Goal: Ask a question: Seek information or help from site administrators or community

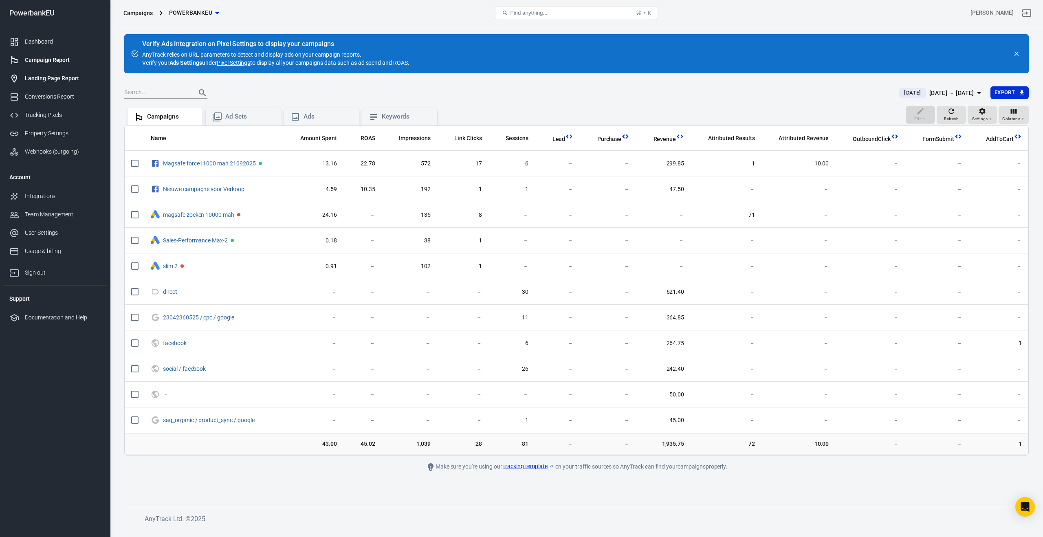
click at [35, 76] on div "Landing Page Report" at bounding box center [63, 78] width 76 height 9
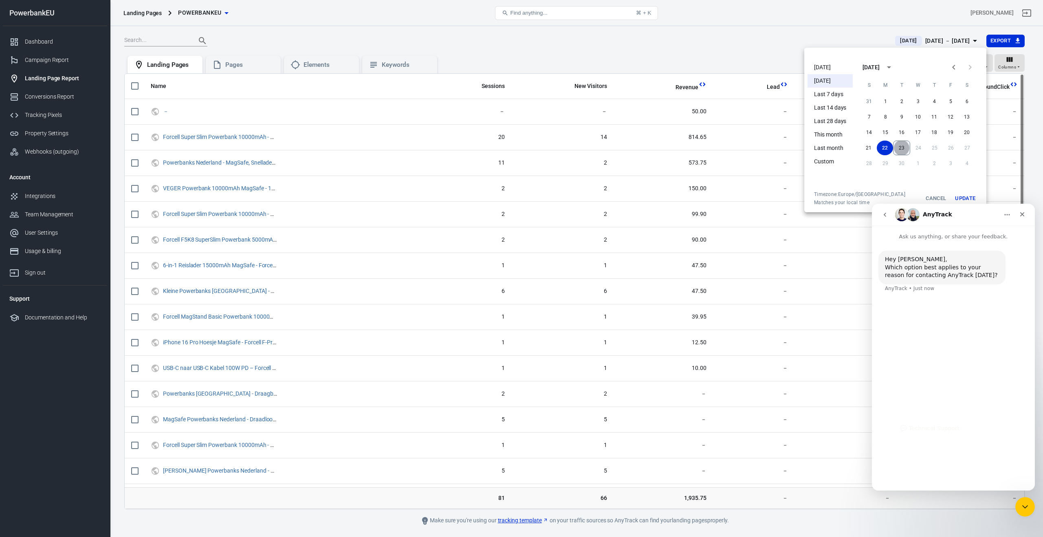
click at [900, 149] on button "23" at bounding box center [901, 148] width 17 height 15
click at [899, 148] on button "23" at bounding box center [901, 148] width 16 height 15
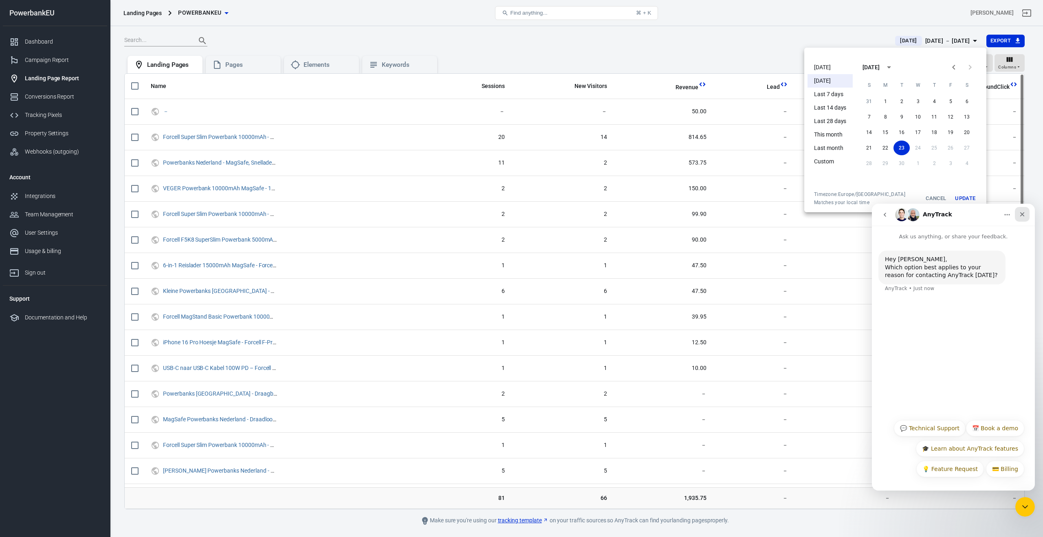
click at [1021, 212] on icon "Close" at bounding box center [1022, 214] width 7 height 7
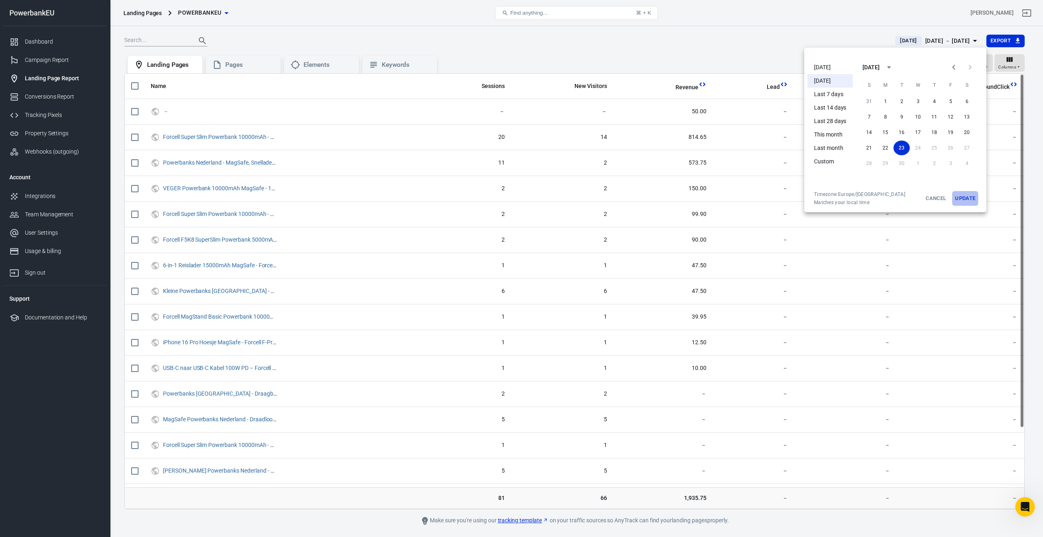
click at [963, 198] on button "Update" at bounding box center [965, 198] width 26 height 15
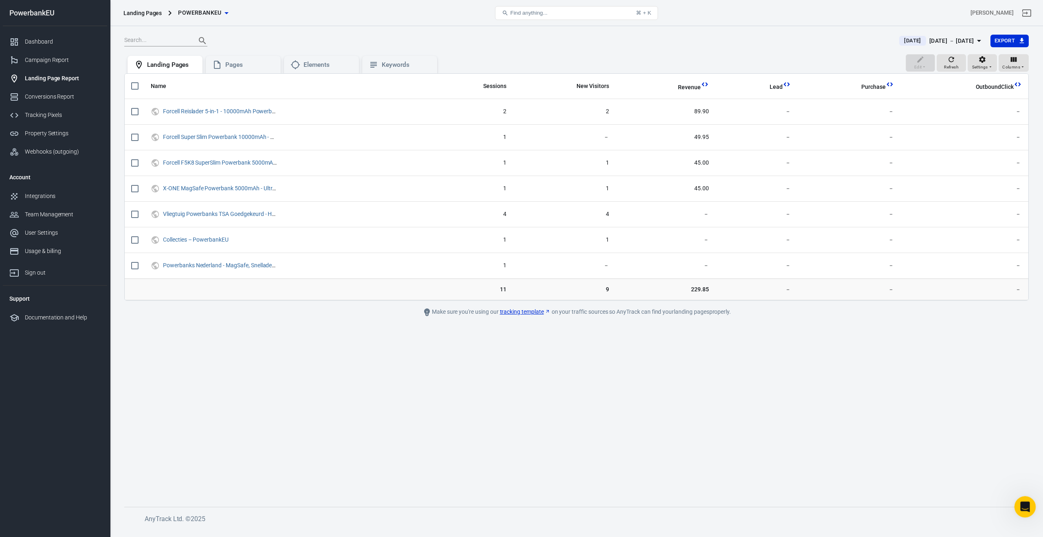
click at [1023, 507] on icon "Open Intercom Messenger" at bounding box center [1023, 505] width 13 height 13
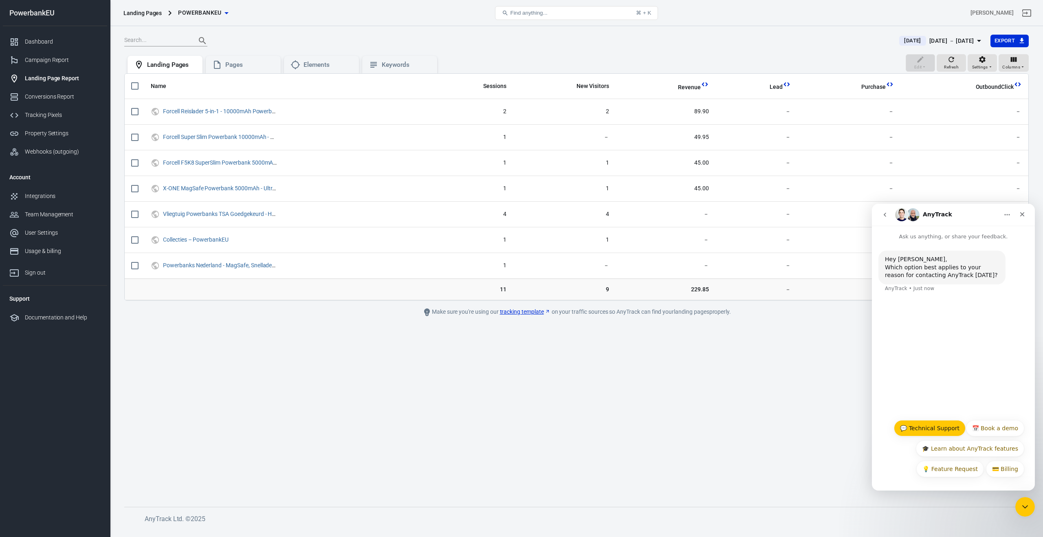
click at [927, 429] on button "💬 Technical Support" at bounding box center [930, 428] width 72 height 16
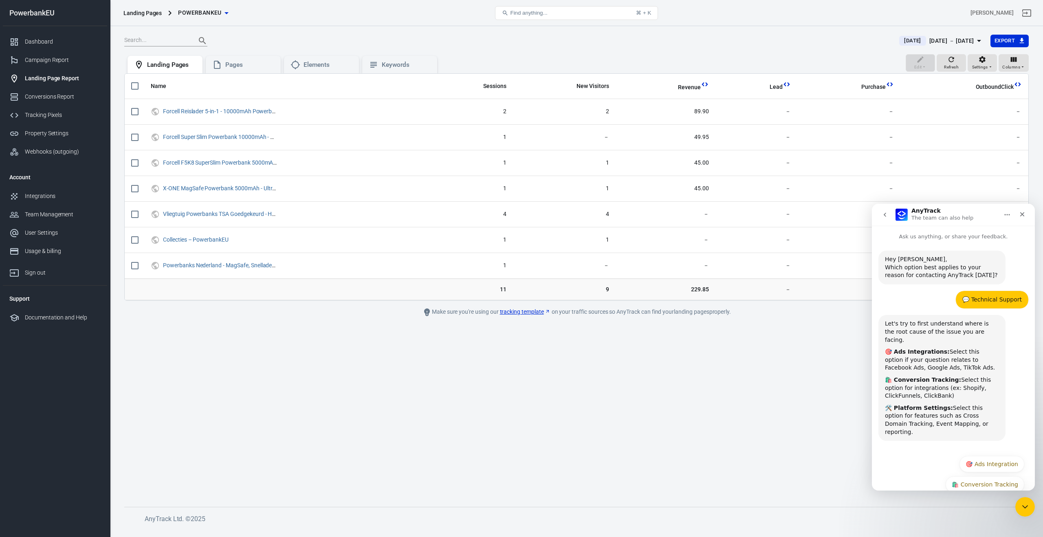
scroll to position [20, 0]
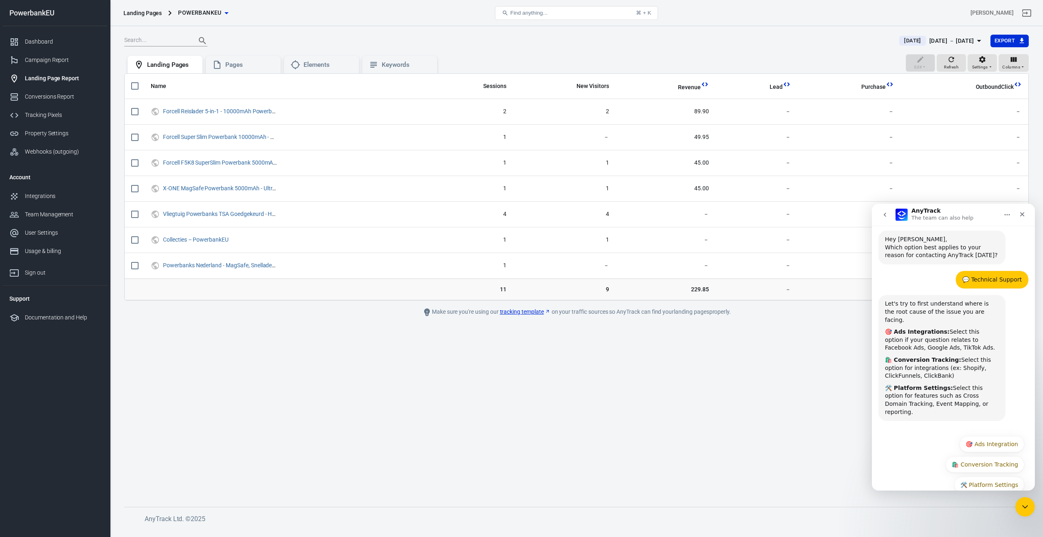
click at [991, 280] on div "💬 Technical Support" at bounding box center [991, 280] width 59 height 8
click at [1026, 502] on icon "Close Intercom Messenger" at bounding box center [1024, 506] width 10 height 10
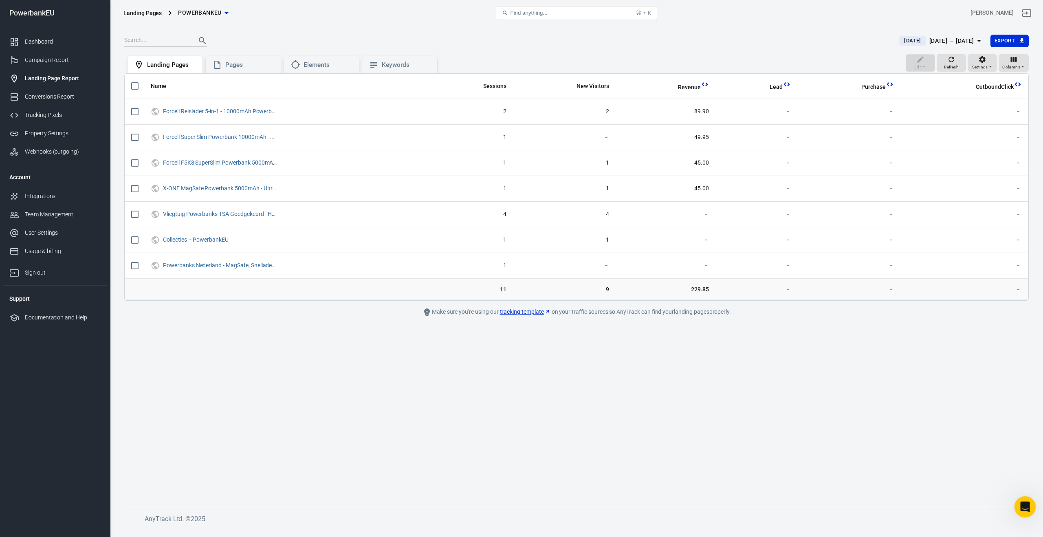
click at [1026, 502] on icon "Open Intercom Messenger" at bounding box center [1023, 505] width 13 height 13
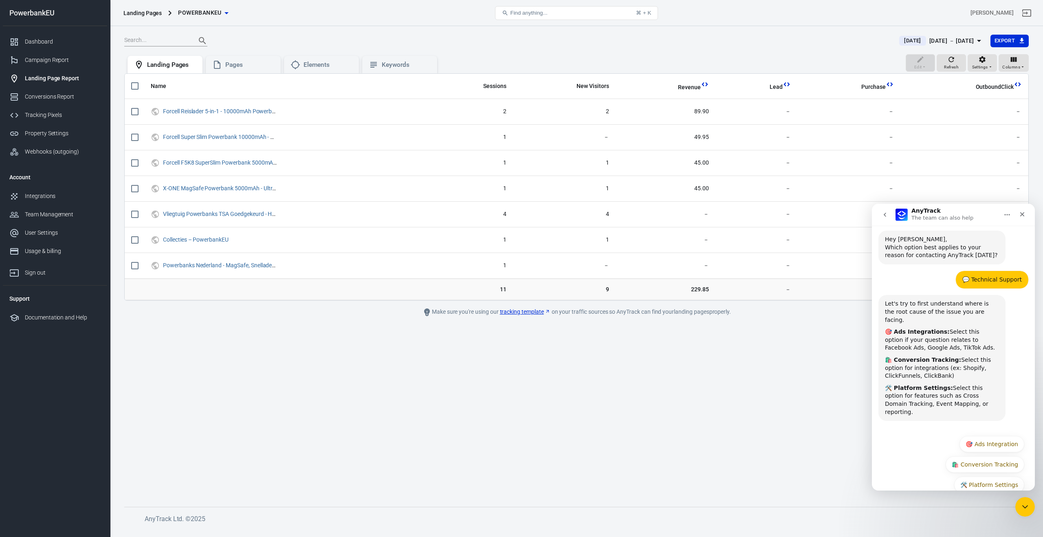
click at [886, 216] on icon "go back" at bounding box center [884, 214] width 7 height 7
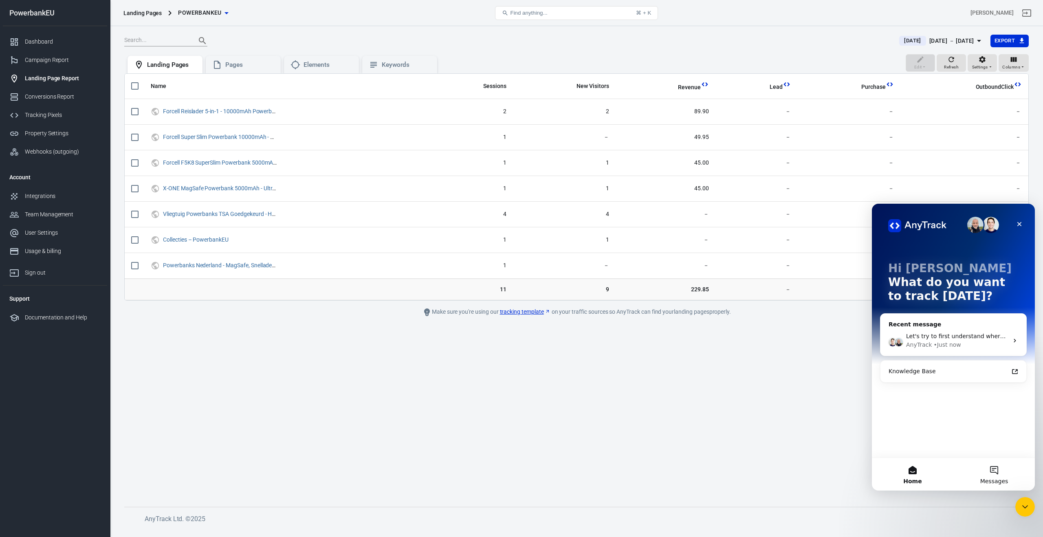
click at [994, 472] on button "Messages" at bounding box center [993, 474] width 81 height 33
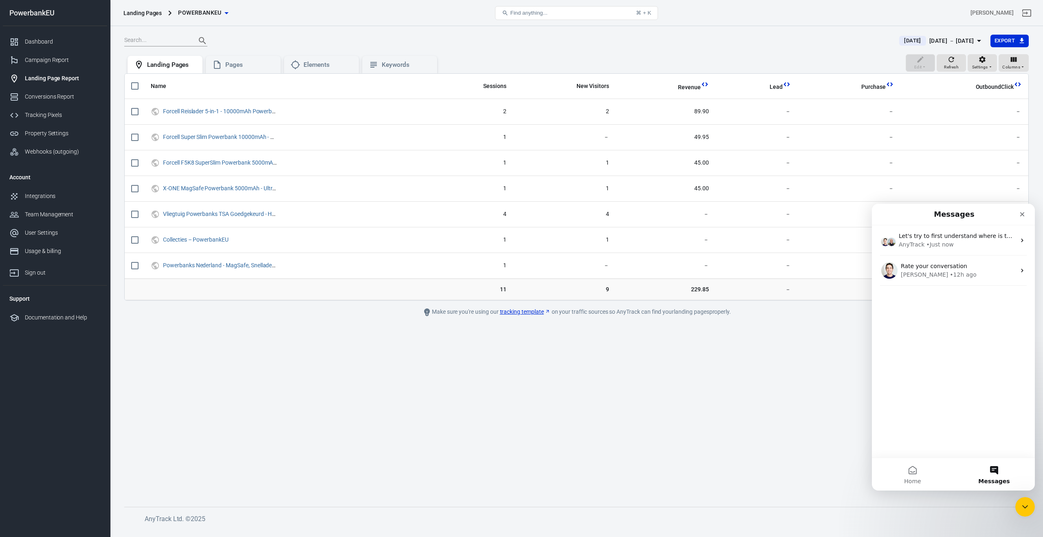
click at [995, 470] on button "Messages" at bounding box center [993, 474] width 81 height 33
click at [966, 271] on div "Jose • 12h ago" at bounding box center [957, 274] width 115 height 9
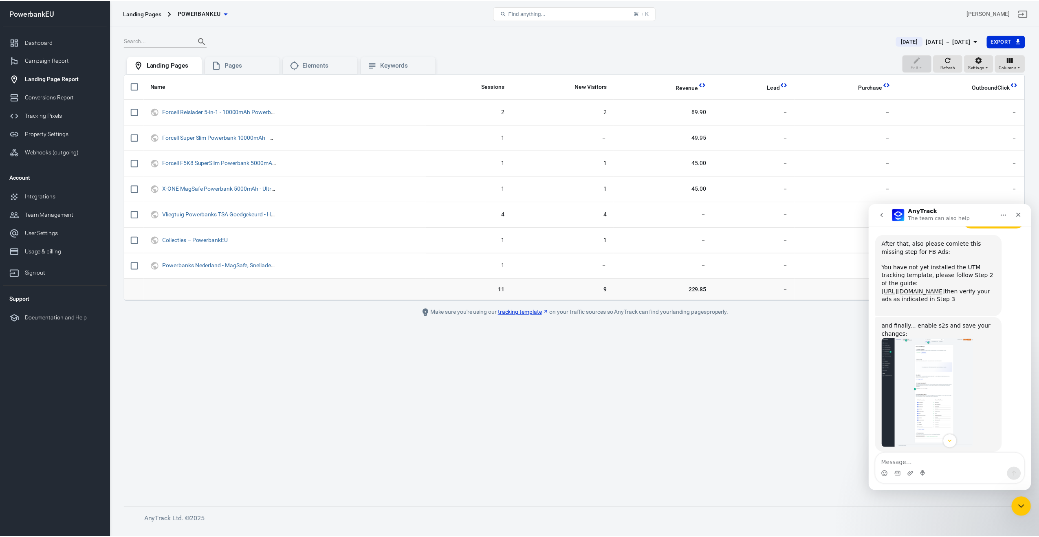
scroll to position [703, 0]
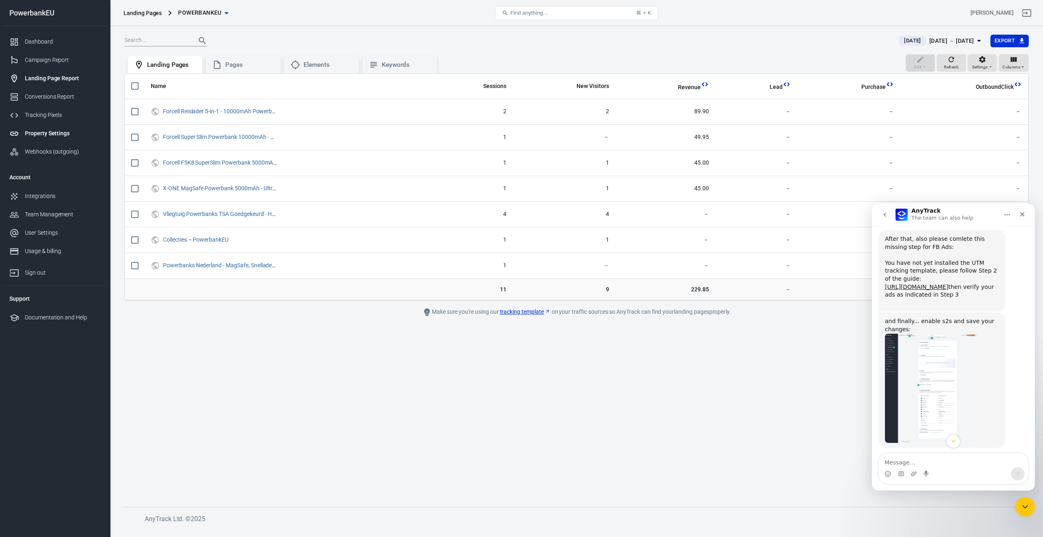
click at [50, 132] on div "Property Settings" at bounding box center [63, 133] width 76 height 9
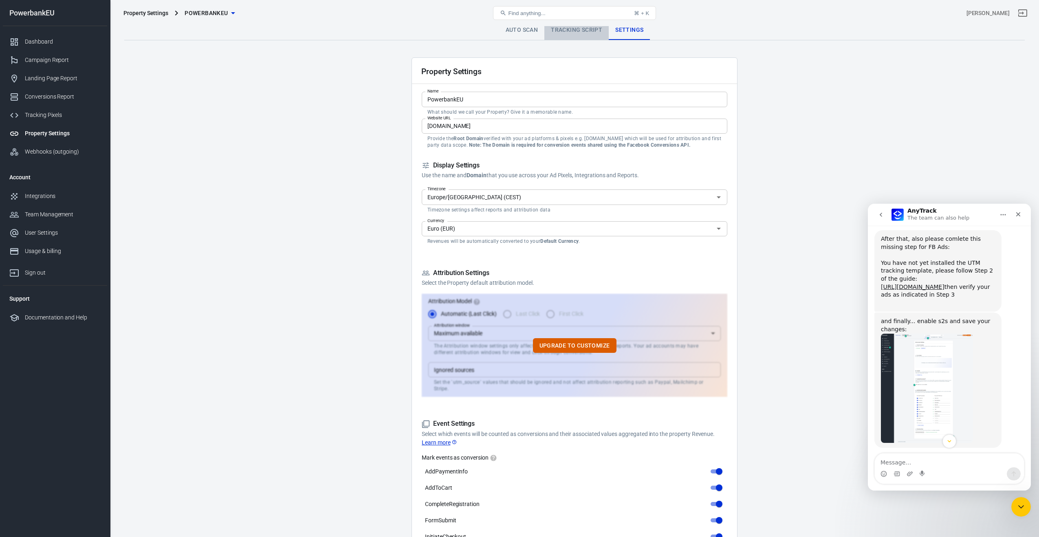
click at [561, 29] on link "Tracking Script" at bounding box center [576, 30] width 64 height 20
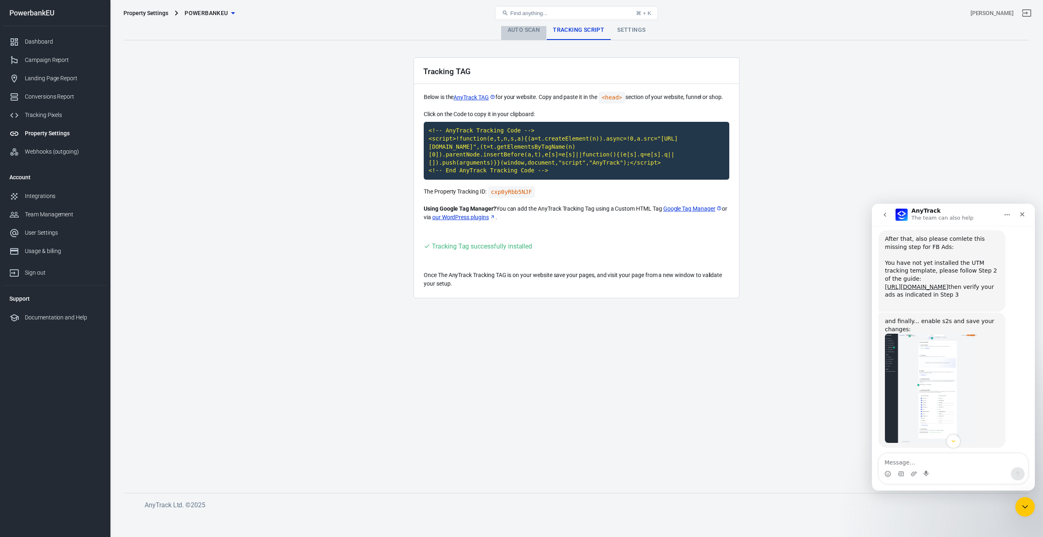
click at [533, 29] on link "Auto Scan" at bounding box center [524, 30] width 46 height 20
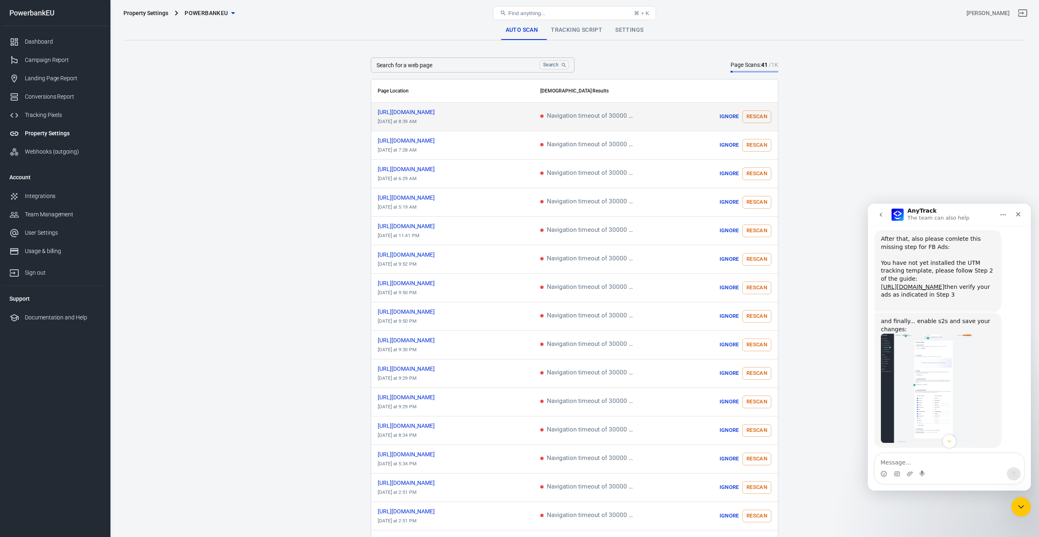
click at [562, 120] on span "Navigation timeout of 30000 ms exceeded" at bounding box center [589, 116] width 98 height 7
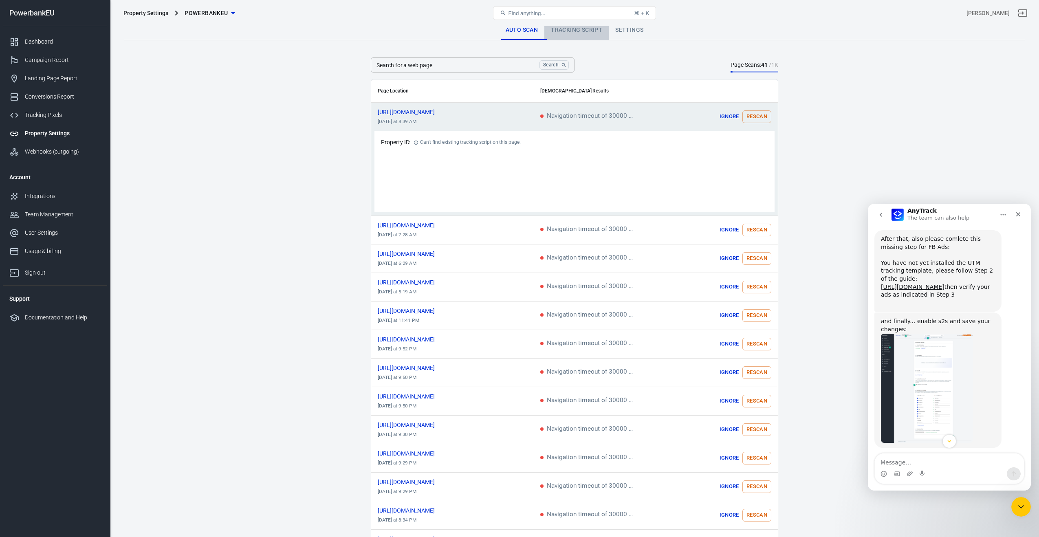
click at [573, 27] on link "Tracking Script" at bounding box center [576, 30] width 64 height 20
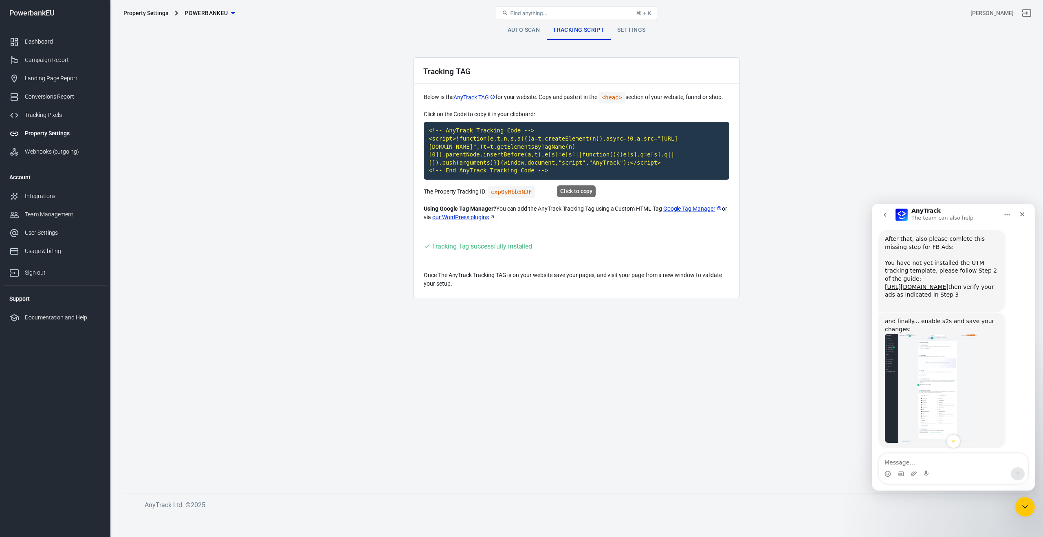
drag, startPoint x: 428, startPoint y: 130, endPoint x: 556, endPoint y: 171, distance: 133.9
click at [556, 171] on code "<!-- AnyTrack Tracking Code --> <script>!function(e,t,n,s,a){(a=t.createElement…" at bounding box center [576, 151] width 305 height 58
click at [561, 161] on code "<!-- AnyTrack Tracking Code --> <script>!function(e,t,n,s,a){(a=t.createElement…" at bounding box center [576, 151] width 305 height 58
click at [679, 211] on link "Google Tag Manager" at bounding box center [692, 208] width 59 height 9
click at [606, 233] on div "Tracking TAG Below is the AnyTrack TAG for your website. Copy and paste it in t…" at bounding box center [576, 177] width 326 height 241
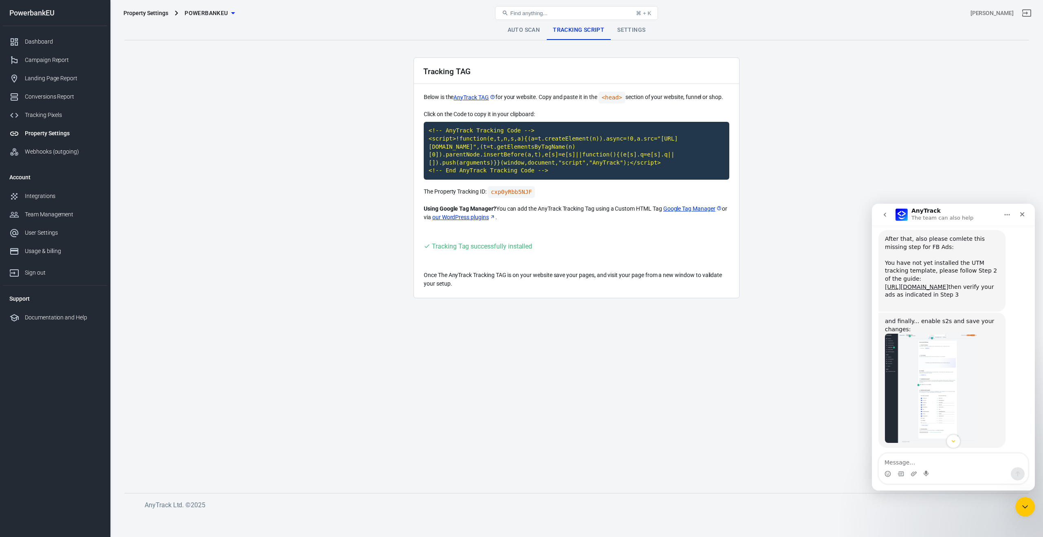
click at [677, 211] on link "Google Tag Manager" at bounding box center [692, 208] width 59 height 9
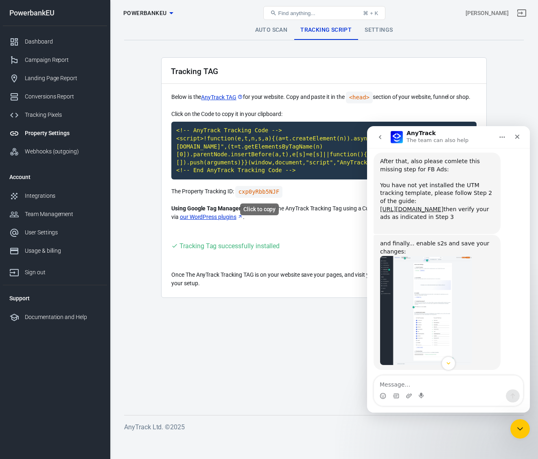
click at [260, 189] on code "cxp0yRbb5NJF" at bounding box center [259, 192] width 48 height 12
click at [255, 336] on main "Auto Scan Tracking Script Settings Tracking TAG Below is the AnyTrack TAG for y…" at bounding box center [324, 211] width 400 height 382
click at [521, 138] on div "Close" at bounding box center [517, 137] width 15 height 15
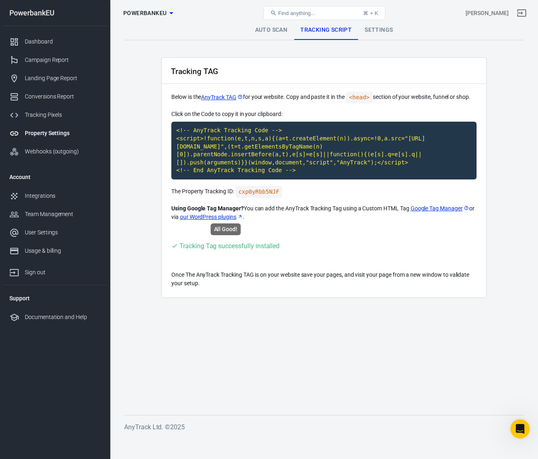
click at [224, 246] on div "Tracking Tag successfully installed" at bounding box center [230, 246] width 100 height 10
click at [382, 31] on link "Settings" at bounding box center [378, 30] width 41 height 20
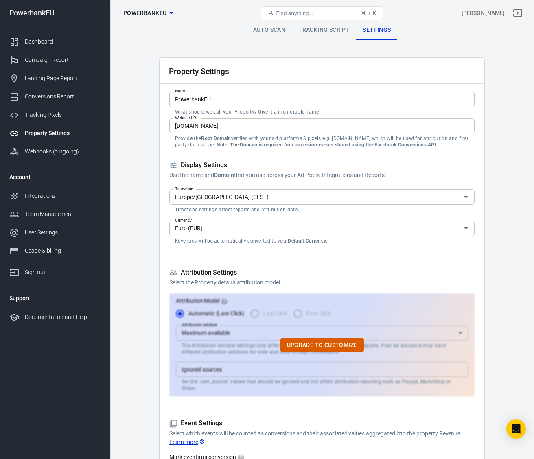
click at [325, 31] on link "Tracking Script" at bounding box center [324, 30] width 64 height 20
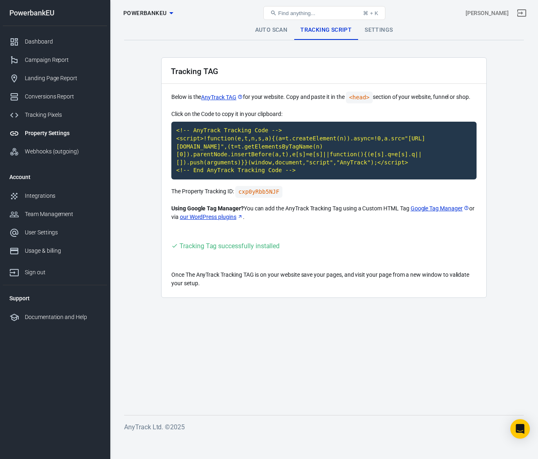
click at [278, 31] on link "Auto Scan" at bounding box center [272, 30] width 46 height 20
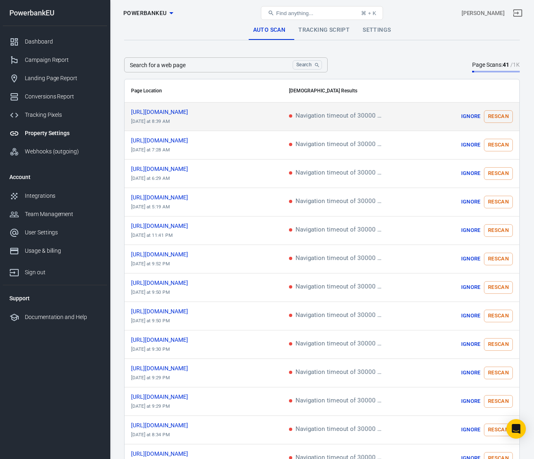
click at [491, 114] on button "Rescan" at bounding box center [498, 116] width 29 height 13
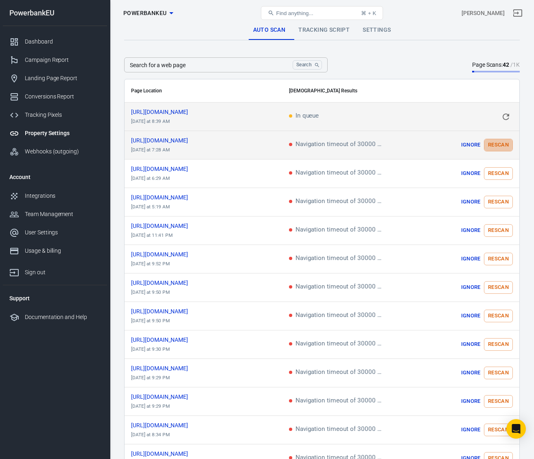
click at [495, 145] on button "Rescan" at bounding box center [498, 145] width 29 height 13
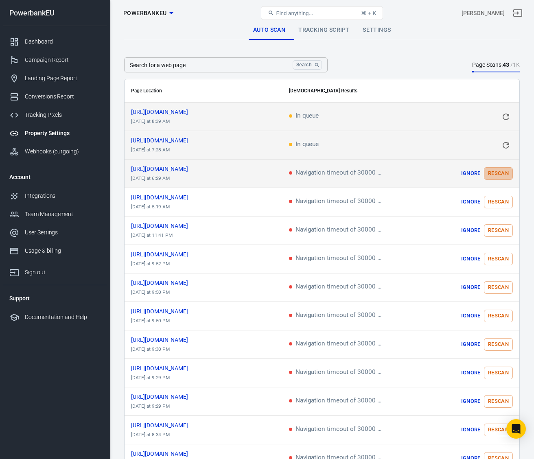
click at [495, 172] on button "Rescan" at bounding box center [498, 173] width 29 height 13
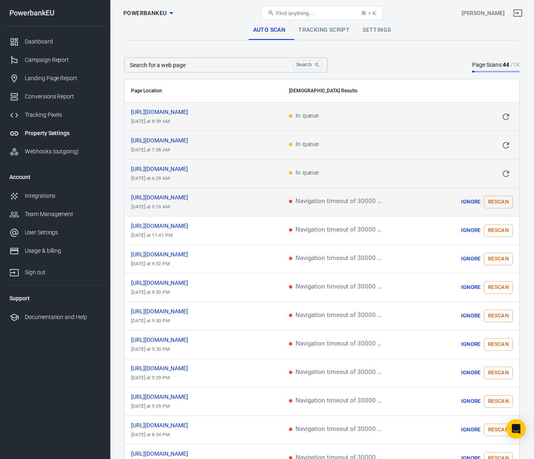
click at [497, 205] on button "Rescan" at bounding box center [498, 202] width 29 height 13
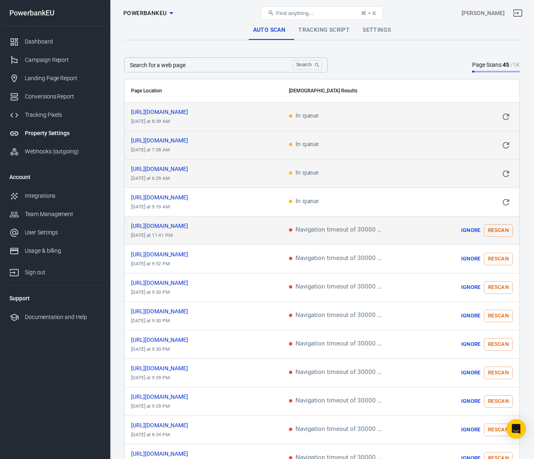
click at [496, 229] on button "Rescan" at bounding box center [498, 230] width 29 height 13
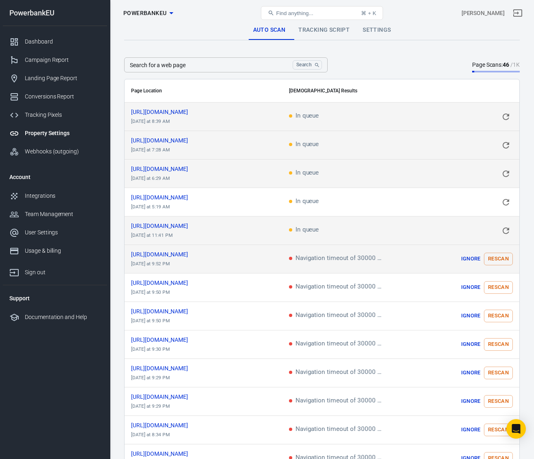
click at [505, 255] on button "Rescan" at bounding box center [498, 259] width 29 height 13
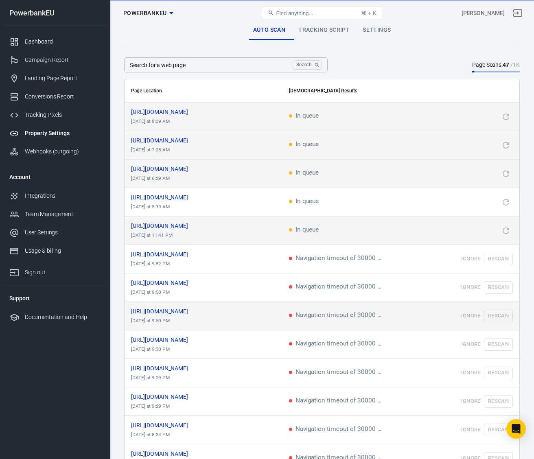
drag, startPoint x: 501, startPoint y: 287, endPoint x: 496, endPoint y: 303, distance: 17.0
click at [500, 287] on button "Rescan" at bounding box center [498, 287] width 29 height 13
click at [498, 315] on td "Ignore Rescan" at bounding box center [470, 316] width 99 height 29
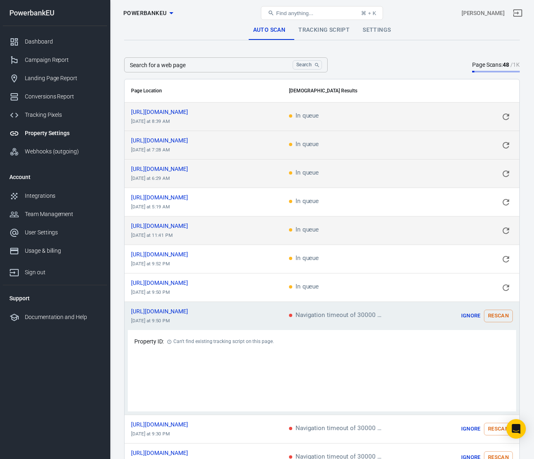
click at [497, 342] on div "Property ID: Can't find existing tracking script on this page." at bounding box center [321, 342] width 375 height 10
click at [500, 317] on button "Rescan" at bounding box center [498, 316] width 29 height 13
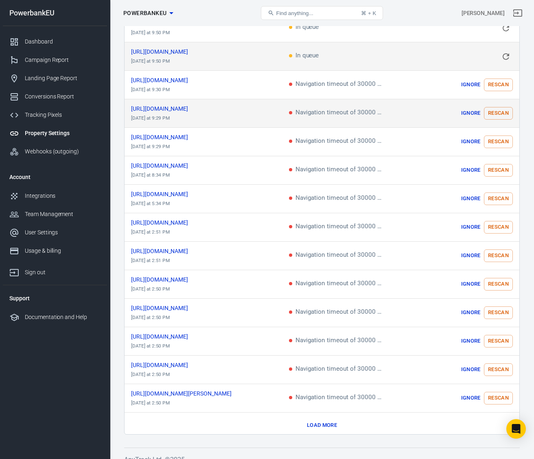
scroll to position [264, 0]
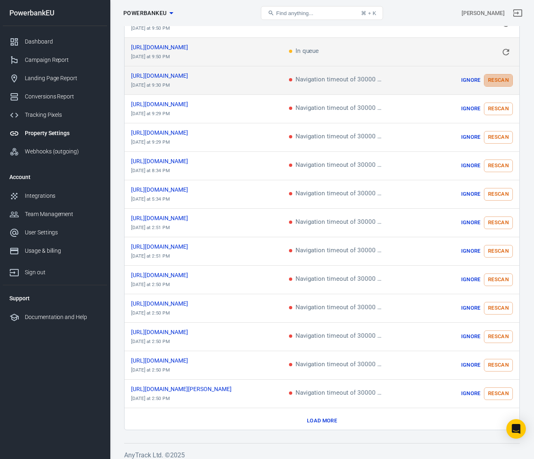
click at [496, 77] on button "Rescan" at bounding box center [498, 80] width 29 height 13
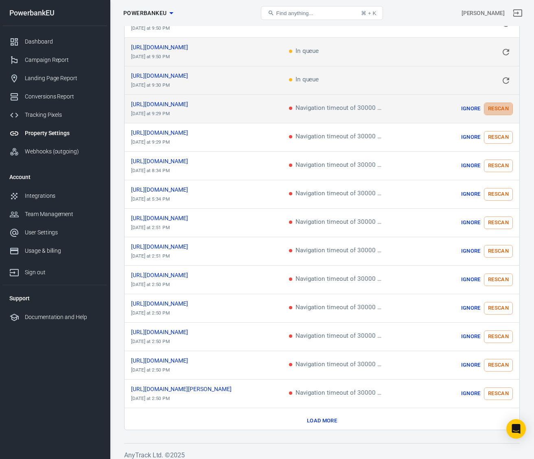
click at [495, 107] on button "Rescan" at bounding box center [498, 109] width 29 height 13
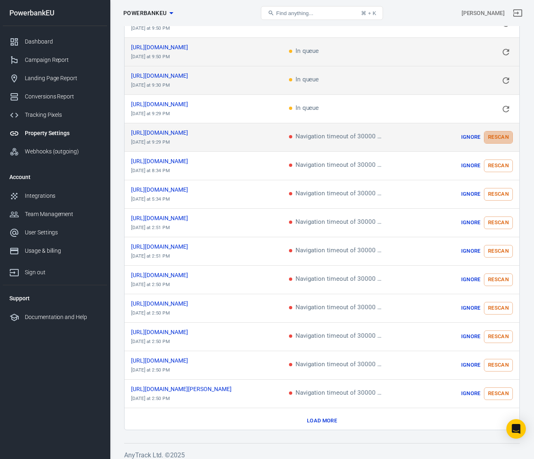
click at [496, 134] on button "Rescan" at bounding box center [498, 137] width 29 height 13
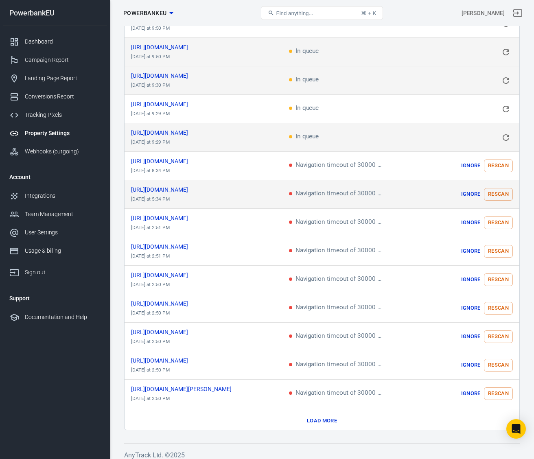
drag, startPoint x: 502, startPoint y: 163, endPoint x: 505, endPoint y: 180, distance: 17.0
click at [502, 163] on button "Rescan" at bounding box center [498, 166] width 29 height 13
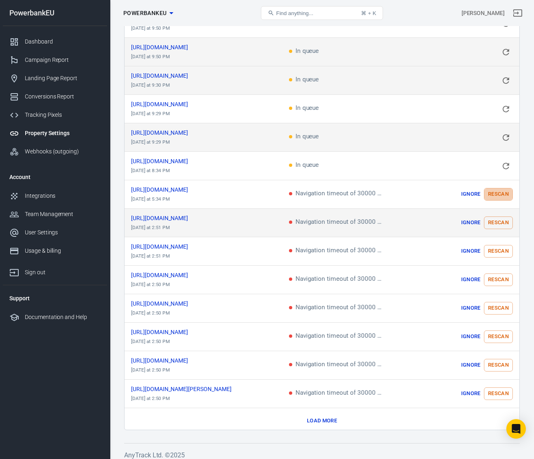
drag, startPoint x: 503, startPoint y: 193, endPoint x: 495, endPoint y: 224, distance: 32.4
click at [503, 193] on button "Rescan" at bounding box center [498, 194] width 29 height 13
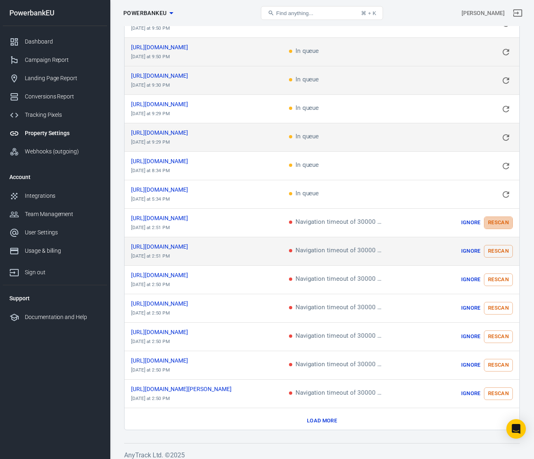
drag, startPoint x: 496, startPoint y: 220, endPoint x: 495, endPoint y: 249, distance: 28.9
click at [495, 221] on button "Rescan" at bounding box center [498, 223] width 29 height 13
drag, startPoint x: 495, startPoint y: 248, endPoint x: 495, endPoint y: 260, distance: 11.8
click at [495, 248] on td "Ignore Rescan" at bounding box center [470, 251] width 99 height 29
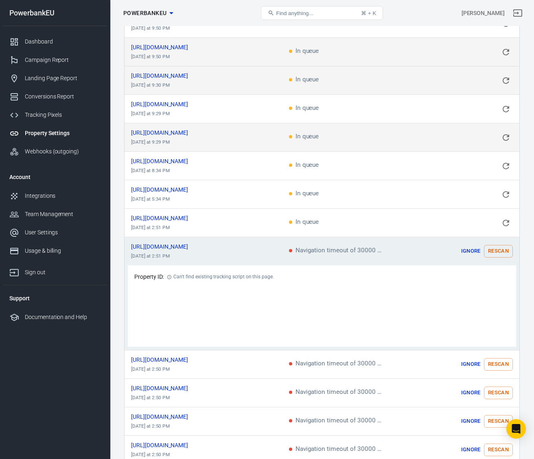
click at [502, 278] on div "Property ID: Can't find existing tracking script on this page." at bounding box center [321, 277] width 375 height 10
click at [487, 246] on button "Rescan" at bounding box center [498, 251] width 29 height 13
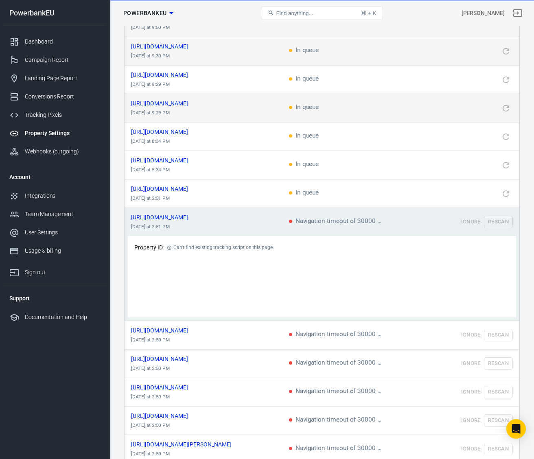
scroll to position [270, 0]
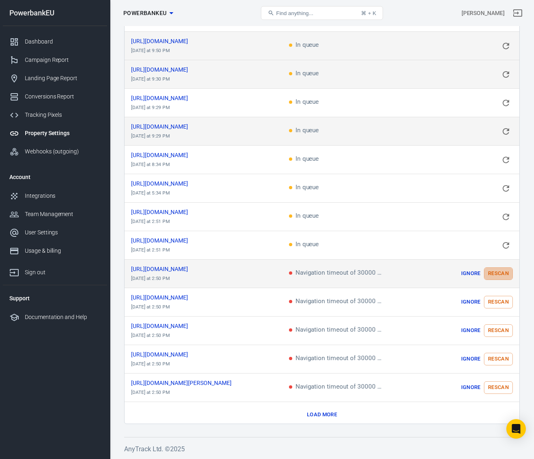
drag, startPoint x: 495, startPoint y: 270, endPoint x: 491, endPoint y: 271, distance: 4.2
click at [495, 270] on button "Rescan" at bounding box center [498, 274] width 29 height 13
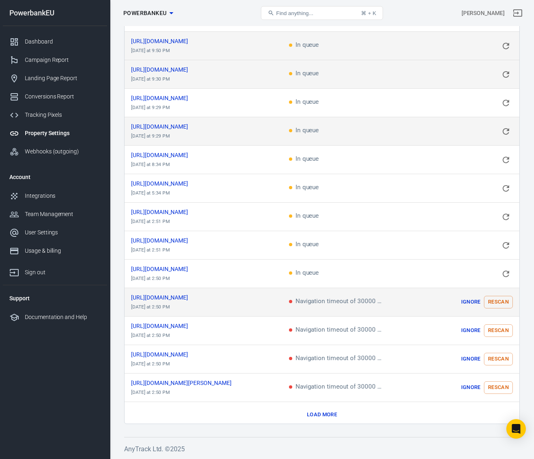
click at [495, 299] on button "Rescan" at bounding box center [498, 302] width 29 height 13
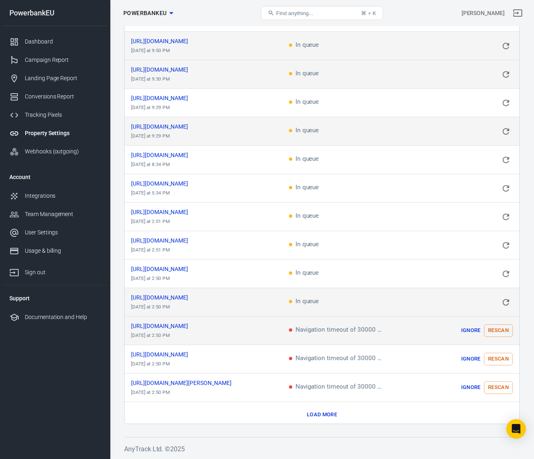
drag, startPoint x: 496, startPoint y: 326, endPoint x: 495, endPoint y: 341, distance: 15.1
click at [496, 327] on button "Rescan" at bounding box center [498, 331] width 29 height 13
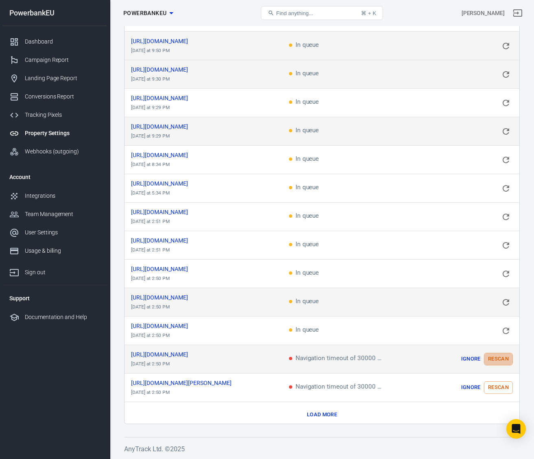
click at [495, 353] on button "Rescan" at bounding box center [498, 359] width 29 height 13
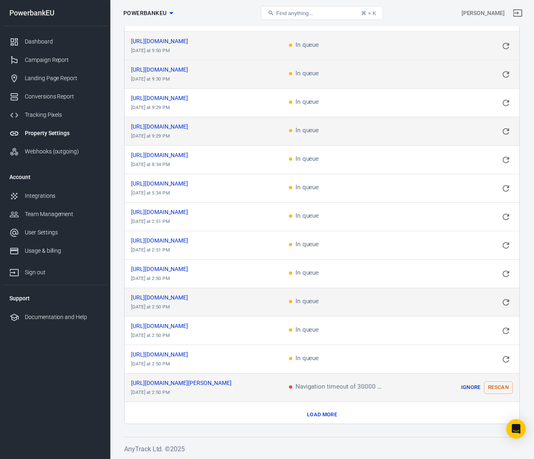
click at [499, 382] on button "Rescan" at bounding box center [498, 388] width 29 height 13
click at [327, 411] on button "Load more" at bounding box center [322, 415] width 34 height 13
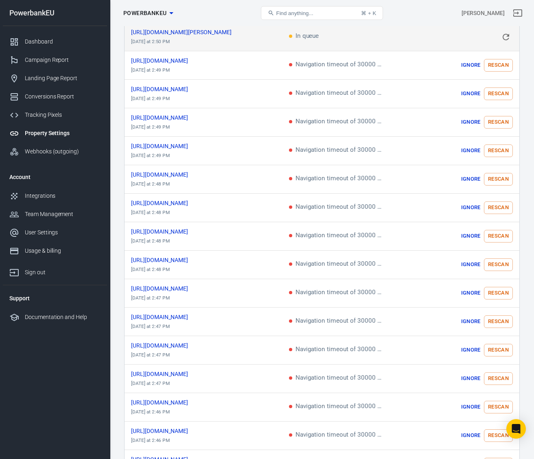
scroll to position [624, 0]
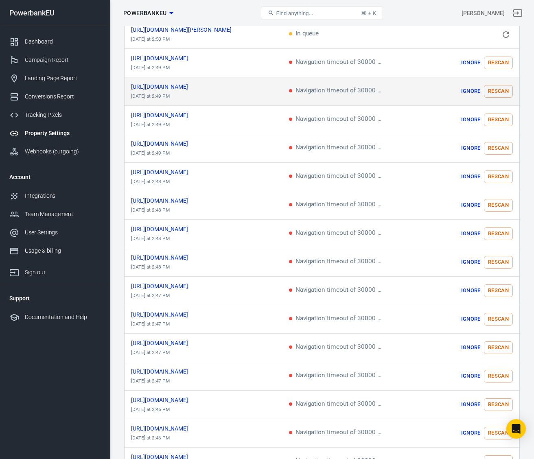
drag, startPoint x: 506, startPoint y: 54, endPoint x: 502, endPoint y: 79, distance: 26.0
click at [506, 57] on button "Rescan" at bounding box center [498, 63] width 29 height 13
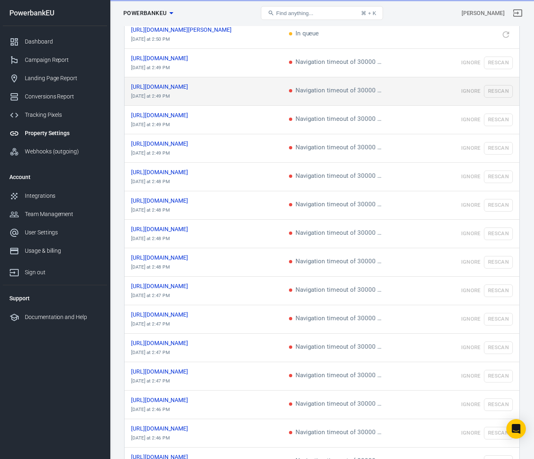
click at [499, 89] on button "Rescan" at bounding box center [498, 91] width 29 height 13
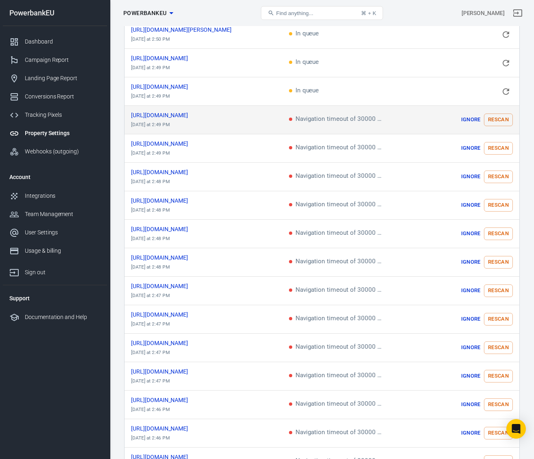
click at [494, 117] on button "Rescan" at bounding box center [498, 120] width 29 height 13
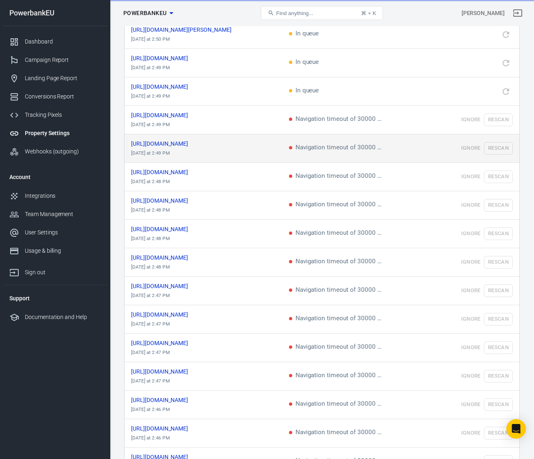
click at [494, 138] on td "Ignore Rescan" at bounding box center [470, 148] width 99 height 29
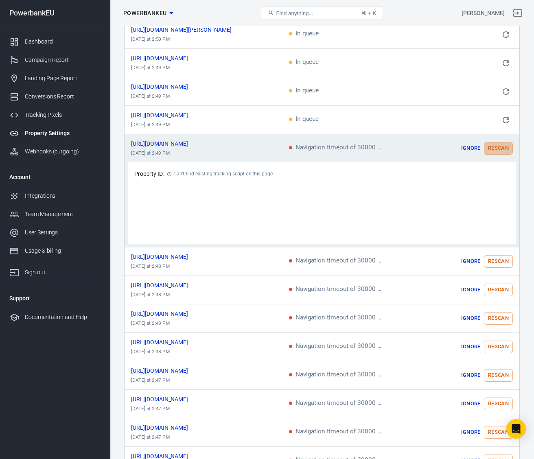
click at [496, 146] on button "Rescan" at bounding box center [498, 148] width 29 height 13
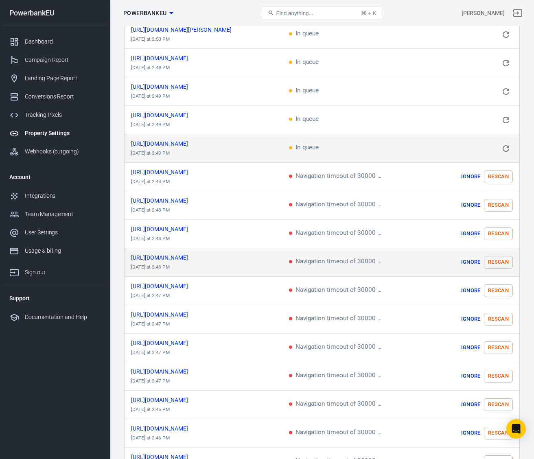
click at [502, 256] on button "Rescan" at bounding box center [498, 262] width 29 height 13
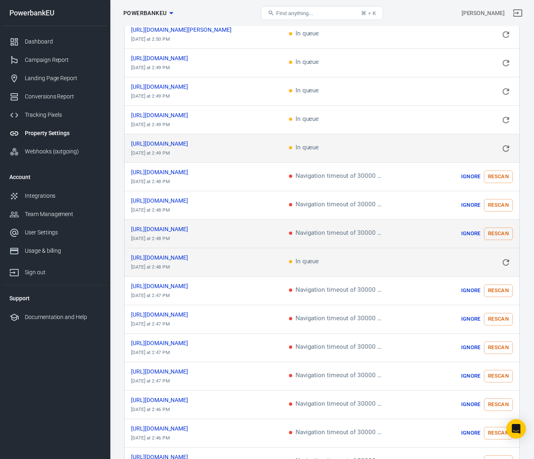
click at [495, 228] on button "Rescan" at bounding box center [498, 234] width 29 height 13
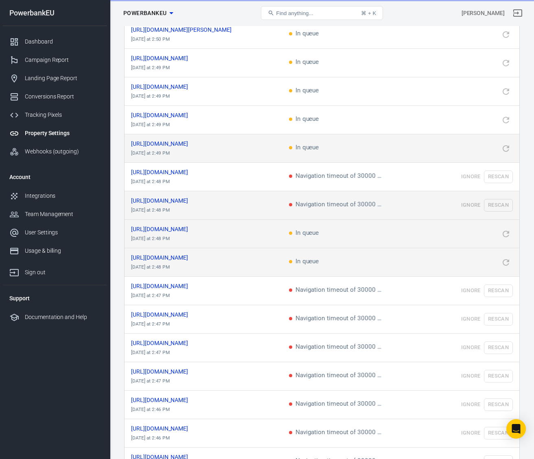
click at [495, 199] on button "Rescan" at bounding box center [498, 205] width 29 height 13
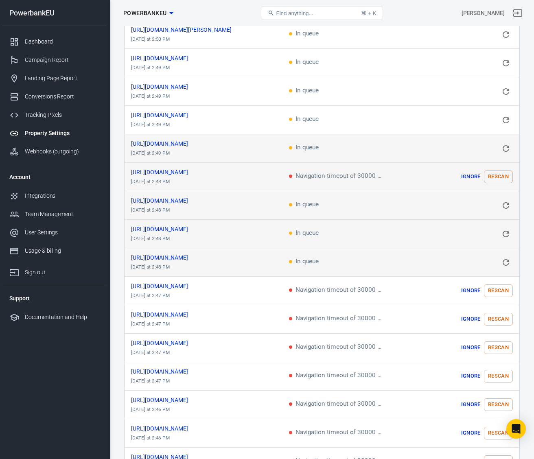
click at [496, 171] on button "Rescan" at bounding box center [498, 177] width 29 height 13
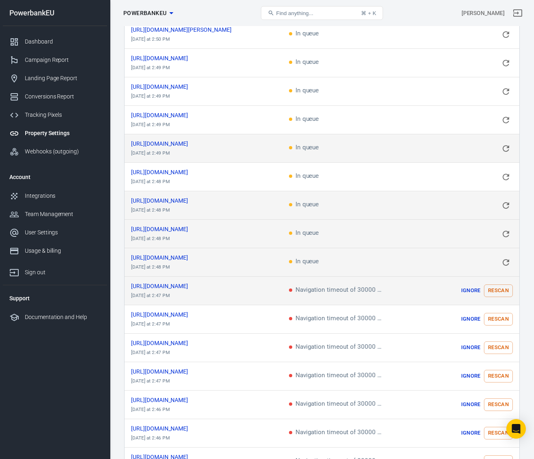
click at [494, 285] on button "Rescan" at bounding box center [498, 291] width 29 height 13
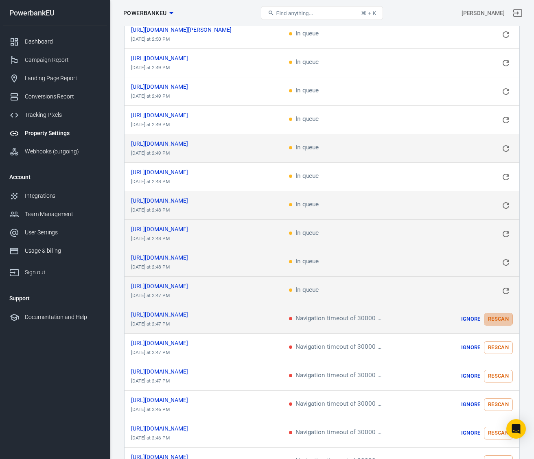
click at [494, 314] on button "Rescan" at bounding box center [498, 319] width 29 height 13
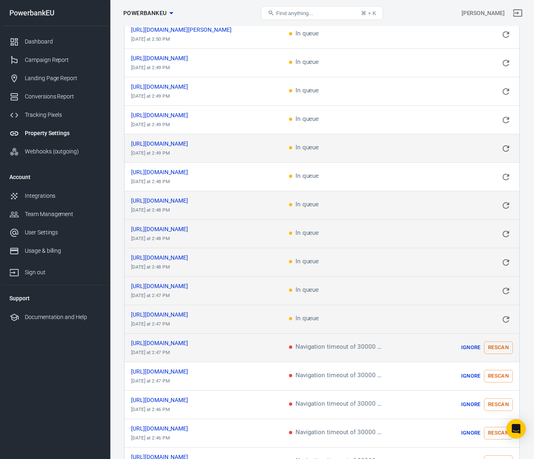
click at [494, 342] on button "Rescan" at bounding box center [498, 348] width 29 height 13
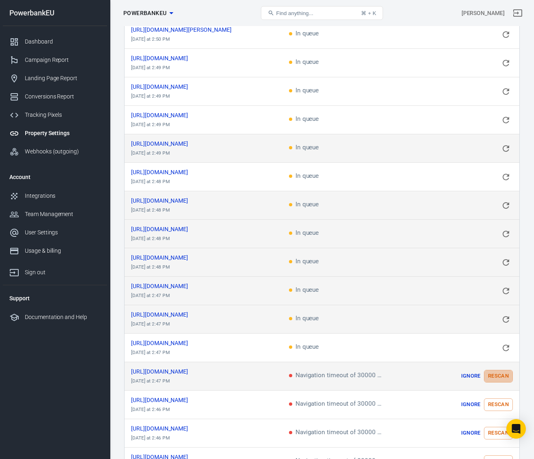
click at [497, 370] on button "Rescan" at bounding box center [498, 376] width 29 height 13
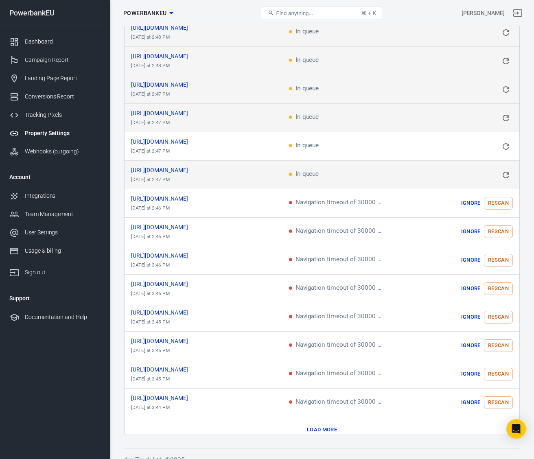
scroll to position [837, 0]
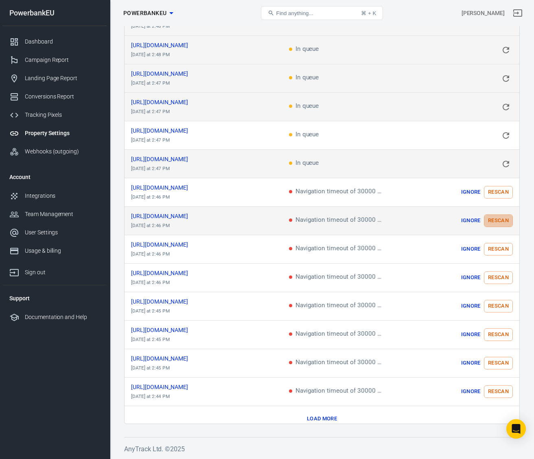
click at [495, 216] on button "Rescan" at bounding box center [498, 221] width 29 height 13
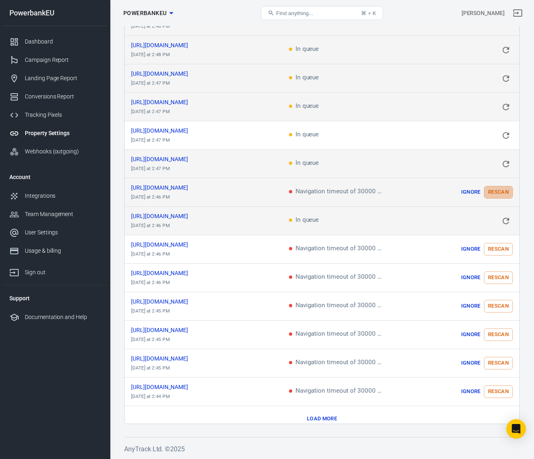
click at [493, 186] on button "Rescan" at bounding box center [498, 192] width 29 height 13
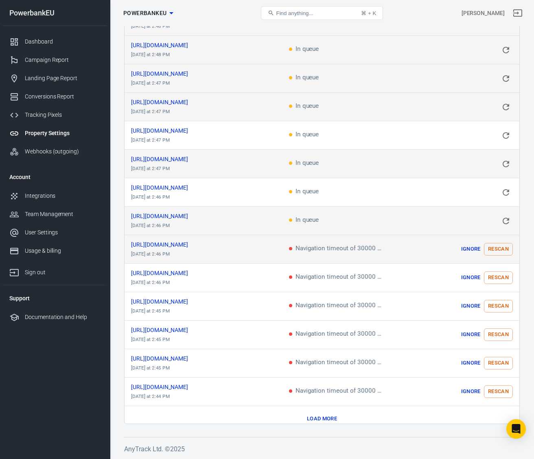
click at [494, 243] on button "Rescan" at bounding box center [498, 249] width 29 height 13
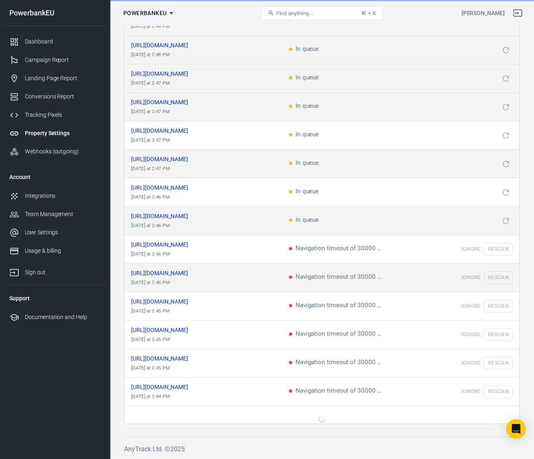
click at [492, 268] on td "Ignore Rescan" at bounding box center [470, 278] width 99 height 29
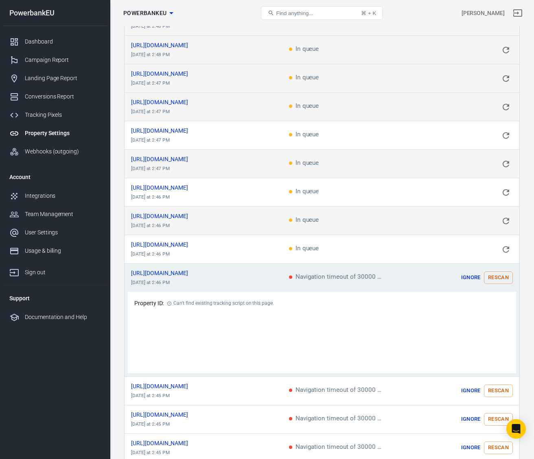
click at [495, 299] on div "Property ID: Can't find existing tracking script on this page." at bounding box center [321, 304] width 375 height 10
click at [495, 272] on button "Rescan" at bounding box center [498, 278] width 29 height 13
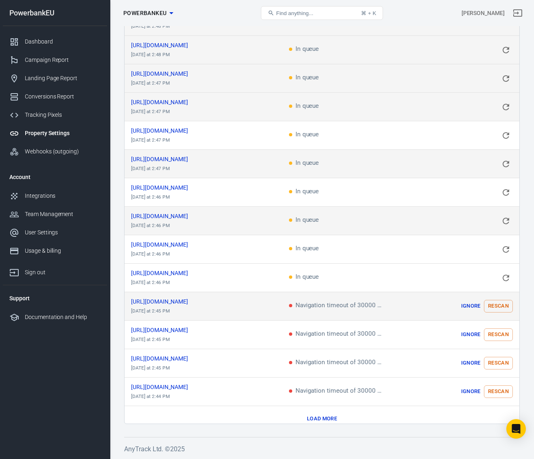
click at [491, 301] on button "Rescan" at bounding box center [498, 306] width 29 height 13
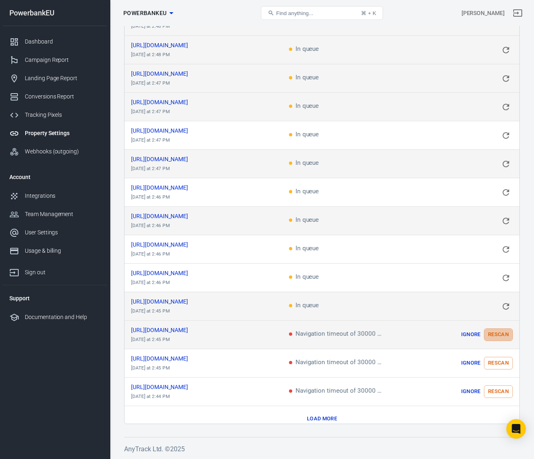
click at [491, 329] on button "Rescan" at bounding box center [498, 335] width 29 height 13
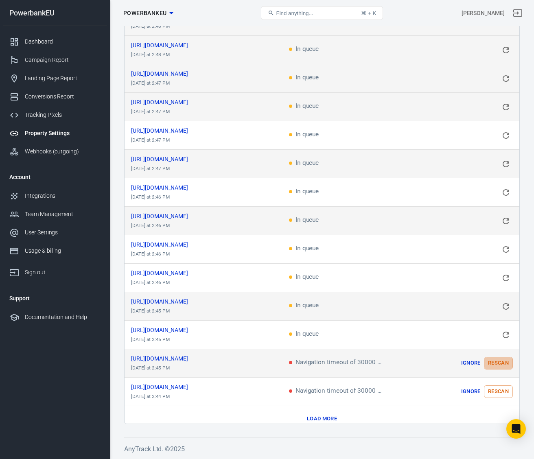
click at [494, 357] on button "Rescan" at bounding box center [498, 363] width 29 height 13
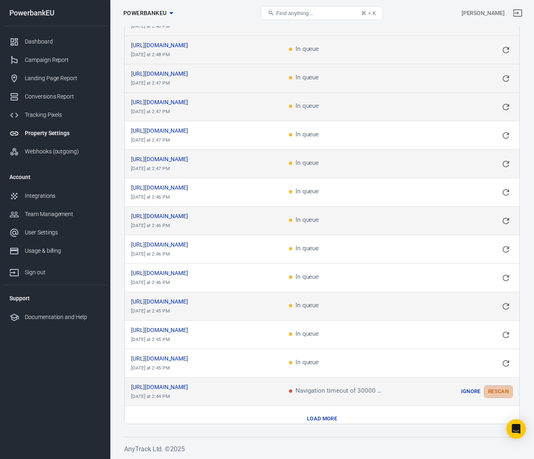
click at [498, 386] on button "Rescan" at bounding box center [498, 392] width 29 height 13
click at [327, 413] on button "Load more" at bounding box center [322, 419] width 34 height 13
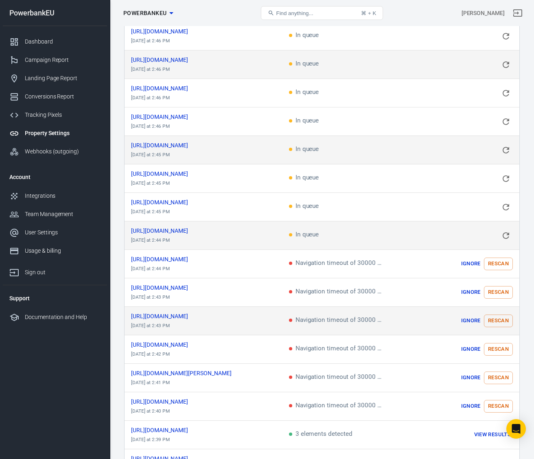
scroll to position [1052, 0]
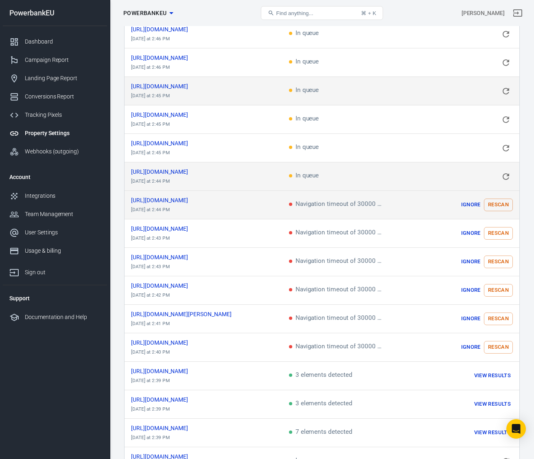
click at [502, 199] on button "Rescan" at bounding box center [498, 205] width 29 height 13
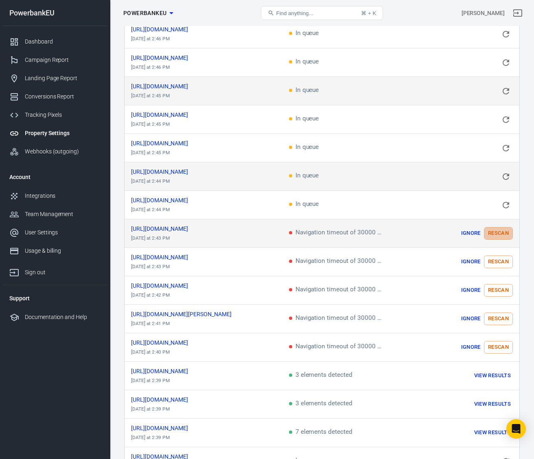
click at [499, 227] on button "Rescan" at bounding box center [498, 233] width 29 height 13
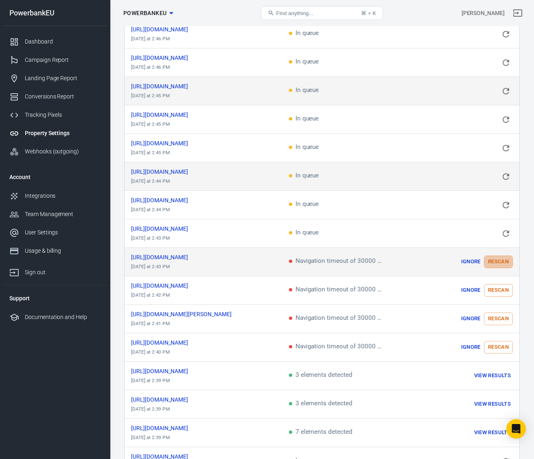
click at [494, 256] on button "Rescan" at bounding box center [498, 262] width 29 height 13
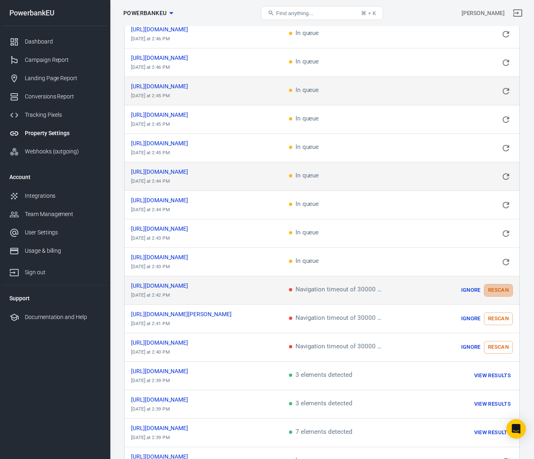
click at [496, 284] on button "Rescan" at bounding box center [498, 290] width 29 height 13
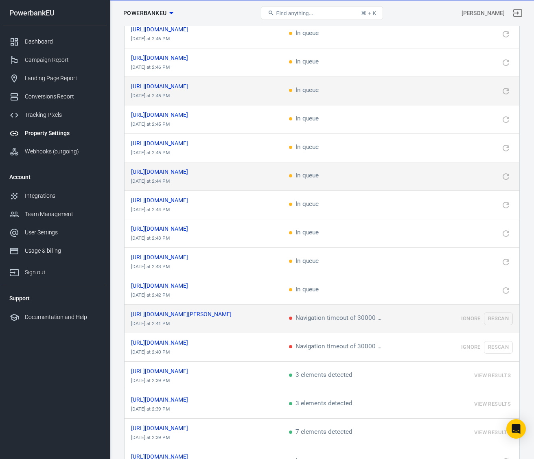
click at [497, 313] on button "Rescan" at bounding box center [498, 319] width 29 height 13
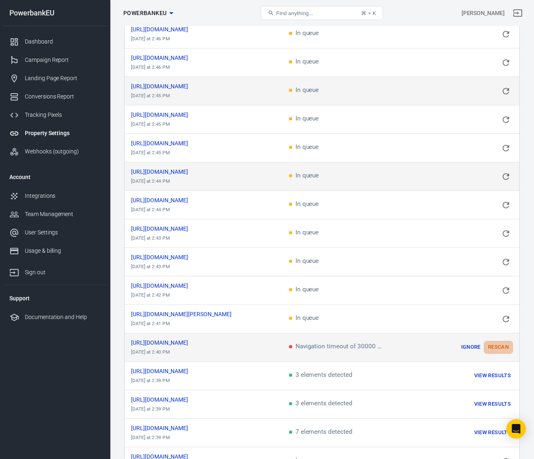
click at [492, 341] on button "Rescan" at bounding box center [498, 347] width 29 height 13
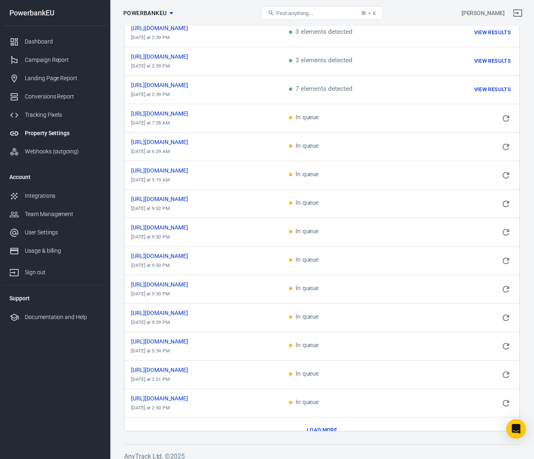
scroll to position [1403, 0]
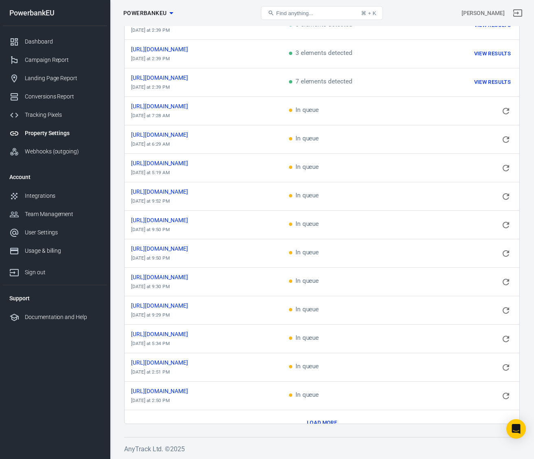
click at [336, 417] on button "Load more" at bounding box center [322, 423] width 34 height 13
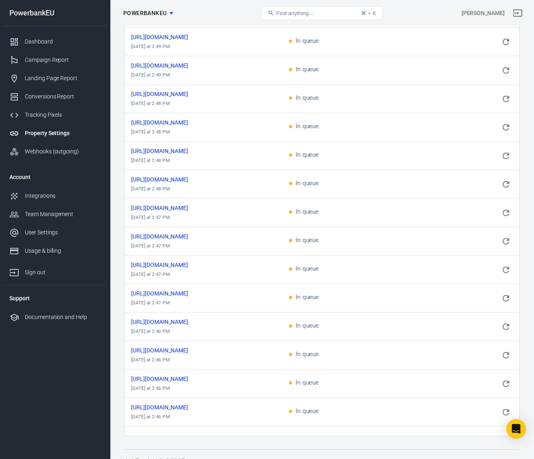
scroll to position [1969, 0]
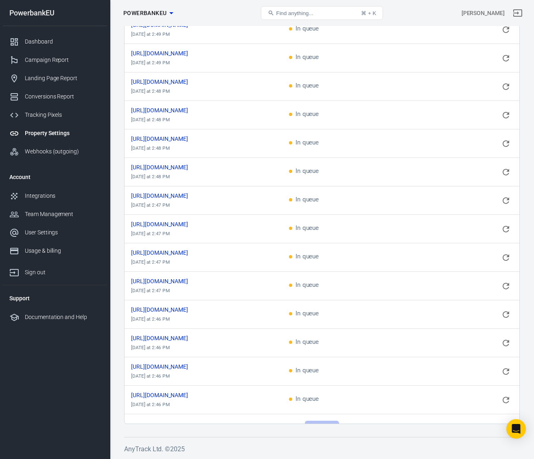
click at [334, 421] on button "Load more" at bounding box center [322, 427] width 34 height 13
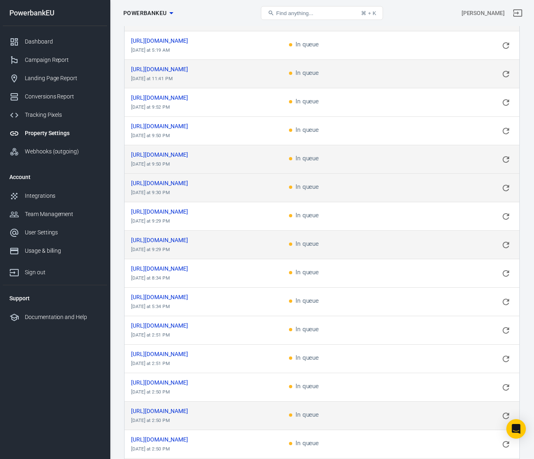
scroll to position [0, 0]
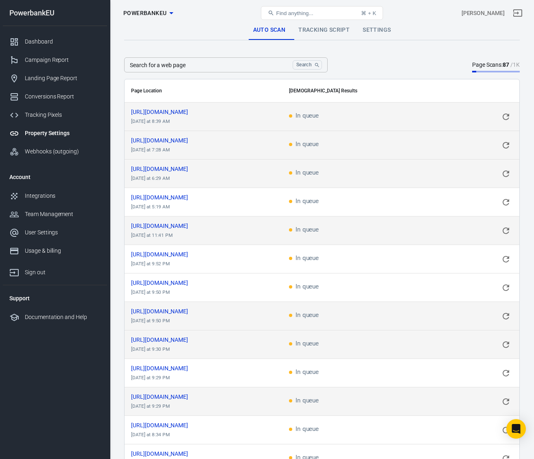
drag, startPoint x: 300, startPoint y: 77, endPoint x: 301, endPoint y: 86, distance: 9.0
click at [305, 90] on th "Scan Results" at bounding box center [401, 90] width 237 height 23
click at [309, 27] on link "Tracking Script" at bounding box center [324, 30] width 64 height 20
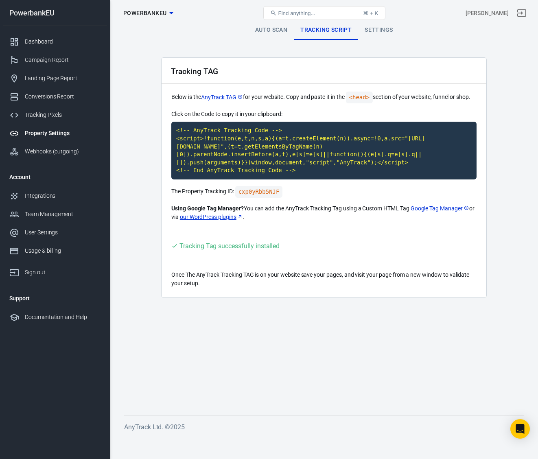
click at [388, 27] on link "Settings" at bounding box center [378, 30] width 41 height 20
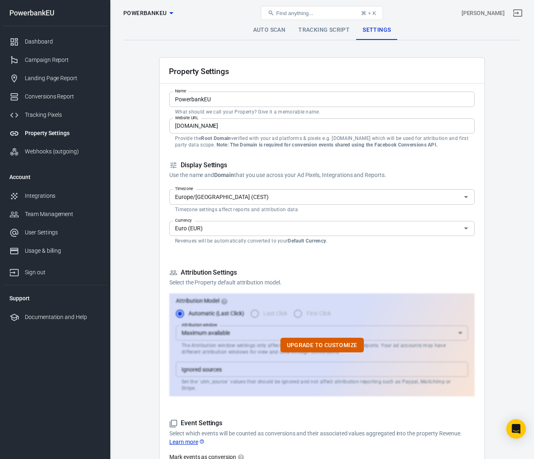
click at [327, 31] on link "Tracking Script" at bounding box center [324, 30] width 64 height 20
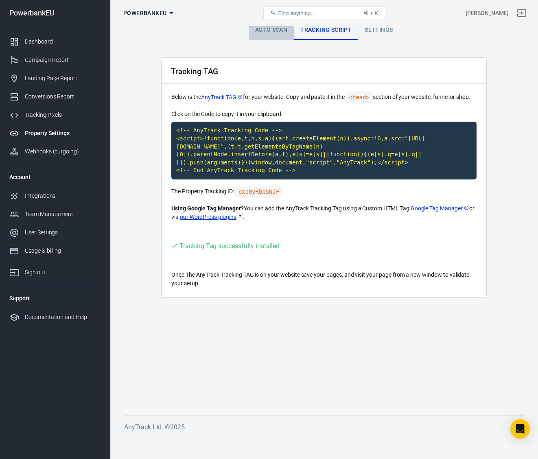
click at [268, 32] on link "Auto Scan" at bounding box center [272, 30] width 46 height 20
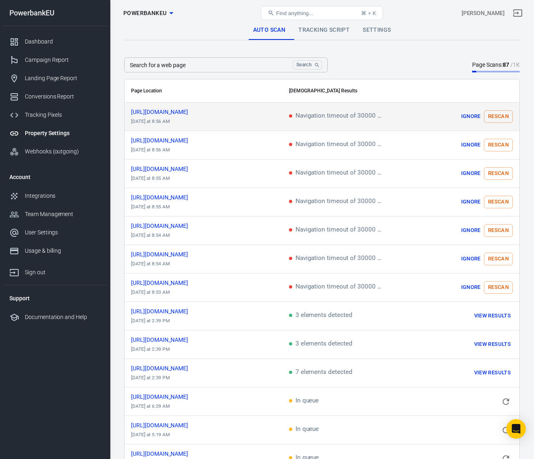
click at [494, 114] on button "Rescan" at bounding box center [498, 116] width 29 height 13
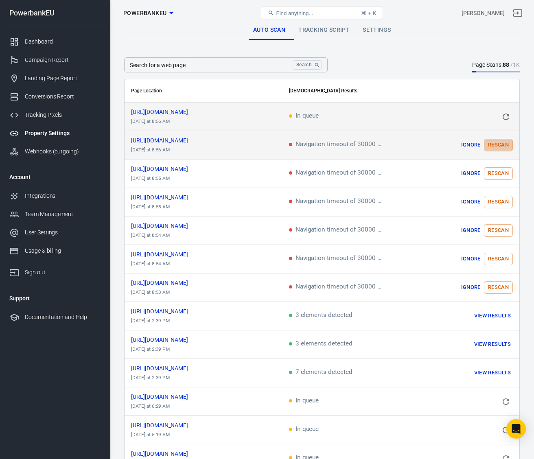
click at [495, 142] on button "Rescan" at bounding box center [498, 145] width 29 height 13
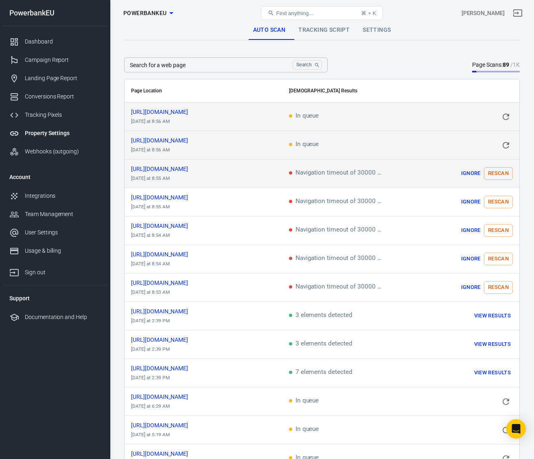
click at [494, 172] on button "Rescan" at bounding box center [498, 173] width 29 height 13
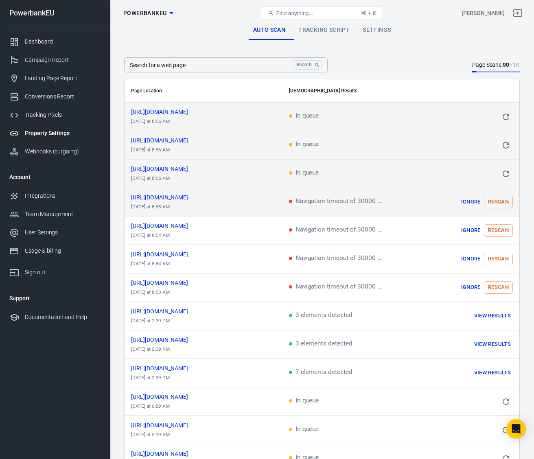
click at [496, 202] on button "Rescan" at bounding box center [498, 202] width 29 height 13
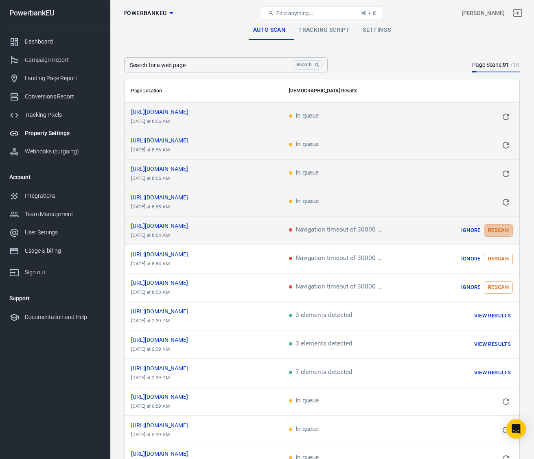
click at [498, 230] on button "Rescan" at bounding box center [498, 230] width 29 height 13
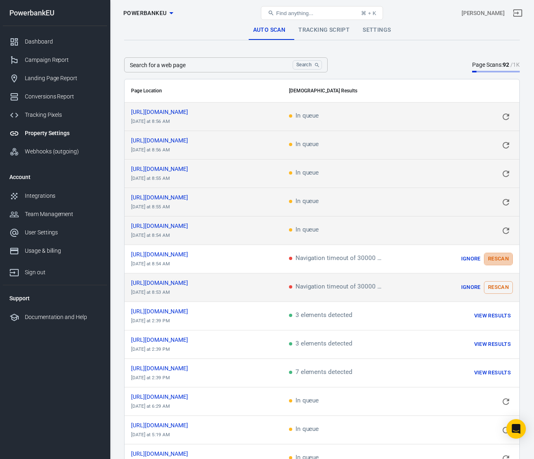
drag, startPoint x: 502, startPoint y: 258, endPoint x: 502, endPoint y: 282, distance: 24.0
click at [502, 258] on button "Rescan" at bounding box center [498, 259] width 29 height 13
click at [502, 286] on button "Rescan" at bounding box center [498, 287] width 29 height 13
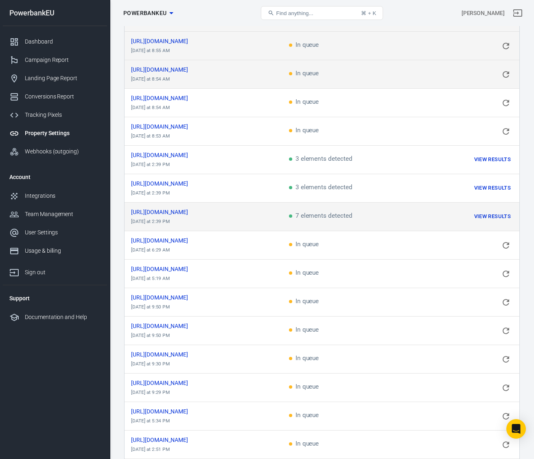
scroll to position [270, 0]
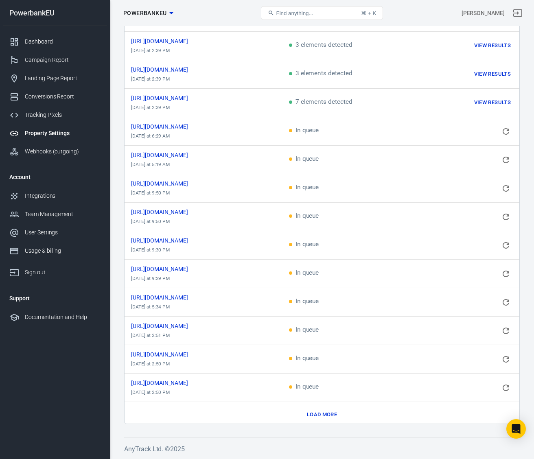
click at [329, 411] on button "Load more" at bounding box center [322, 415] width 34 height 13
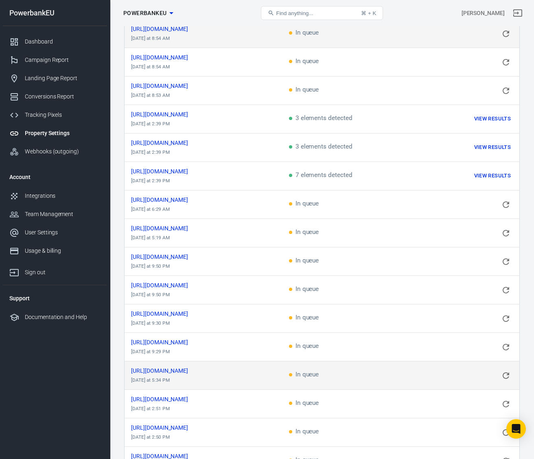
scroll to position [0, 0]
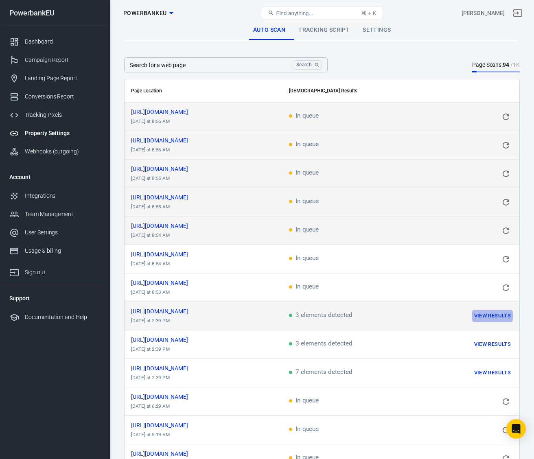
click at [490, 313] on button "View Results" at bounding box center [492, 316] width 41 height 13
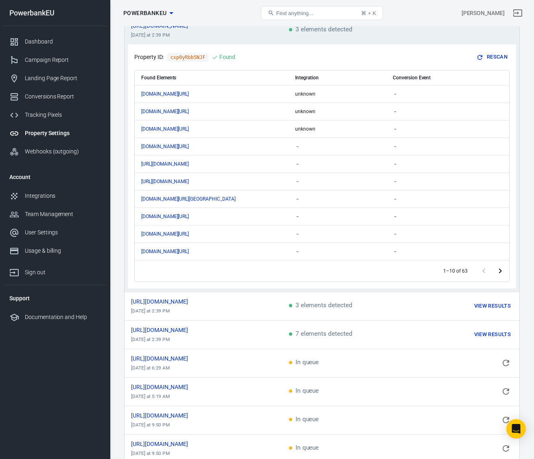
scroll to position [289, 0]
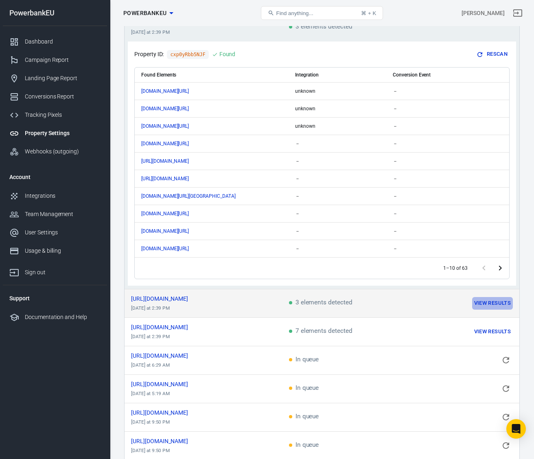
click at [486, 305] on button "View Results" at bounding box center [492, 303] width 41 height 13
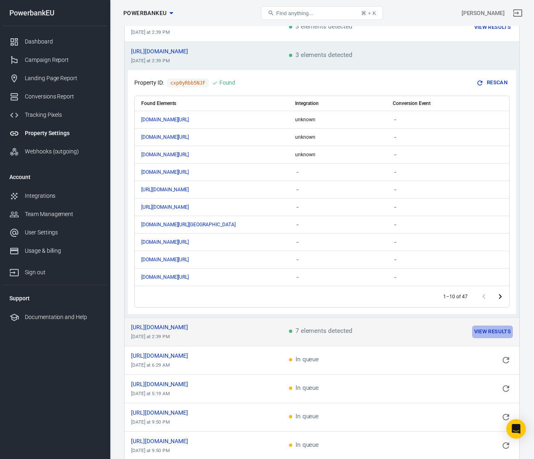
click at [490, 332] on button "View Results" at bounding box center [492, 332] width 41 height 13
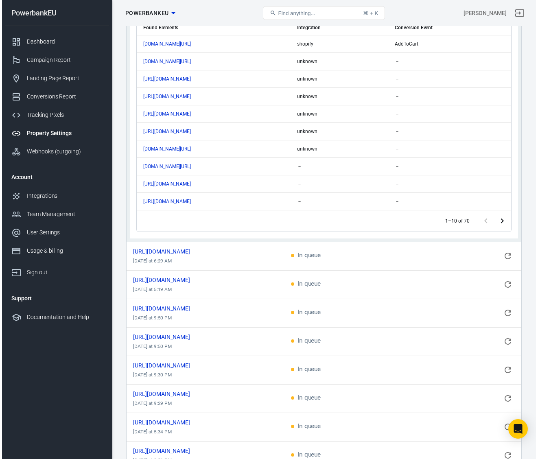
scroll to position [0, 0]
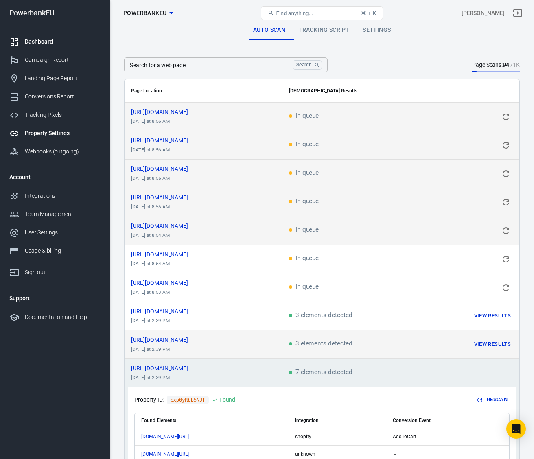
click at [31, 40] on div "Dashboard" at bounding box center [63, 41] width 76 height 9
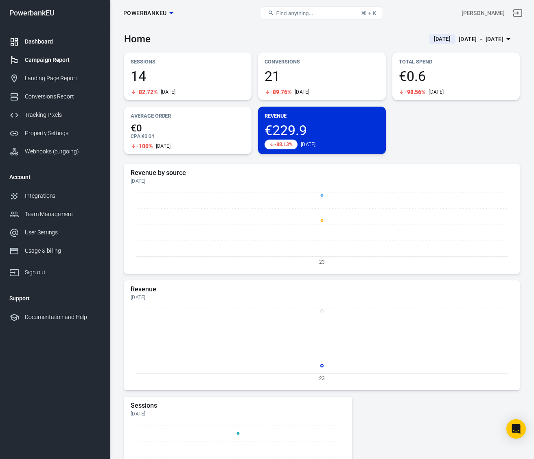
click at [33, 59] on div "Campaign Report" at bounding box center [63, 60] width 76 height 9
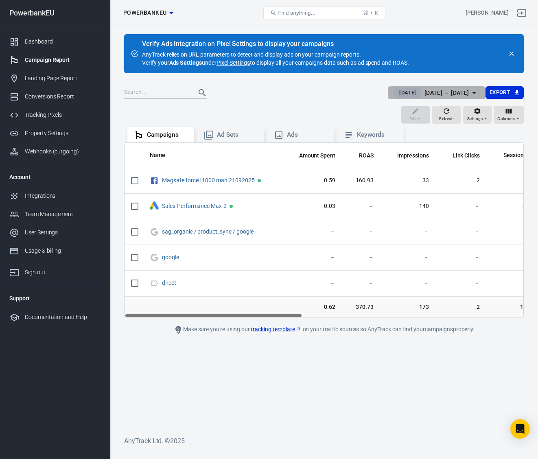
click at [460, 92] on div "[DATE] － [DATE]" at bounding box center [447, 93] width 45 height 10
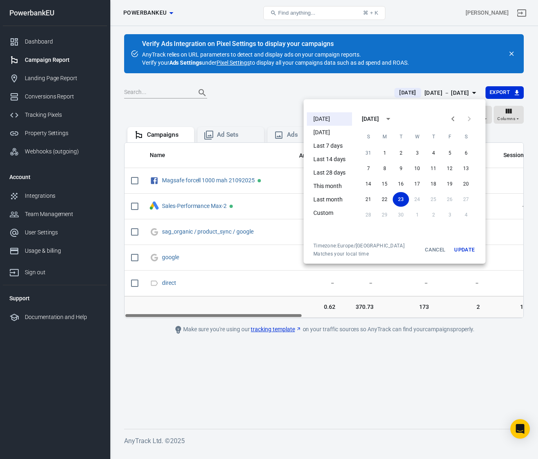
click at [298, 379] on div at bounding box center [269, 229] width 538 height 459
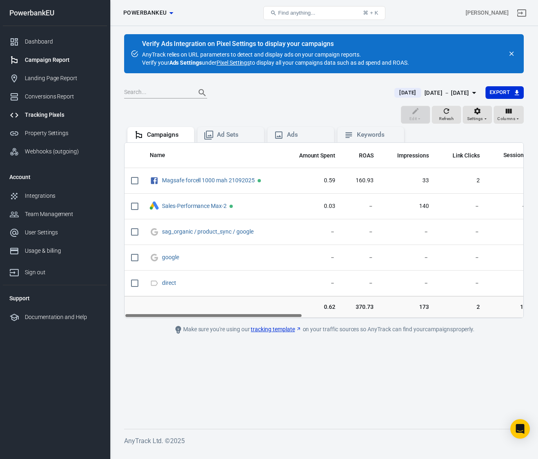
click at [37, 112] on div "Tracking Pixels" at bounding box center [63, 115] width 76 height 9
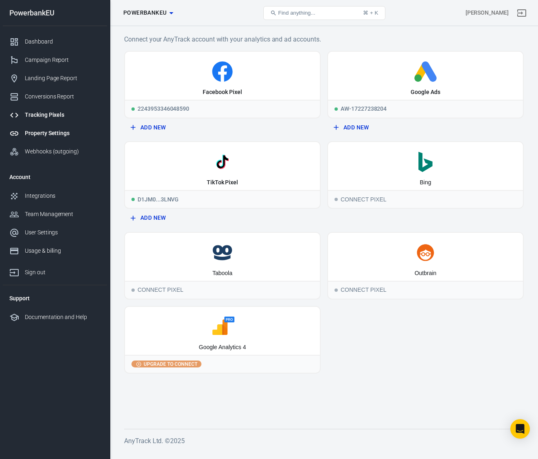
click at [38, 134] on div "Property Settings" at bounding box center [63, 133] width 76 height 9
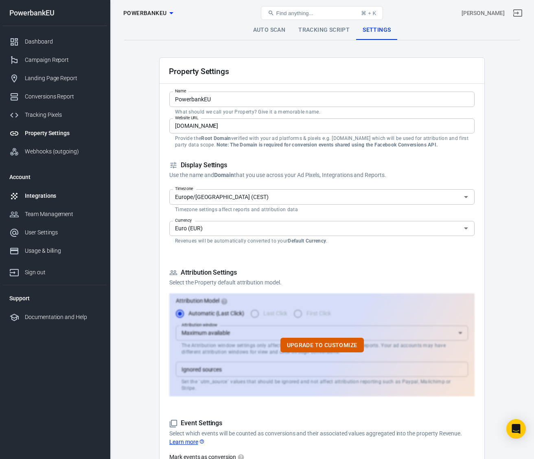
click at [40, 199] on div "Integrations" at bounding box center [63, 196] width 76 height 9
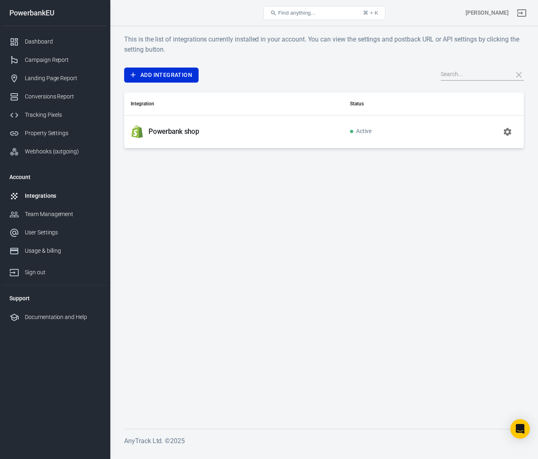
click at [182, 140] on td "Powerbank shop" at bounding box center [234, 131] width 220 height 33
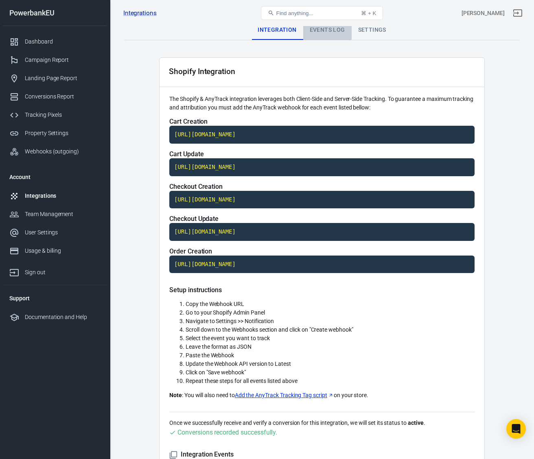
click at [318, 30] on div "Events Log" at bounding box center [327, 30] width 48 height 20
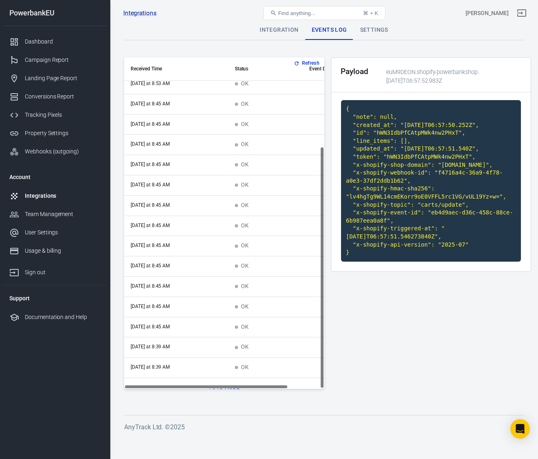
scroll to position [122, 0]
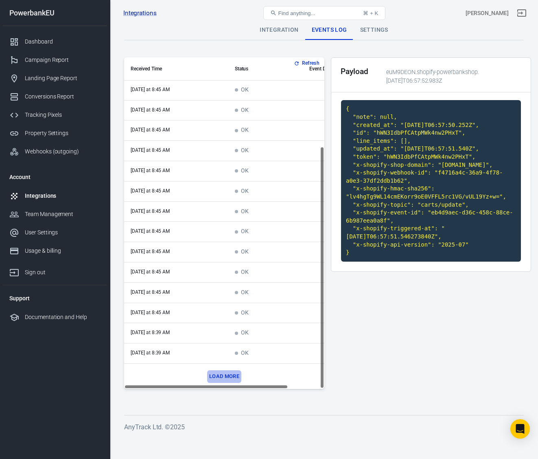
click at [226, 375] on button "Load more" at bounding box center [224, 377] width 34 height 13
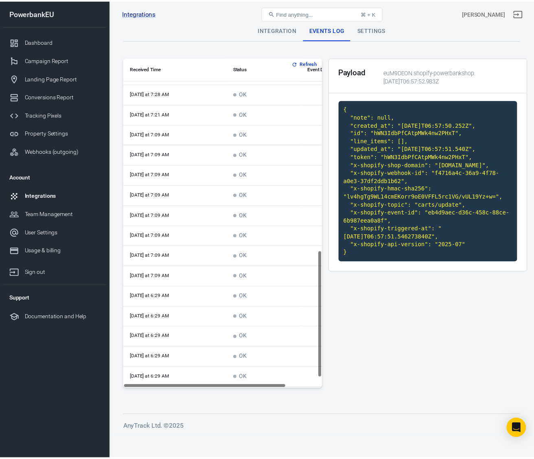
scroll to position [528, 0]
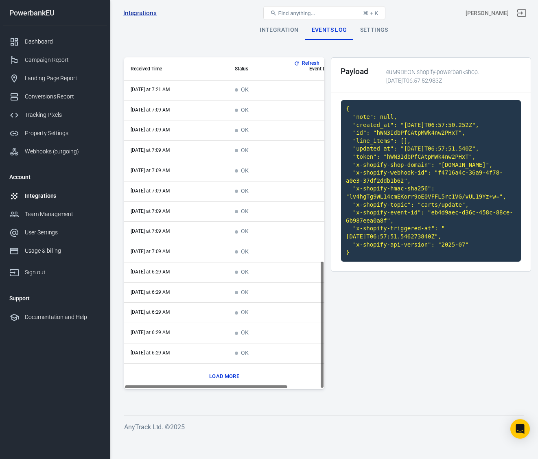
click at [365, 29] on div "Settings" at bounding box center [374, 30] width 41 height 20
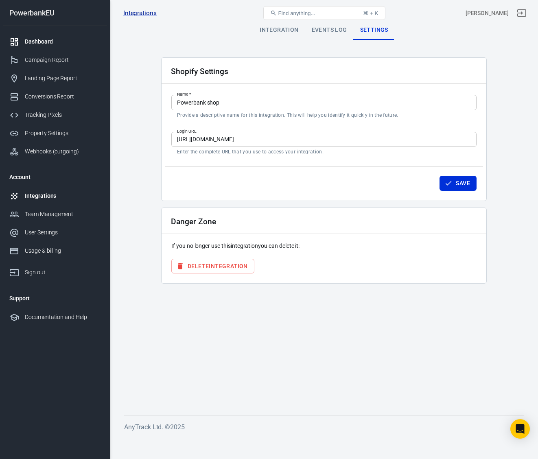
click at [41, 44] on div "Dashboard" at bounding box center [63, 41] width 76 height 9
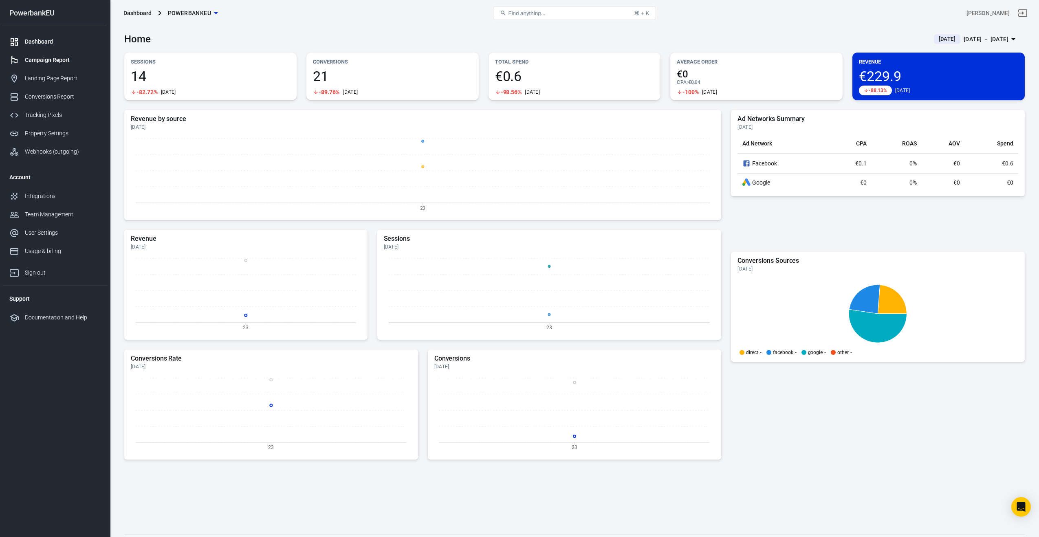
click at [49, 55] on link "Campaign Report" at bounding box center [55, 60] width 104 height 18
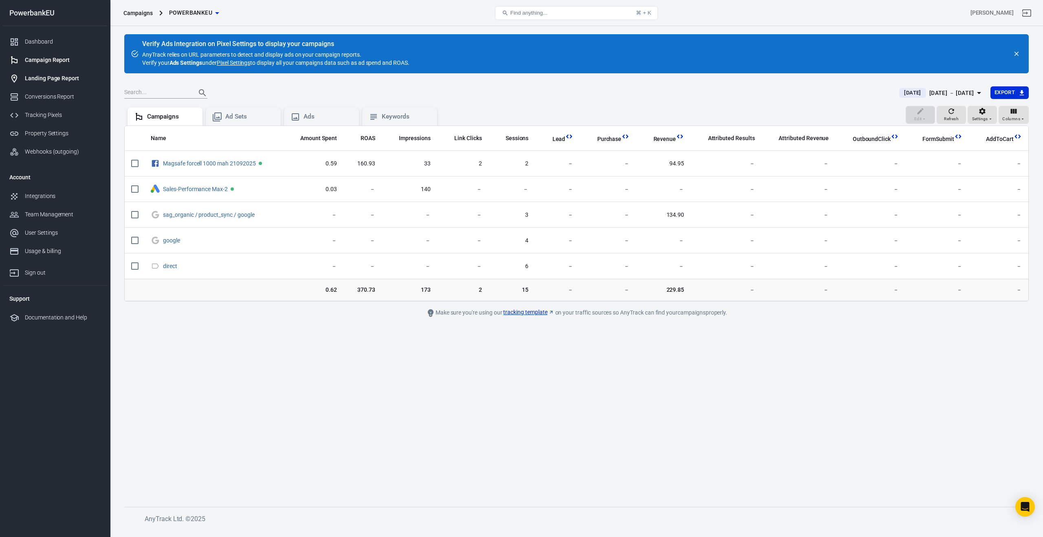
click at [42, 77] on div "Landing Page Report" at bounding box center [63, 78] width 76 height 9
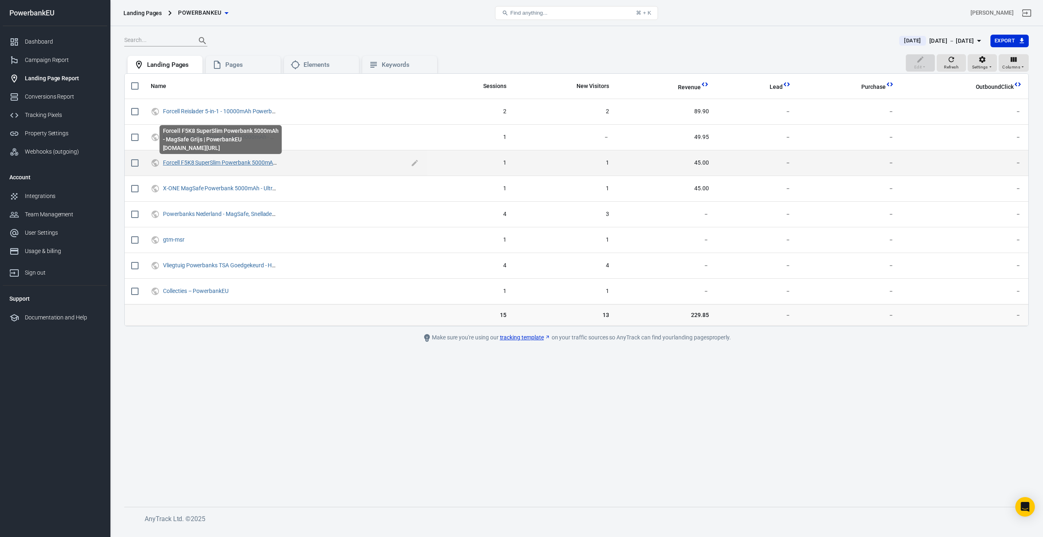
click at [188, 163] on link "Forcell F5K8 SuperSlim Powerbank 5000mAh - MagSafe Grijs | PowerbankEU" at bounding box center [259, 162] width 192 height 7
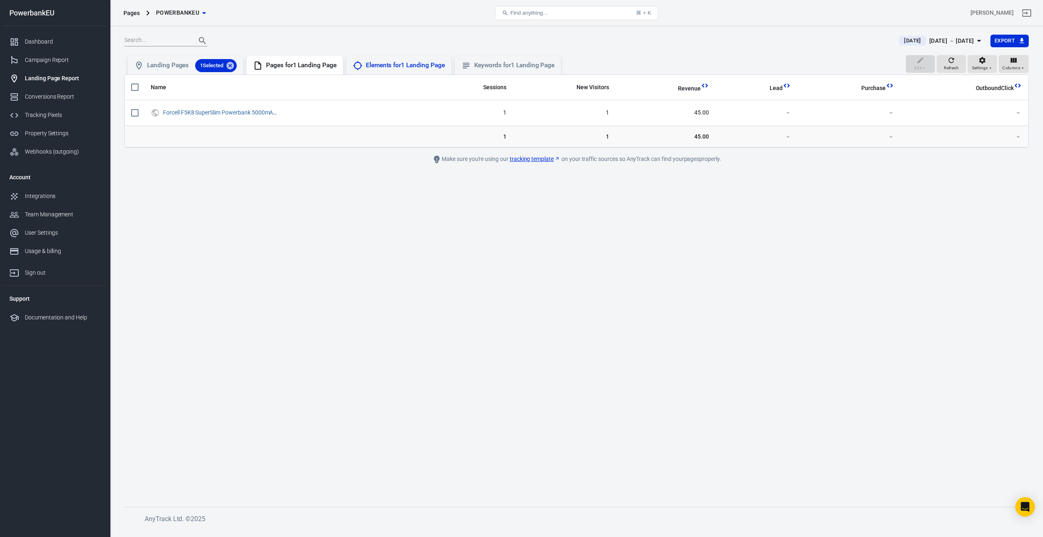
click at [401, 66] on div "Elements for 1 Landing Page" at bounding box center [405, 65] width 79 height 9
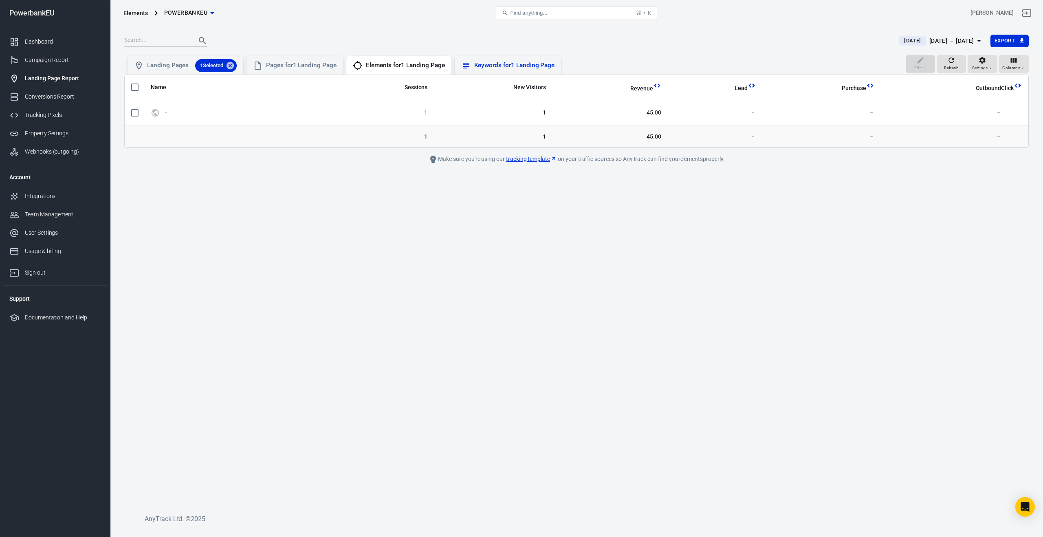
click at [514, 68] on div "Keywords for 1 Landing Page" at bounding box center [514, 65] width 81 height 9
click at [408, 69] on div "Elements for 1 Landing Page" at bounding box center [405, 65] width 79 height 9
click at [294, 72] on div "Pages for 1 Landing Page" at bounding box center [294, 65] width 97 height 19
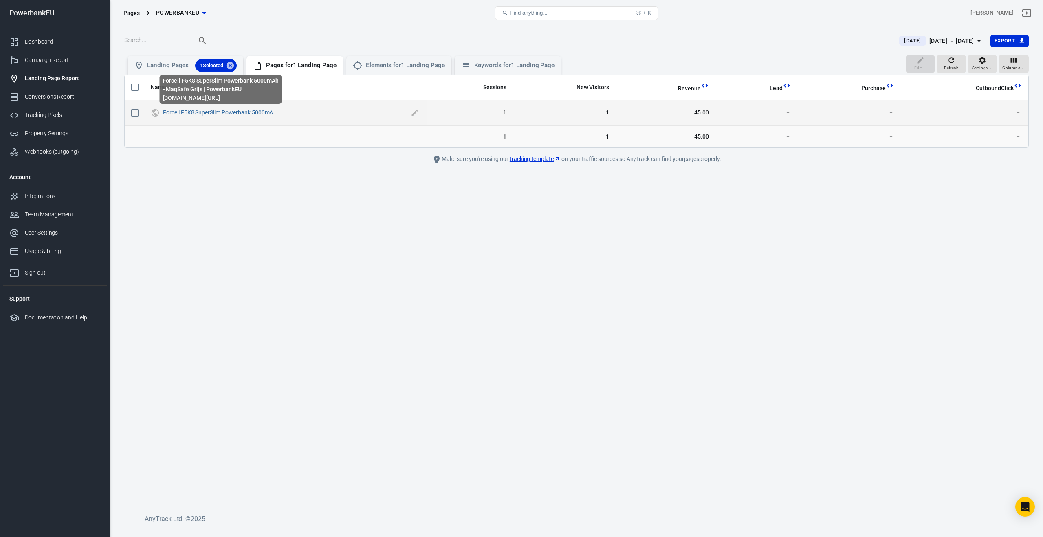
click at [204, 112] on link "Forcell F5K8 SuperSlim Powerbank 5000mAh - MagSafe Grijs | PowerbankEU" at bounding box center [259, 112] width 192 height 7
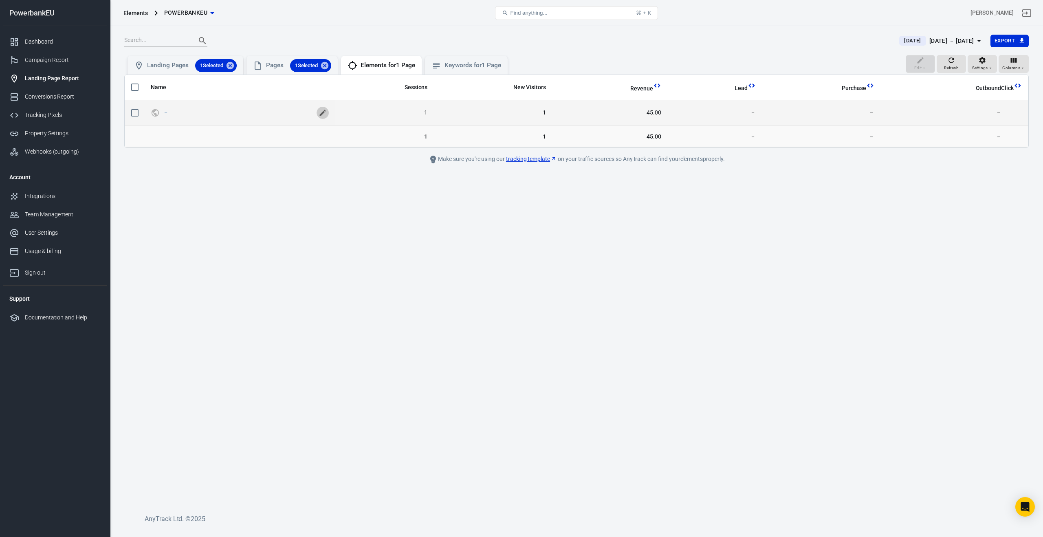
click at [321, 116] on icon "scrollable content" at bounding box center [323, 113] width 6 height 6
click at [291, 160] on main "Today Sep 23 － Sep 23, 2025 Export Edit Refresh Settings Columns Landing Pages …" at bounding box center [576, 263] width 904 height 459
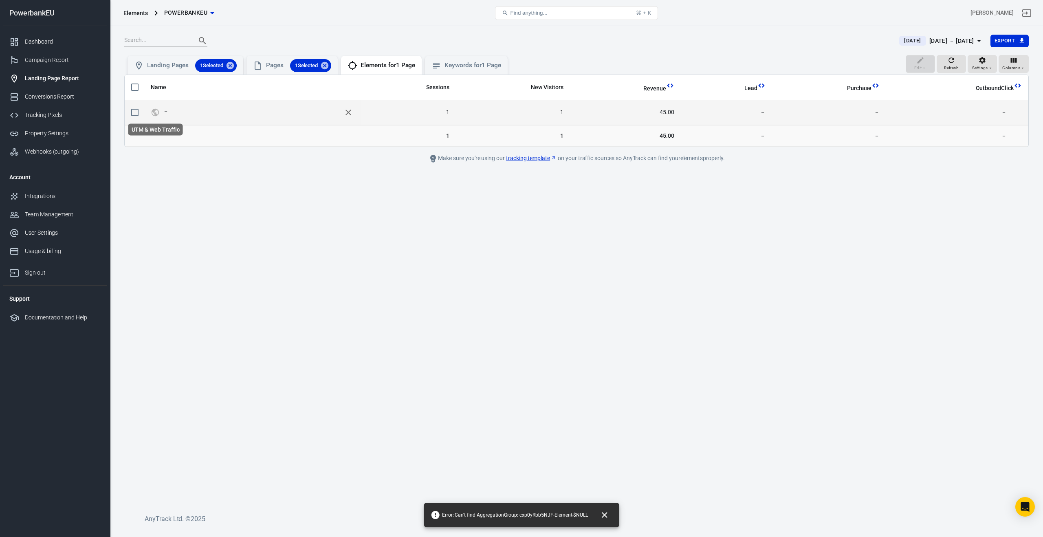
click at [156, 112] on icon "UTM & Web Traffic" at bounding box center [155, 113] width 9 height 10
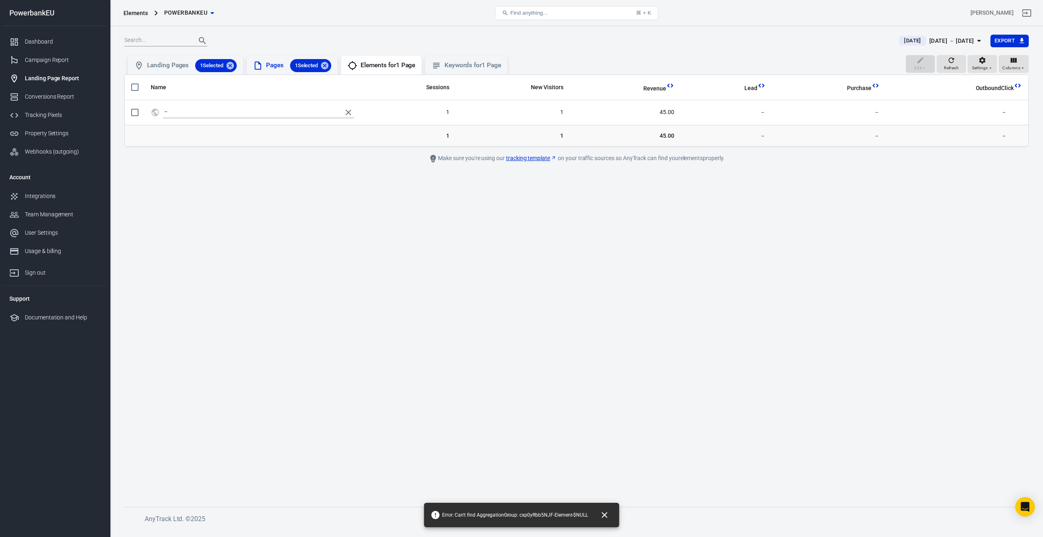
click at [290, 68] on div "Pages 1 Selected" at bounding box center [298, 65] width 65 height 13
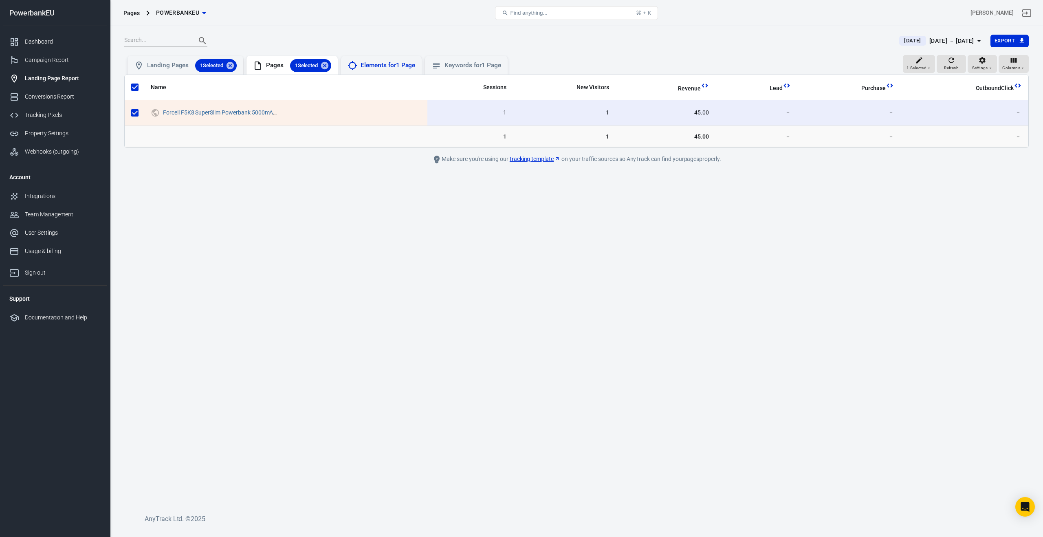
click at [371, 66] on div "Elements for 1 Page" at bounding box center [387, 65] width 55 height 9
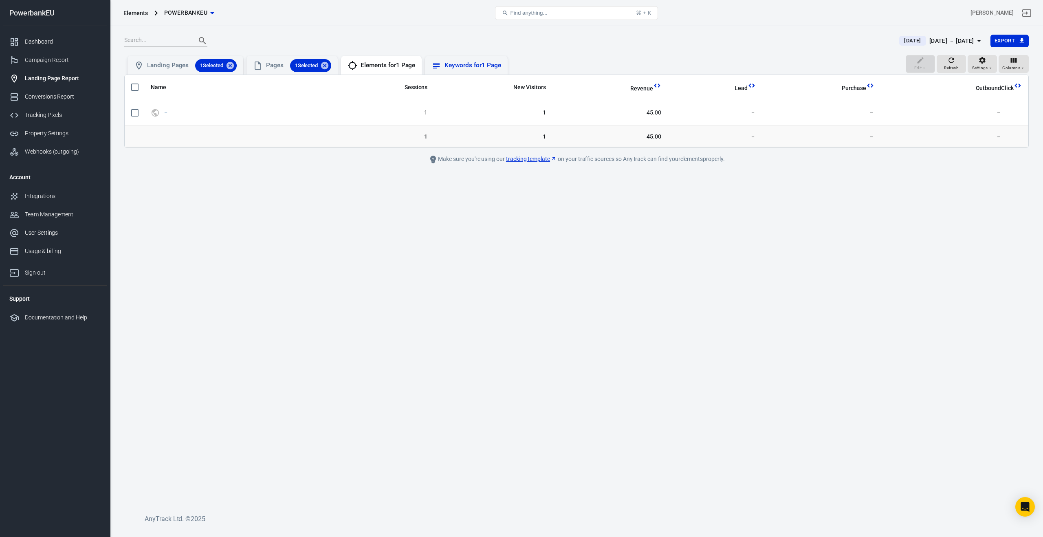
click at [481, 69] on div "Keywords for 1 Page" at bounding box center [472, 65] width 56 height 9
click at [168, 67] on div "Landing Pages 1 Selected" at bounding box center [192, 65] width 90 height 13
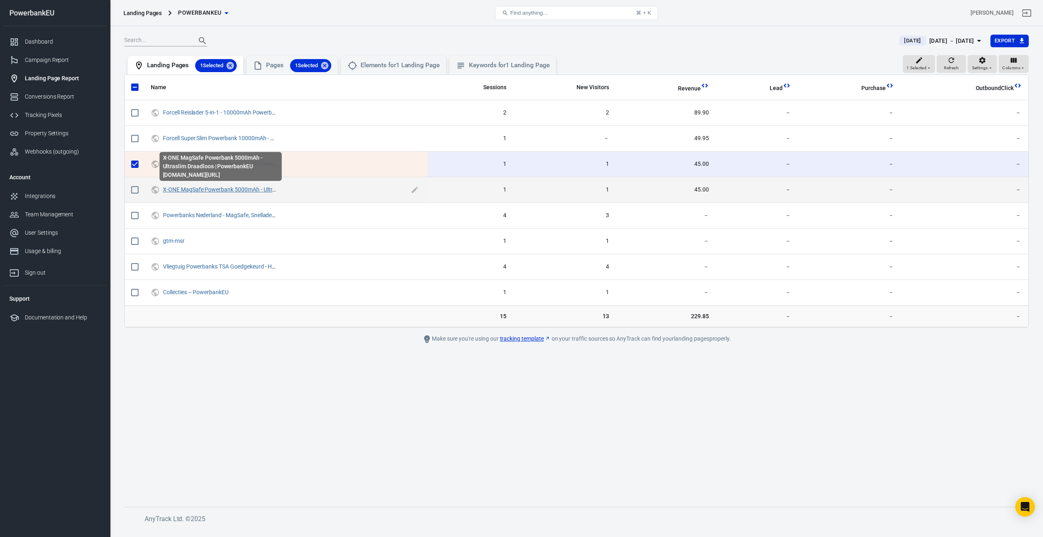
click at [192, 188] on link "X-ONE MagSafe Powerbank 5000mAh - Ultraslim Draadloos | PowerbankEU" at bounding box center [257, 189] width 189 height 7
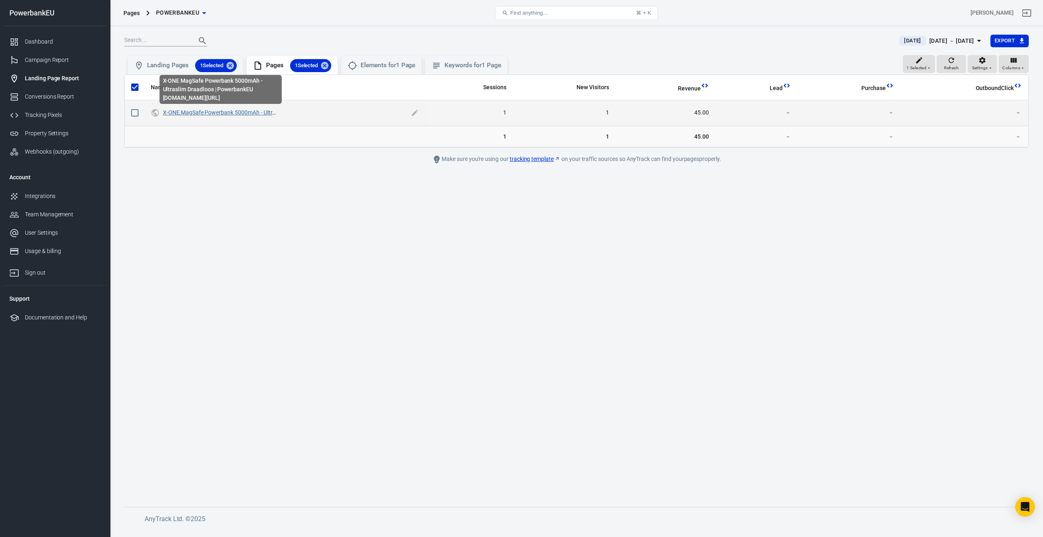
click at [198, 113] on link "X-ONE MagSafe Powerbank 5000mAh - Ultraslim Draadloos | PowerbankEU" at bounding box center [257, 112] width 189 height 7
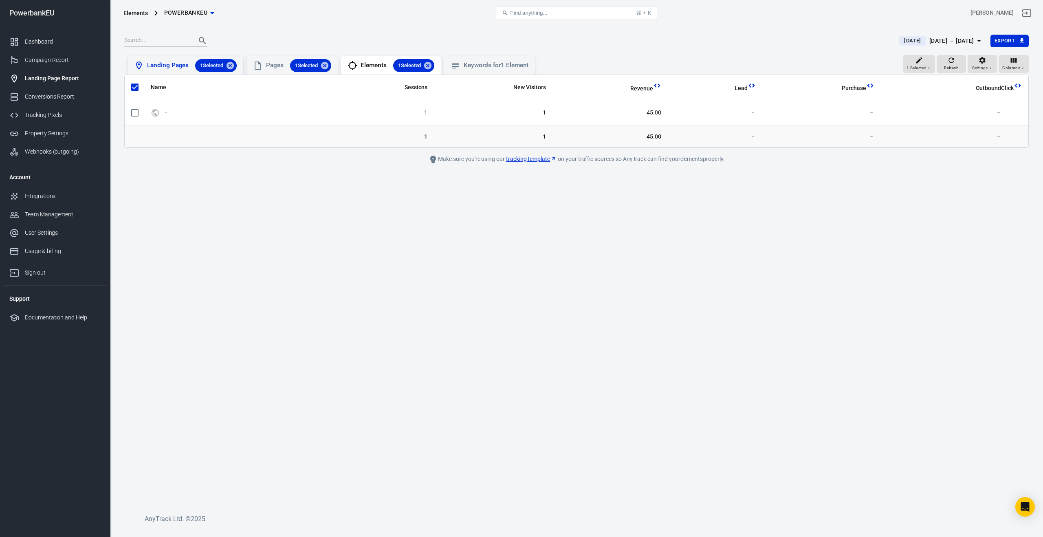
click at [165, 67] on div "Landing Pages 1 Selected" at bounding box center [192, 65] width 90 height 13
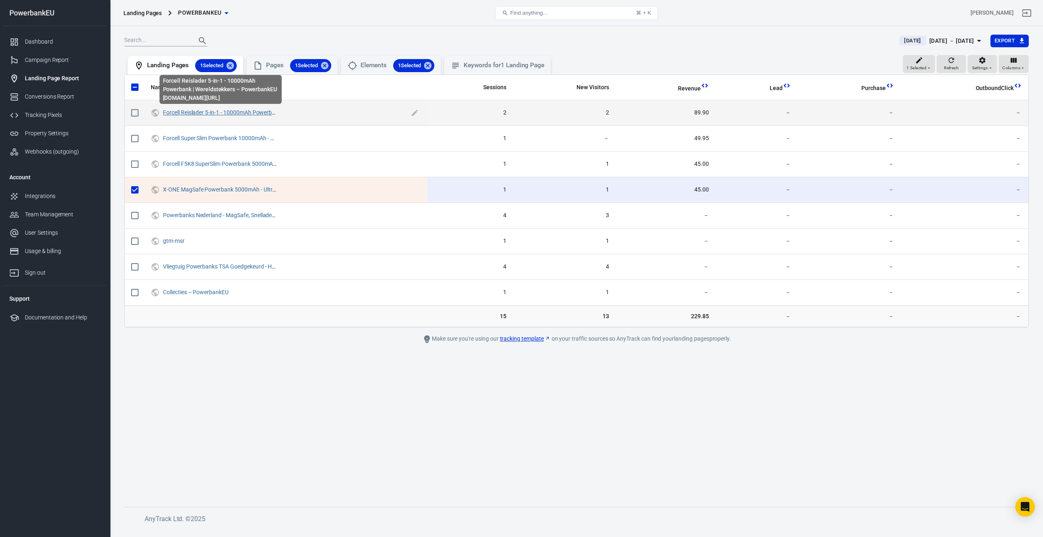
click at [176, 114] on link "Forcell Reislader 5-in-1 - 10000mAh Powerbank | Wereldstekkers – PowerbankEU" at bounding box center [264, 112] width 202 height 7
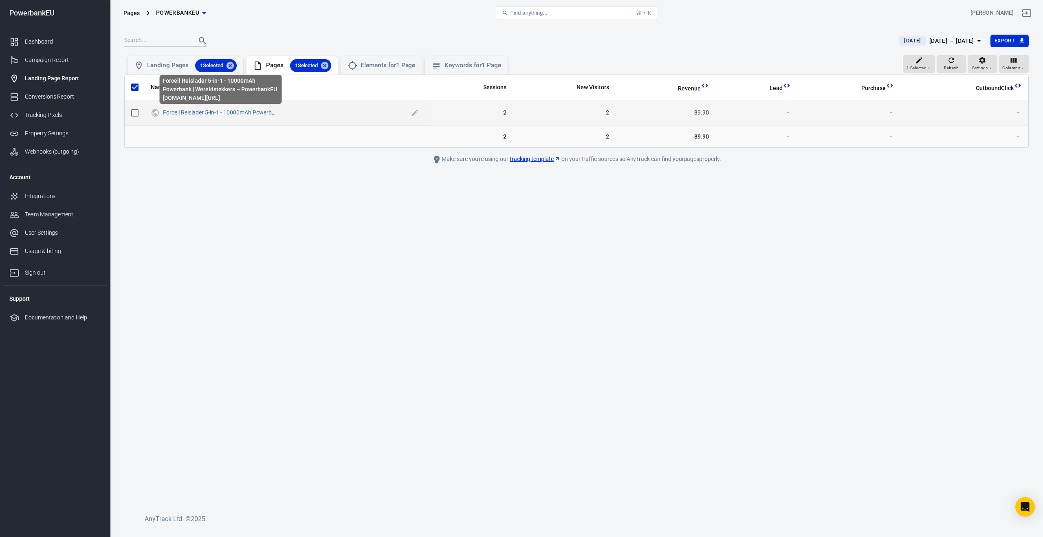
click at [178, 113] on link "Forcell Reislader 5-in-1 - 10000mAh Powerbank | Wereldstekkers – PowerbankEU" at bounding box center [264, 112] width 202 height 7
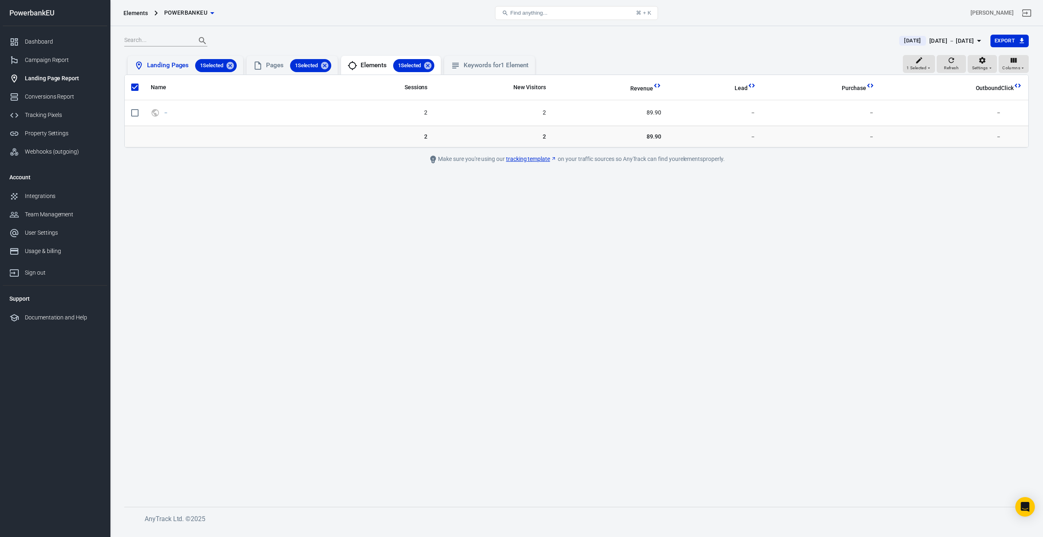
click at [160, 67] on div "Landing Pages 1 Selected" at bounding box center [192, 65] width 90 height 13
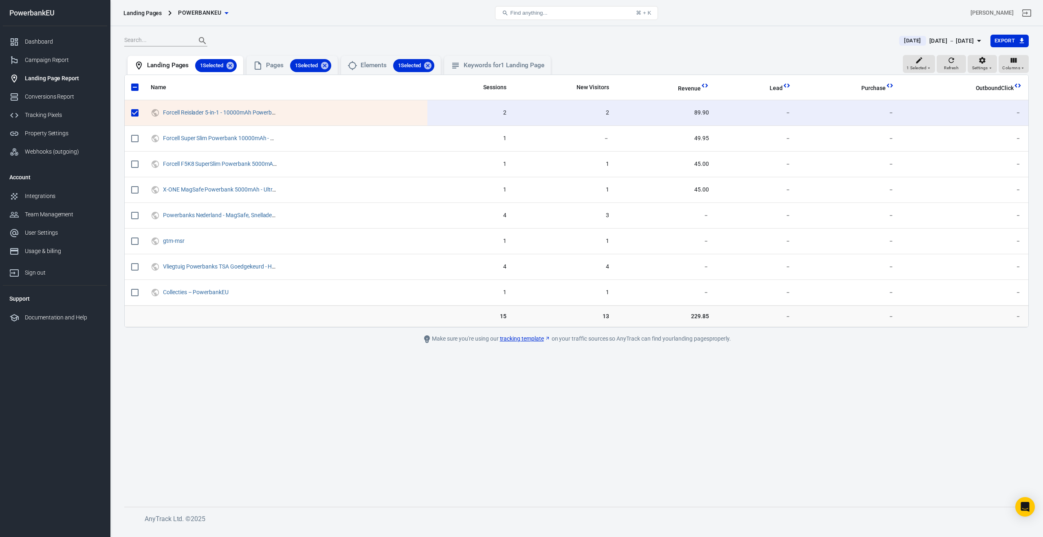
click at [47, 75] on div "Landing Page Report" at bounding box center [63, 78] width 76 height 9
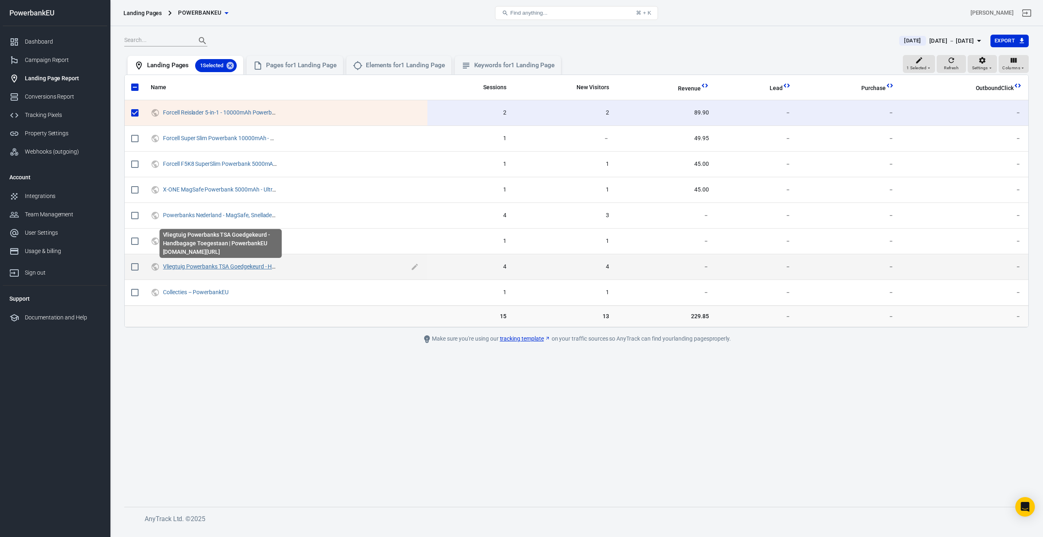
click at [196, 264] on link "Vliegtuig Powerbanks TSA Goedgekeurd - Handbagage Toegestaan | PowerbankEU" at bounding box center [267, 266] width 208 height 7
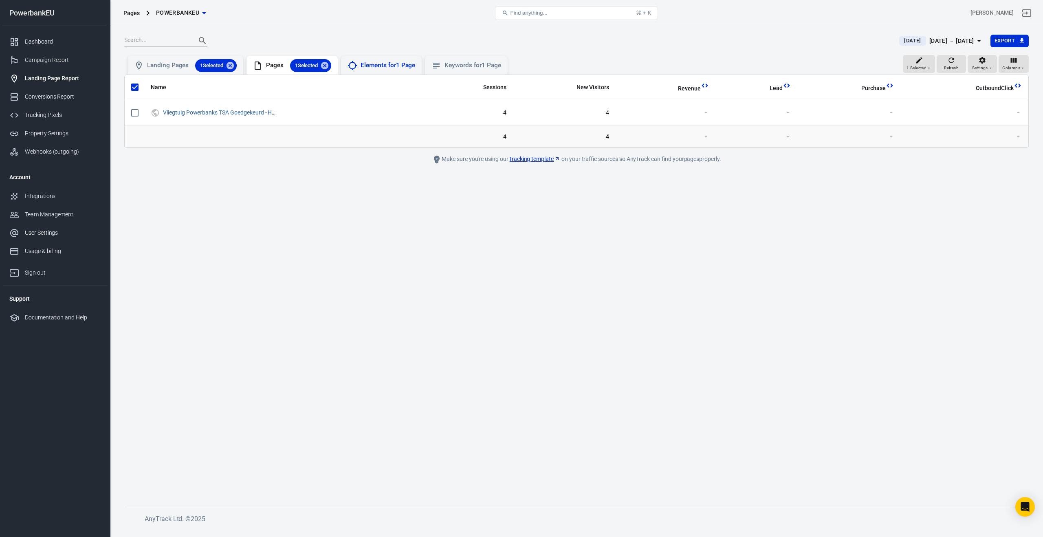
click at [371, 66] on div "Elements for 1 Page" at bounding box center [387, 65] width 55 height 9
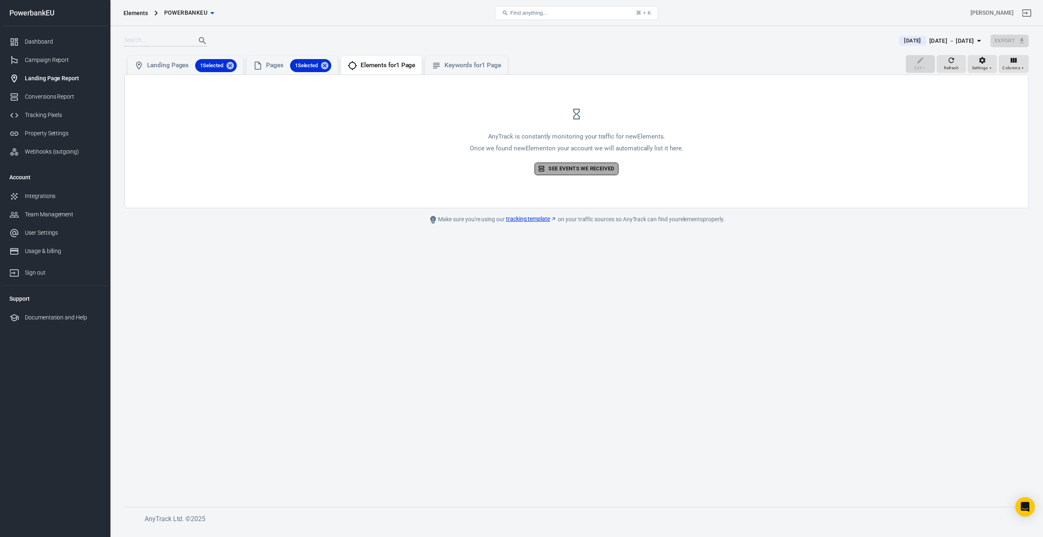
click at [573, 164] on link "See events we received" at bounding box center [575, 168] width 83 height 13
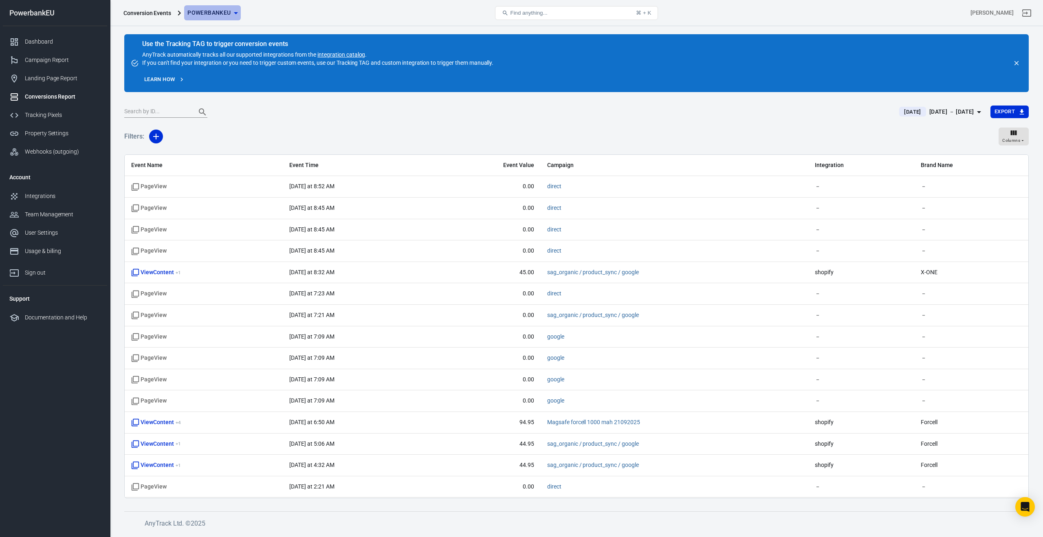
click at [196, 13] on span "PowerbankEU" at bounding box center [208, 13] width 43 height 10
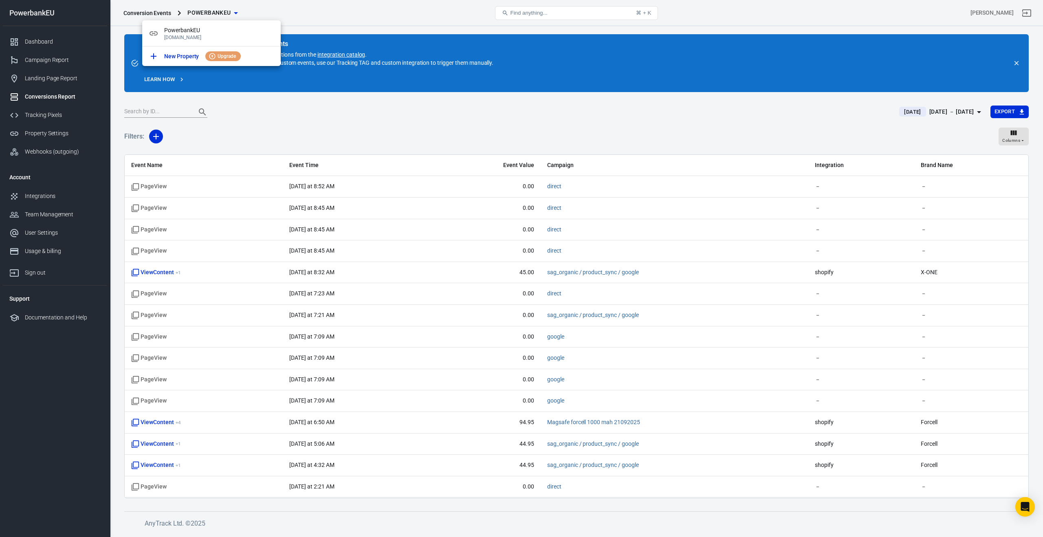
click at [158, 15] on div at bounding box center [521, 268] width 1043 height 537
click at [37, 42] on div "Dashboard" at bounding box center [63, 41] width 76 height 9
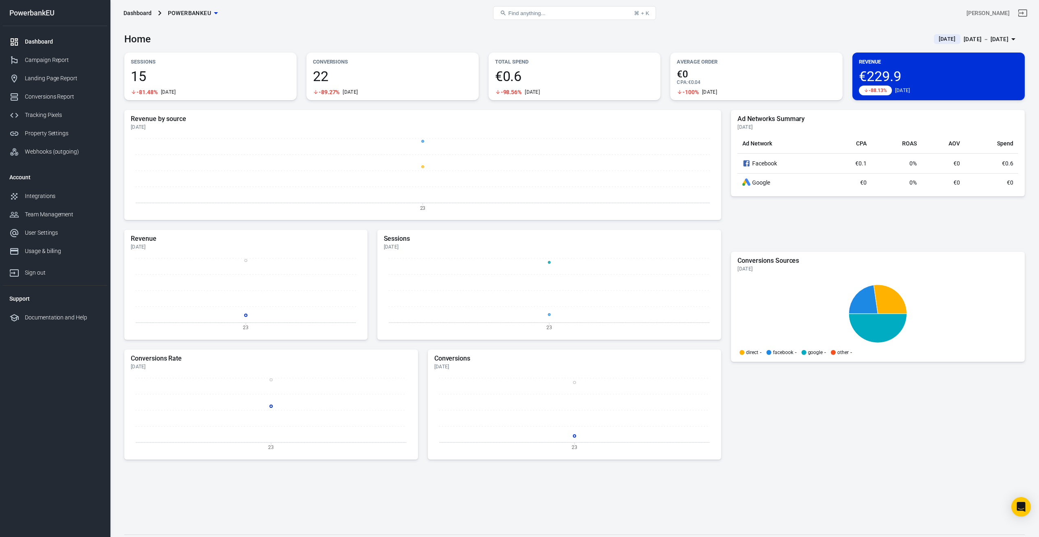
click at [898, 73] on span "€229.9" at bounding box center [938, 76] width 159 height 14
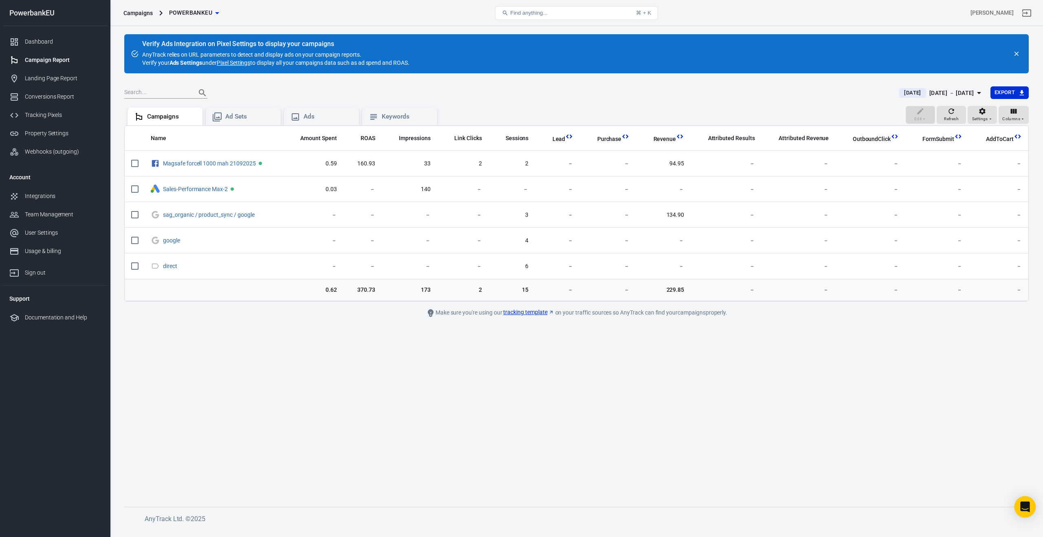
click at [1023, 498] on div "Open Intercom Messenger" at bounding box center [1025, 507] width 22 height 22
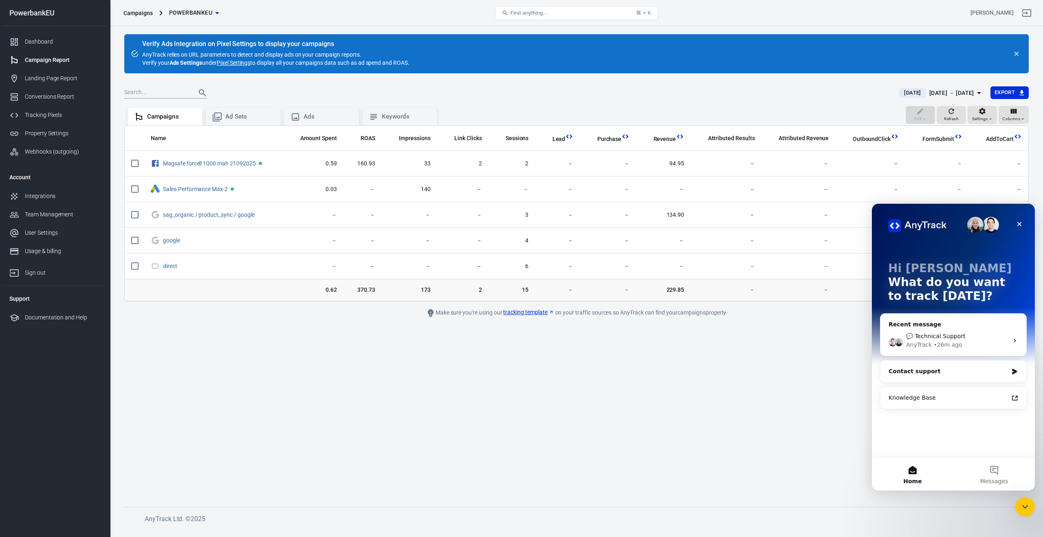
click at [921, 371] on div "Contact support" at bounding box center [947, 371] width 119 height 9
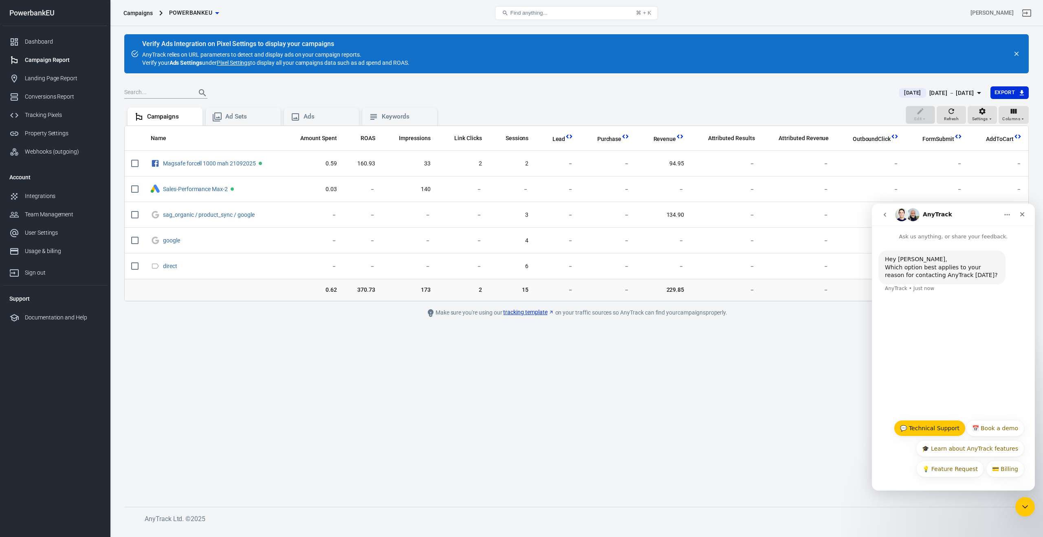
click at [923, 430] on button "💬 Technical Support" at bounding box center [930, 428] width 72 height 16
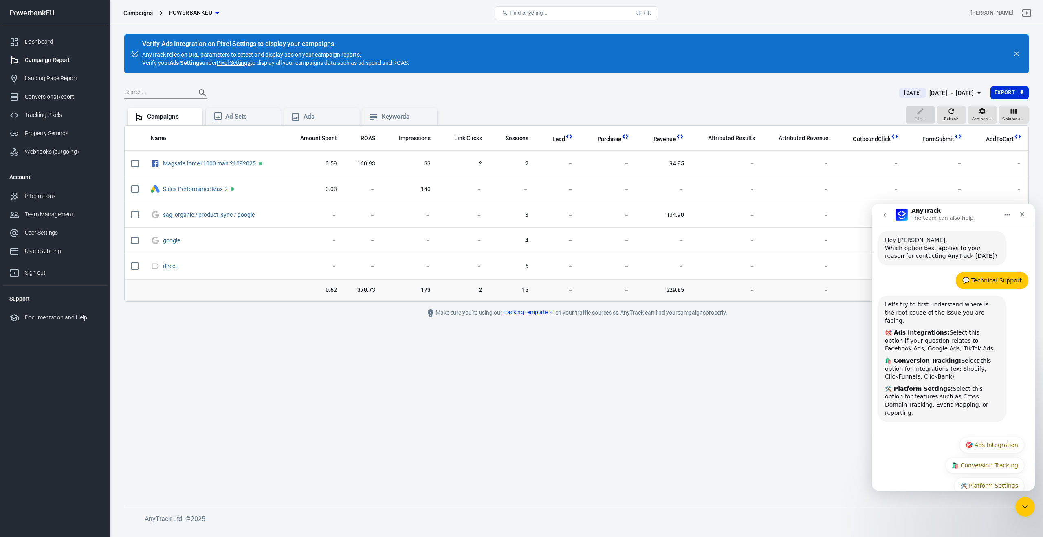
scroll to position [20, 0]
click at [997, 456] on button "🛍️ Conversion Tracking" at bounding box center [984, 464] width 79 height 16
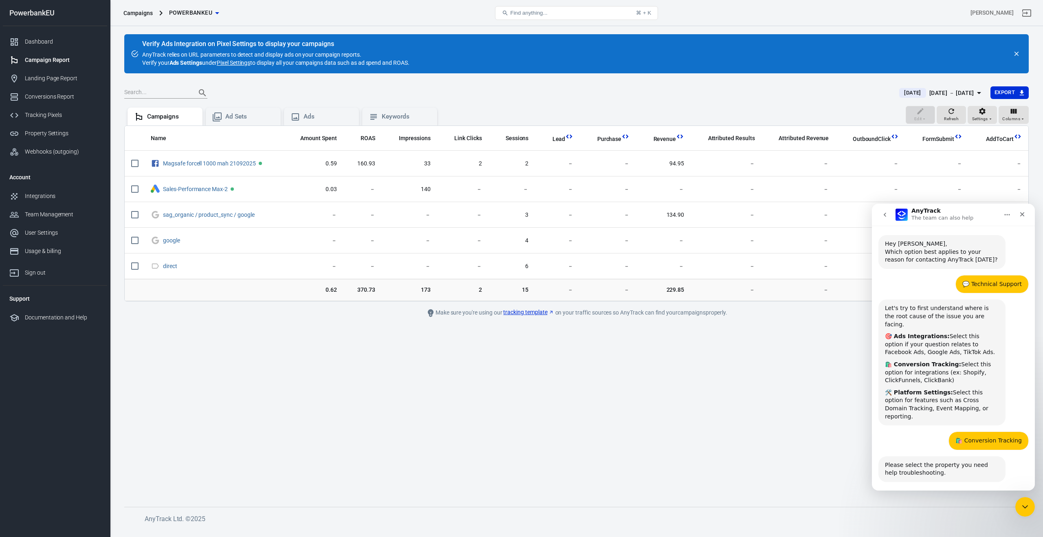
scroll to position [36, 0]
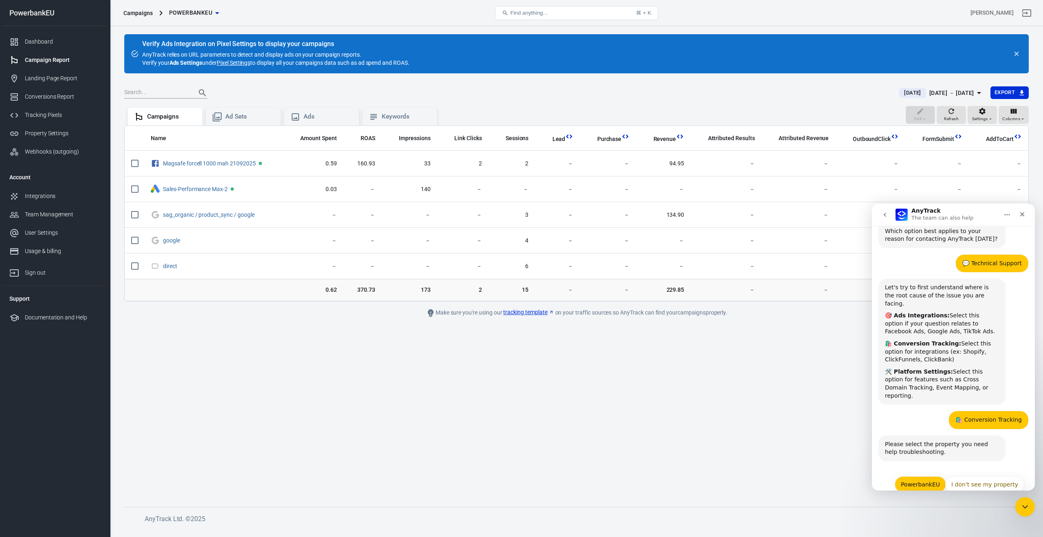
click at [926, 476] on button "PowerbankEU" at bounding box center [919, 484] width 51 height 16
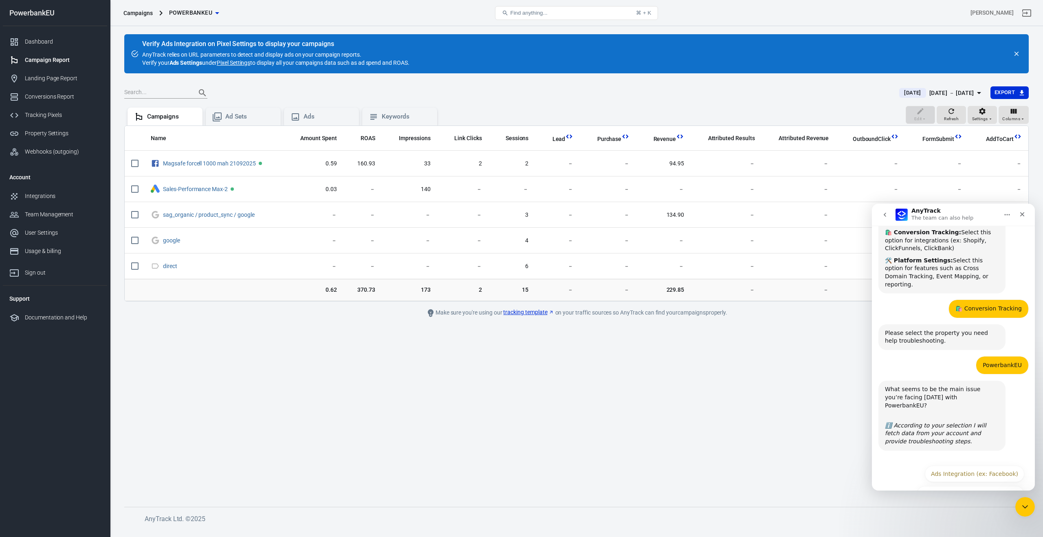
scroll to position [149, 0]
click at [964, 464] on button "Ads Integration (ex: Facebook)" at bounding box center [973, 472] width 99 height 16
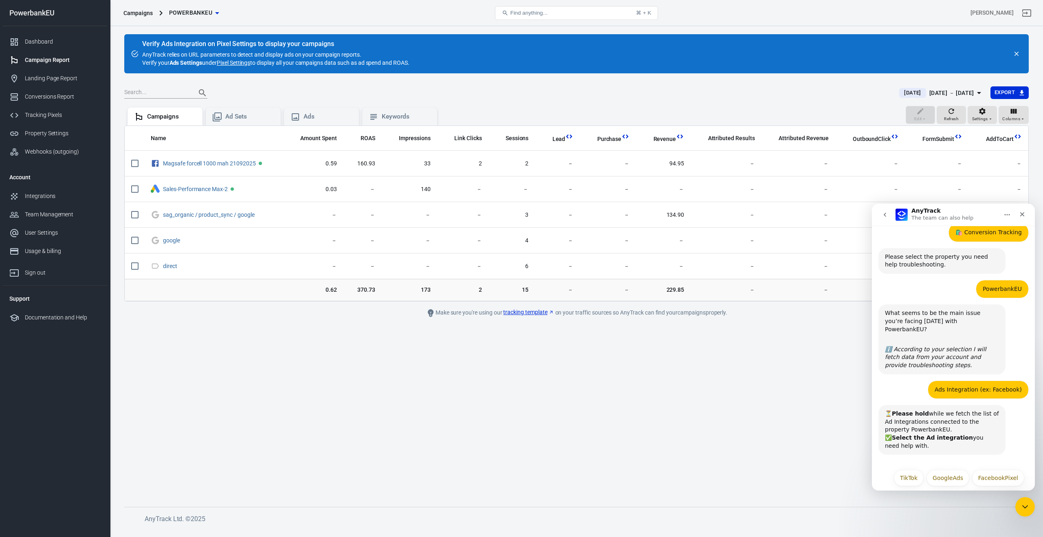
scroll to position [229, 0]
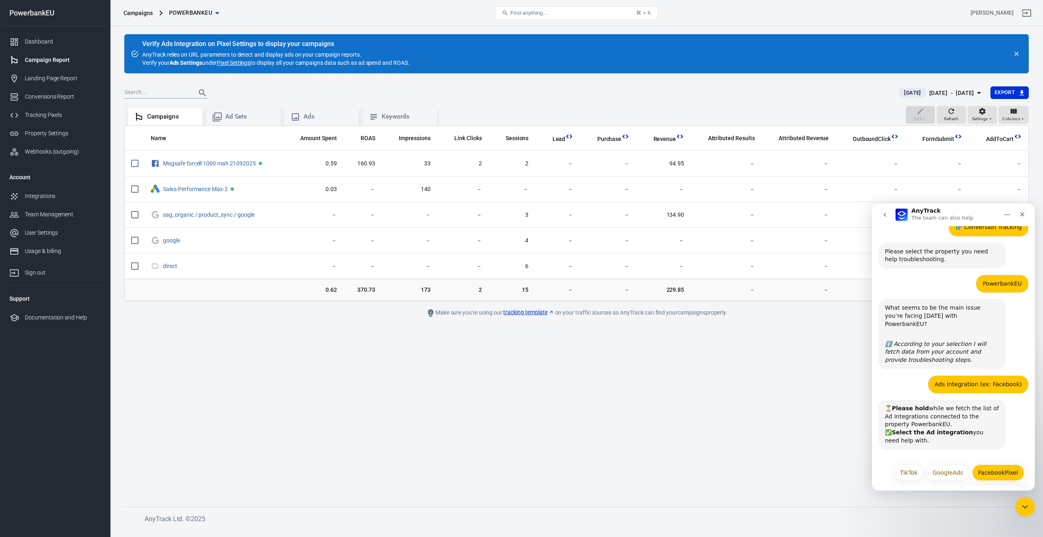
click at [984, 464] on button "FacebookPixel" at bounding box center [998, 472] width 52 height 16
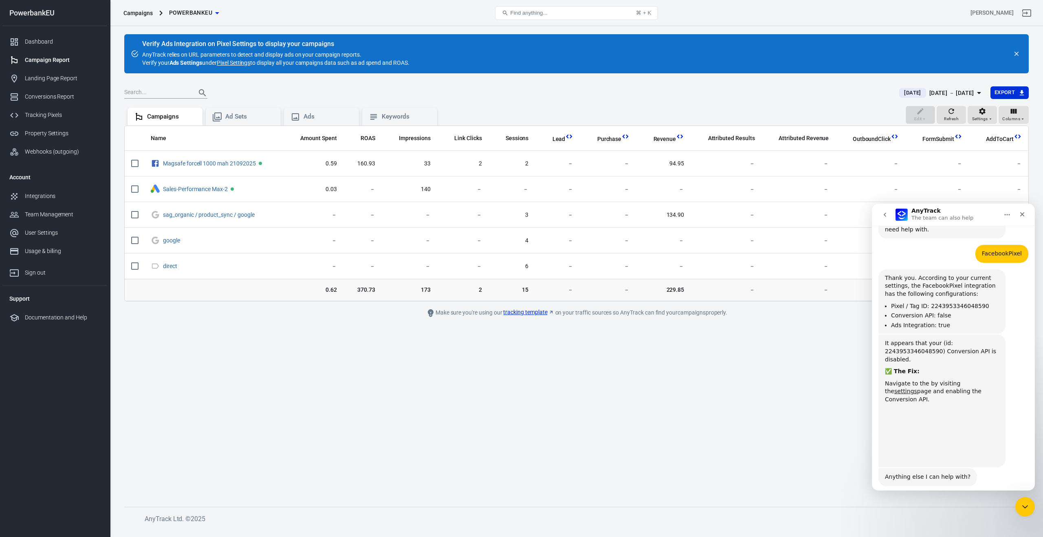
scroll to position [449, 0]
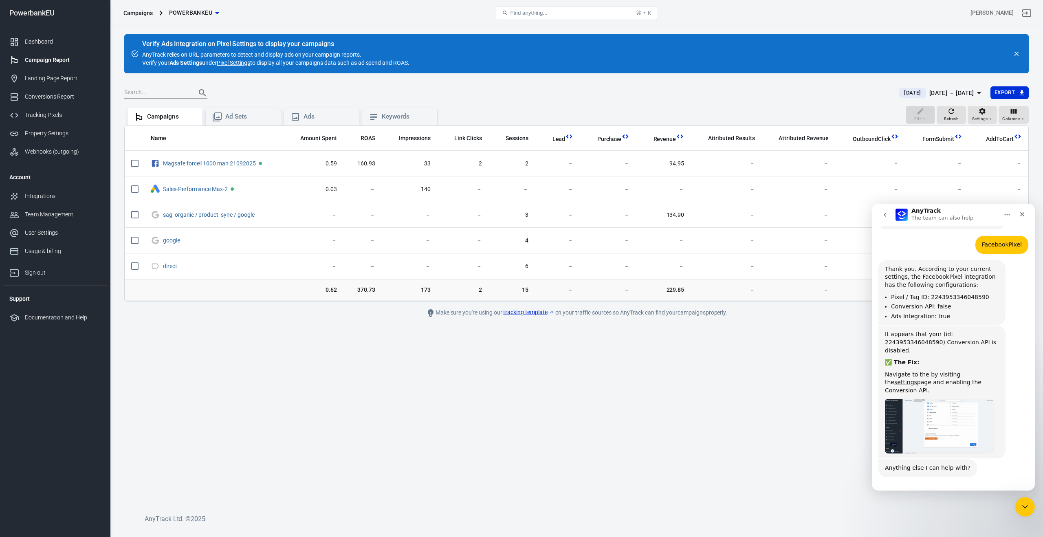
click at [977, 492] on button "Yes! I need more help" at bounding box center [987, 500] width 74 height 16
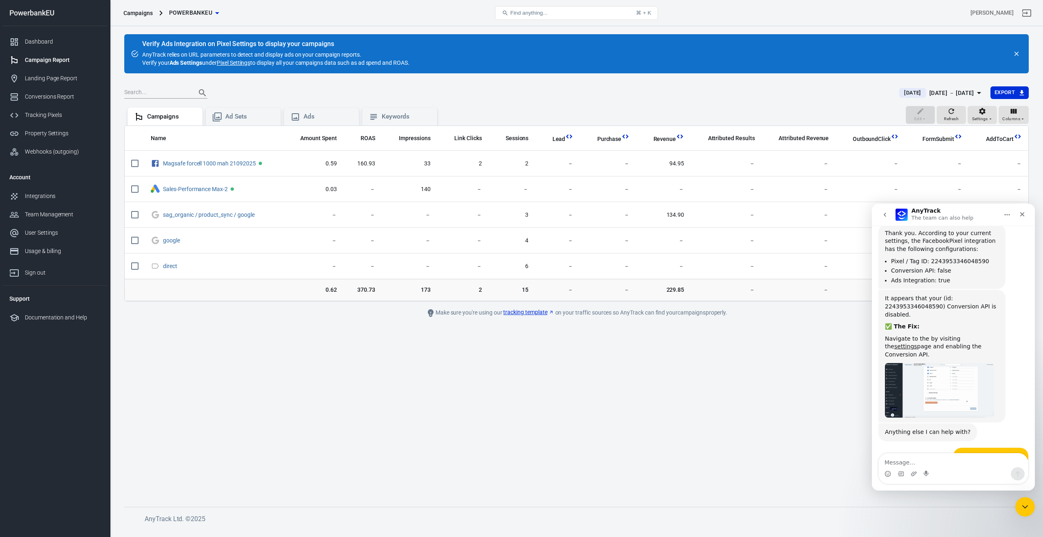
scroll to position [514, 0]
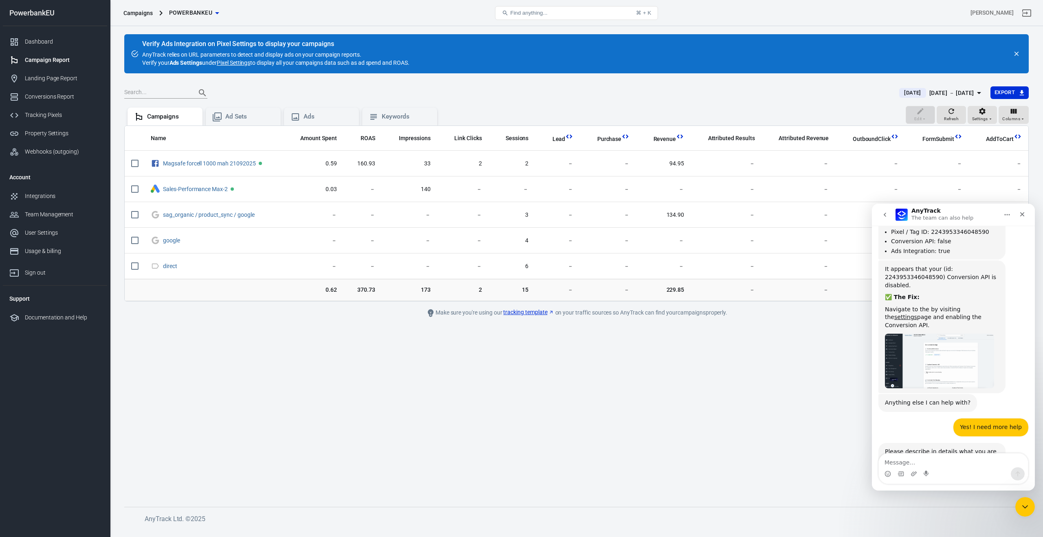
click at [920, 463] on textarea "Message…" at bounding box center [952, 460] width 149 height 14
type textarea "i"
type textarea "in see in reports revenue but its not correct"
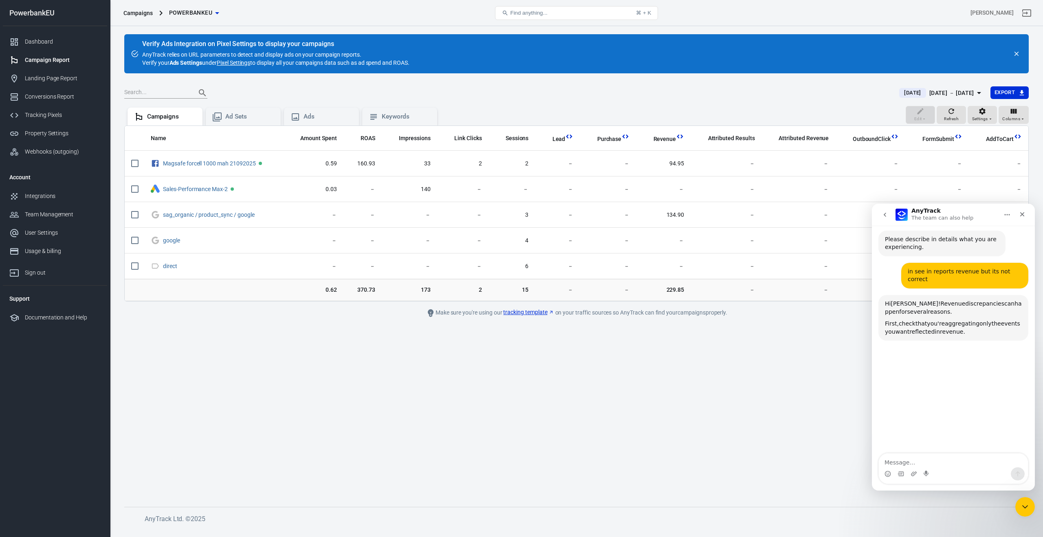
scroll to position [733, 0]
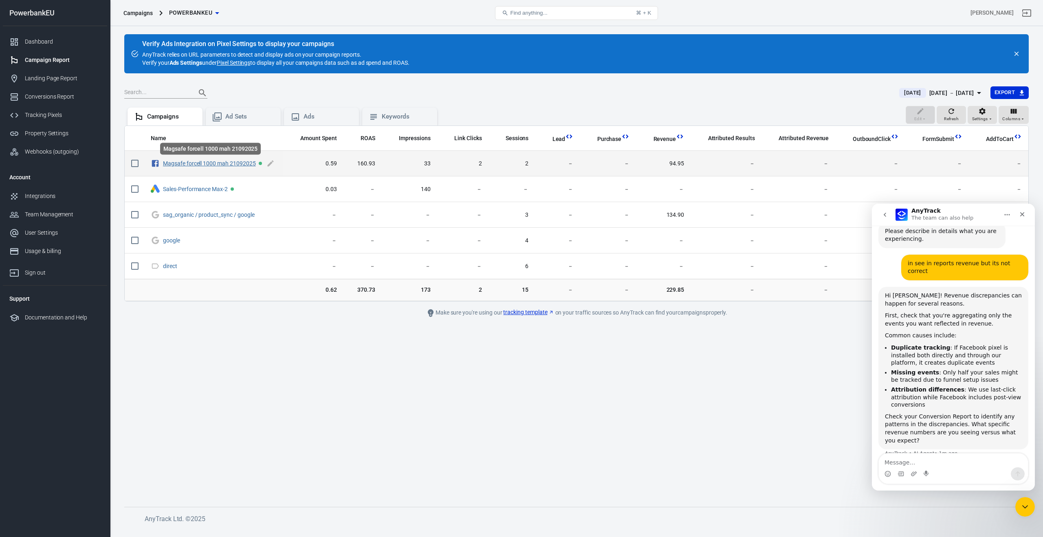
click at [232, 162] on link "Magsafe forcell 1000 mah 21092025" at bounding box center [209, 163] width 93 height 7
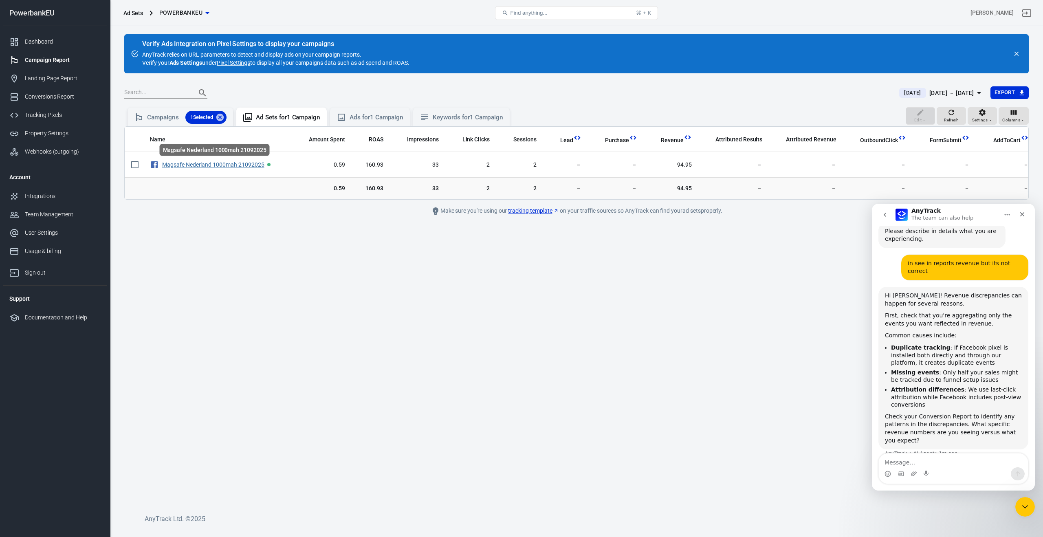
click at [232, 162] on link "Magsafe Nederland 1000mah 21092025" at bounding box center [213, 164] width 102 height 7
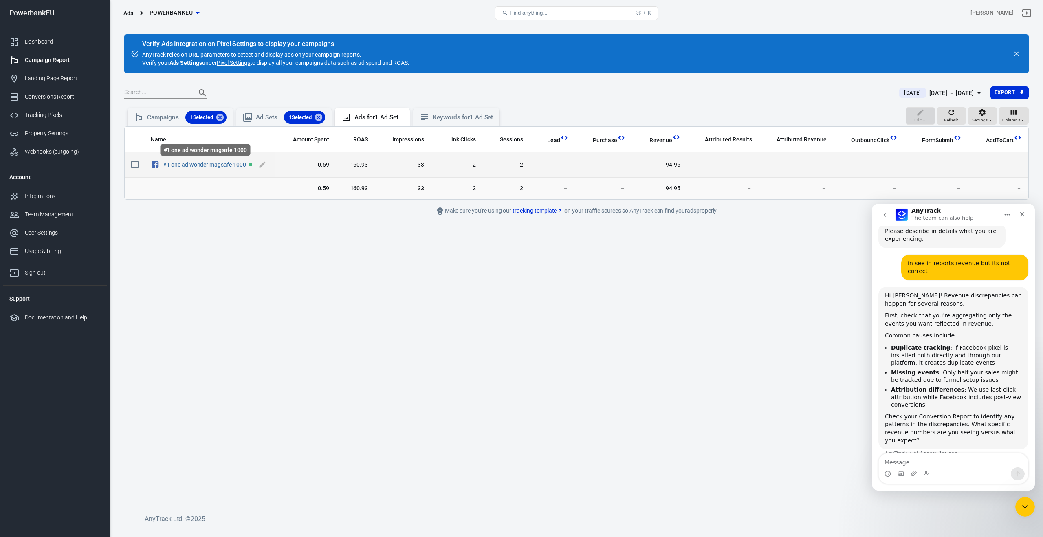
click at [226, 166] on link "#1 one ad wonder magsafe 1000" at bounding box center [204, 164] width 83 height 7
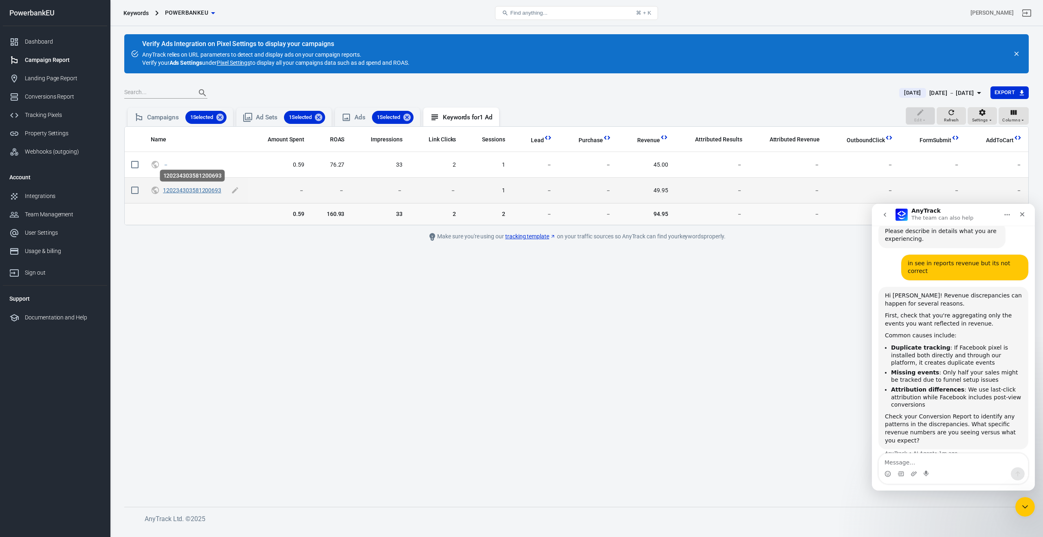
click at [207, 189] on link "120234303581200693" at bounding box center [192, 190] width 58 height 7
checkbox input "true"
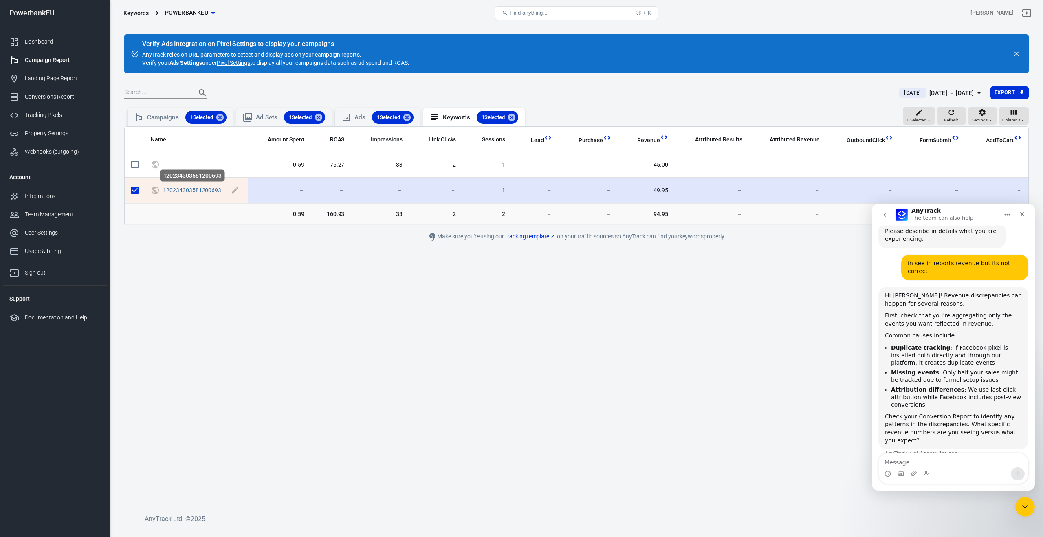
click at [201, 189] on link "120234303581200693" at bounding box center [192, 190] width 58 height 7
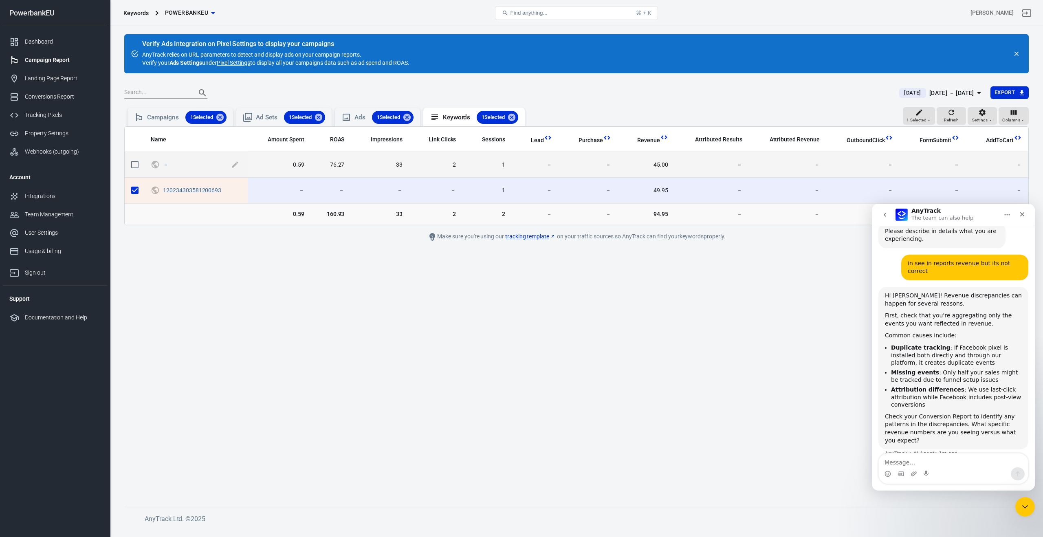
click at [187, 165] on span "－" at bounding box center [196, 165] width 66 height 8
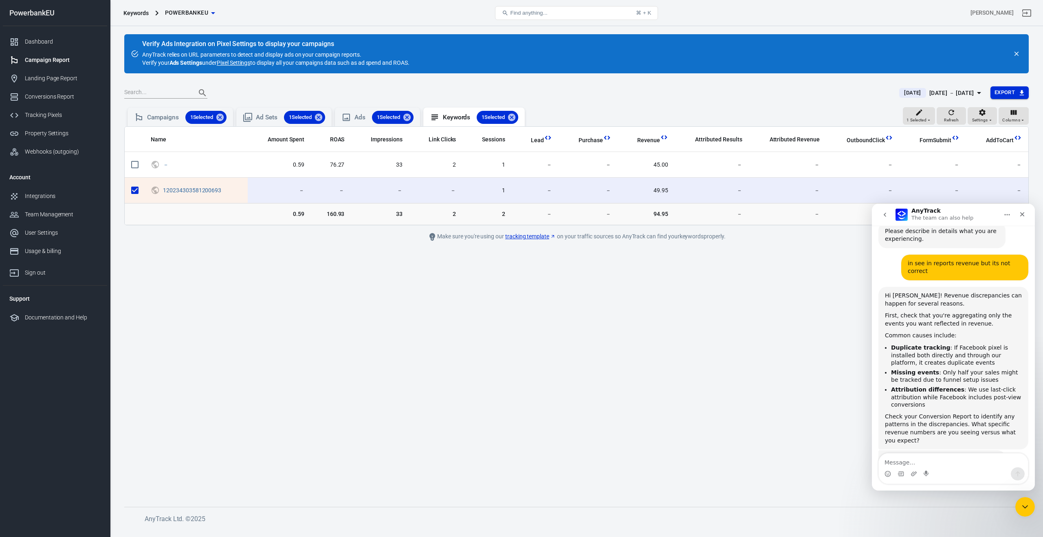
scroll to position [750, 0]
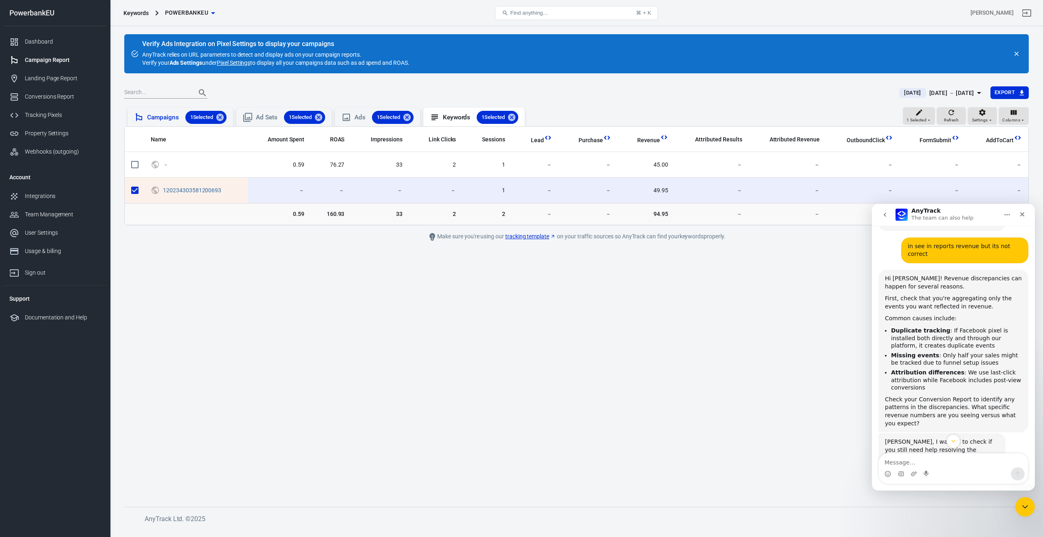
click at [196, 119] on span "1 Selected" at bounding box center [201, 117] width 33 height 8
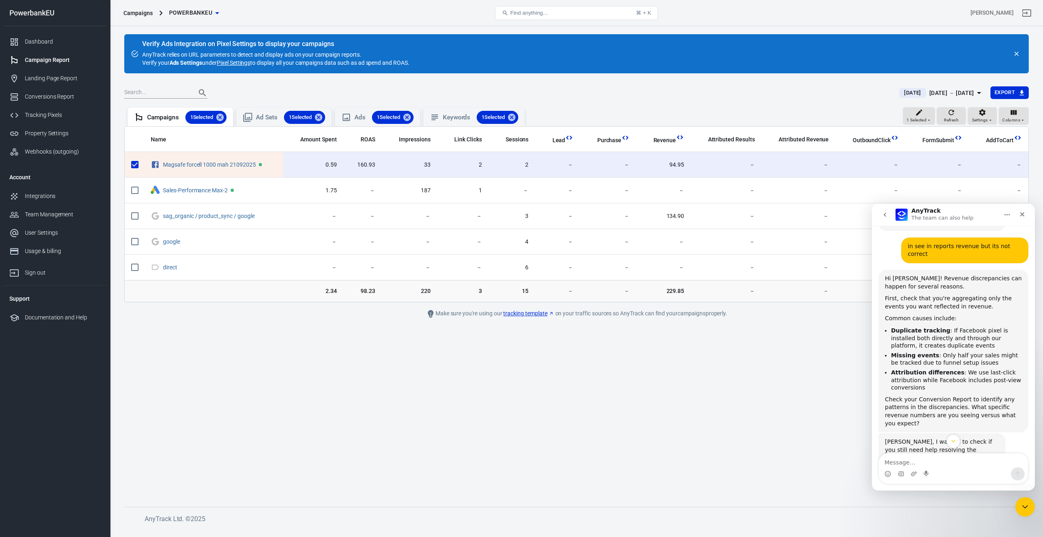
scroll to position [798, 0]
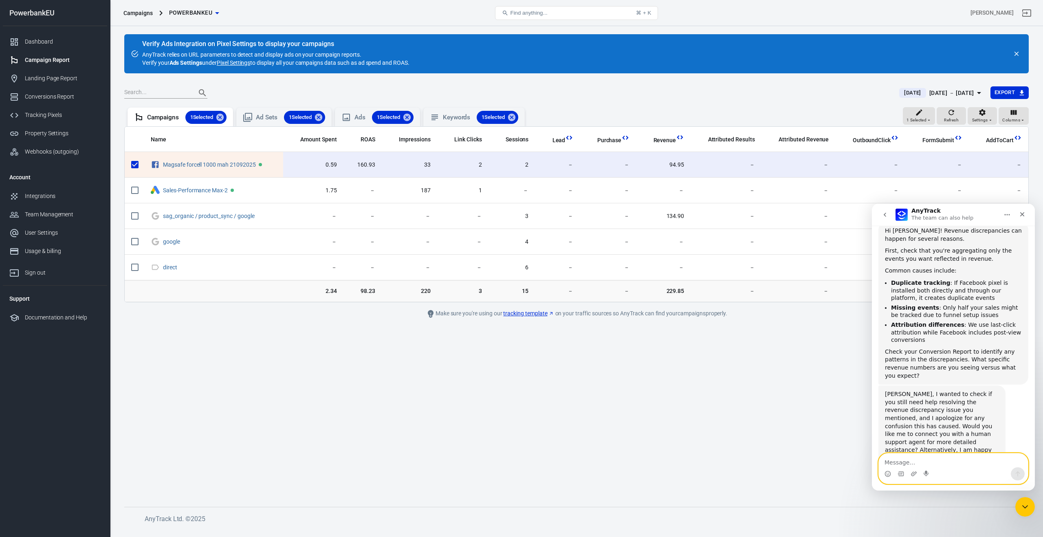
click at [903, 463] on textarea "Message…" at bounding box center [952, 460] width 149 height 14
type textarea "yes i still need help"
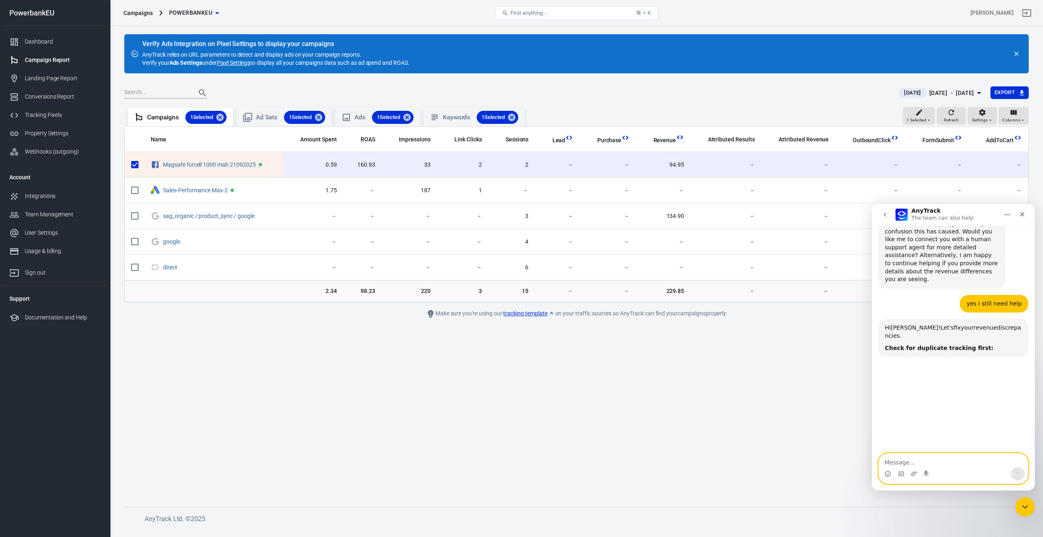
scroll to position [1017, 0]
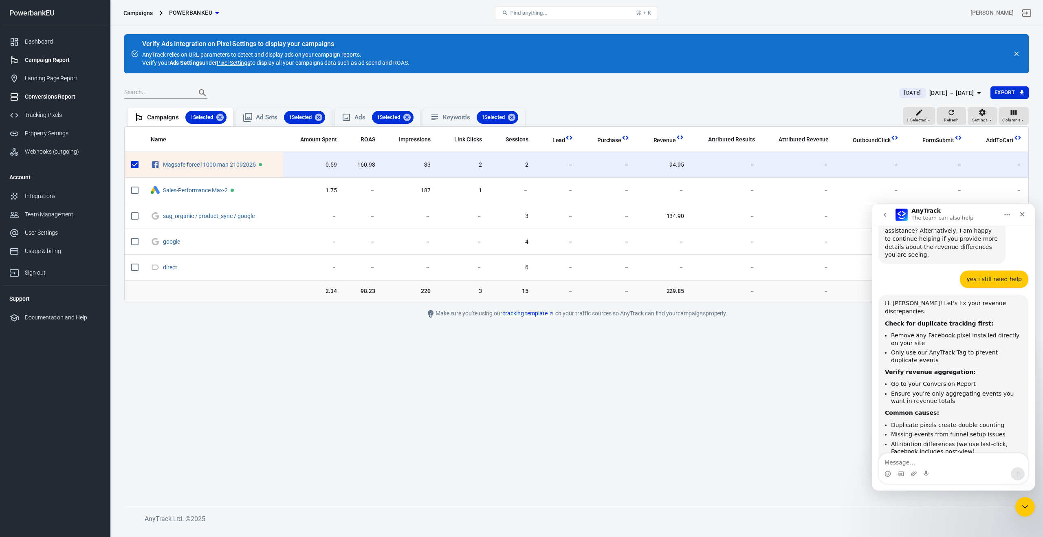
click at [46, 100] on div "Conversions Report" at bounding box center [63, 96] width 76 height 9
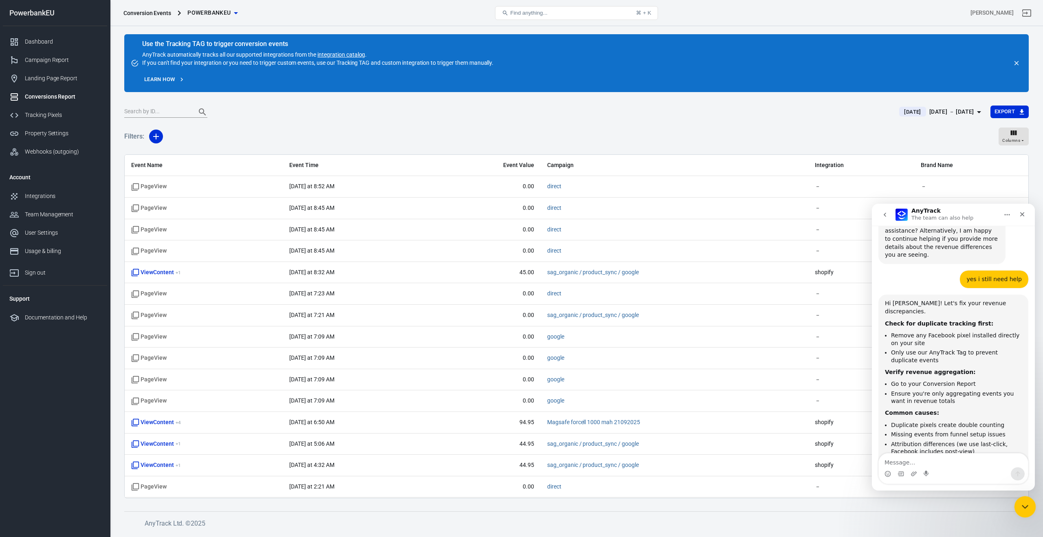
click at [1030, 508] on div "Close Intercom Messenger" at bounding box center [1024, 506] width 20 height 20
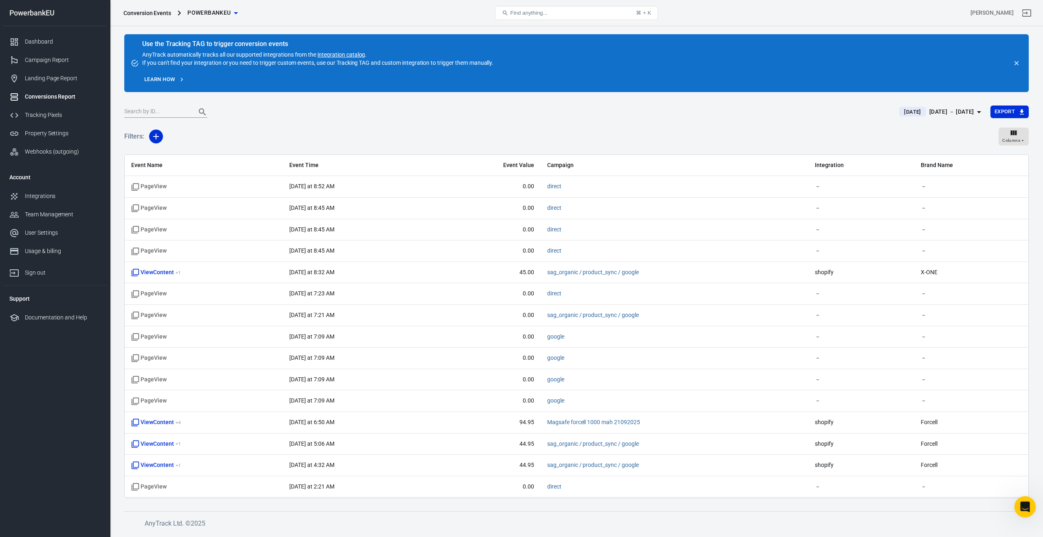
scroll to position [1006, 0]
click at [1026, 505] on icon "Open Intercom Messenger" at bounding box center [1023, 505] width 13 height 13
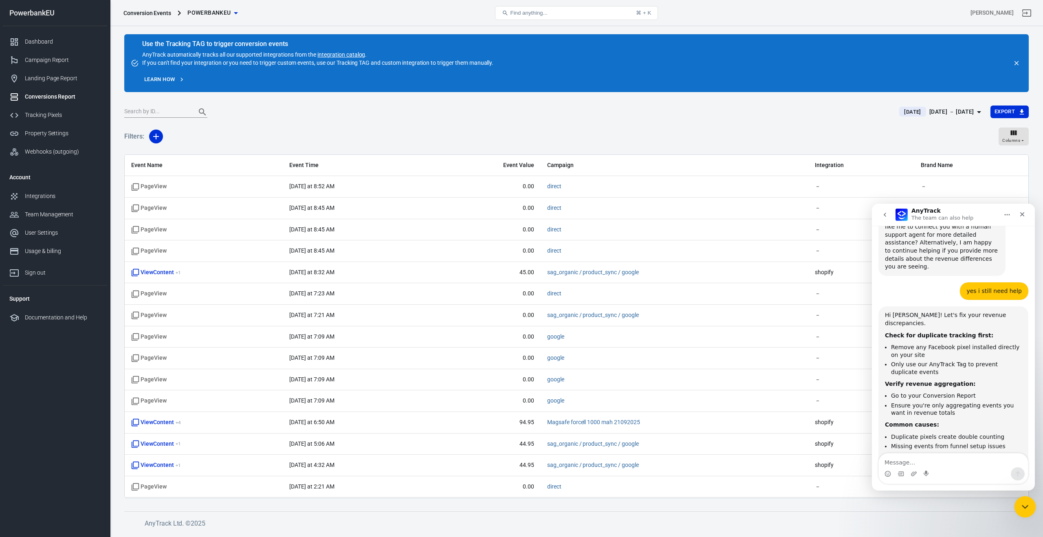
click at [1019, 502] on icon "Close Intercom Messenger" at bounding box center [1024, 506] width 10 height 10
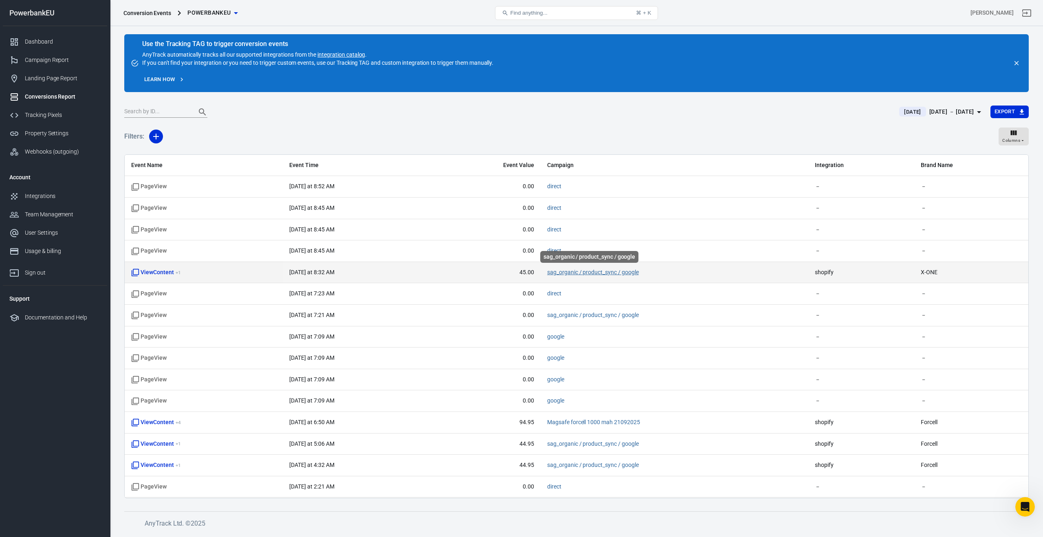
click at [584, 272] on link "sag_organic / product_sync / google" at bounding box center [593, 272] width 92 height 7
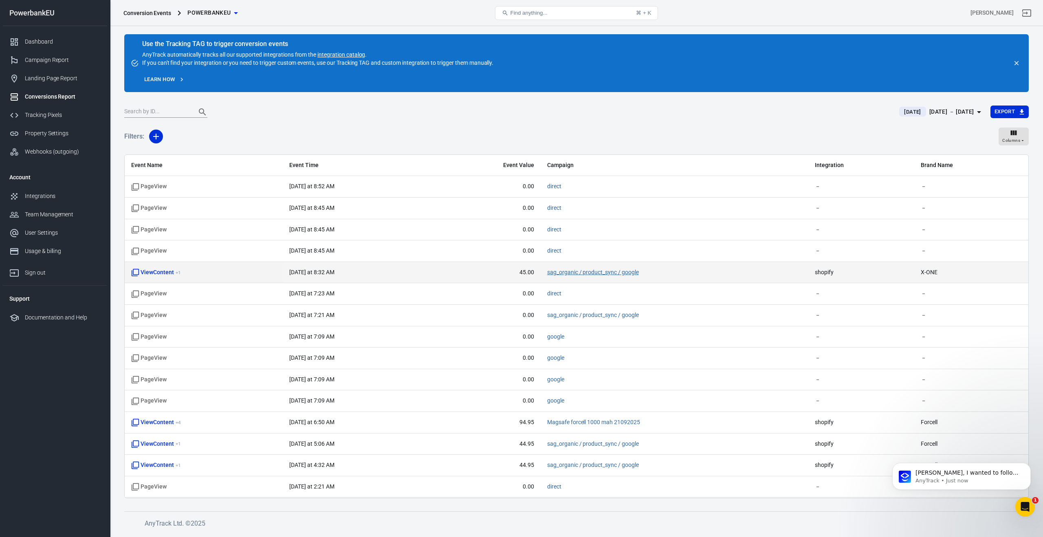
scroll to position [1089, 0]
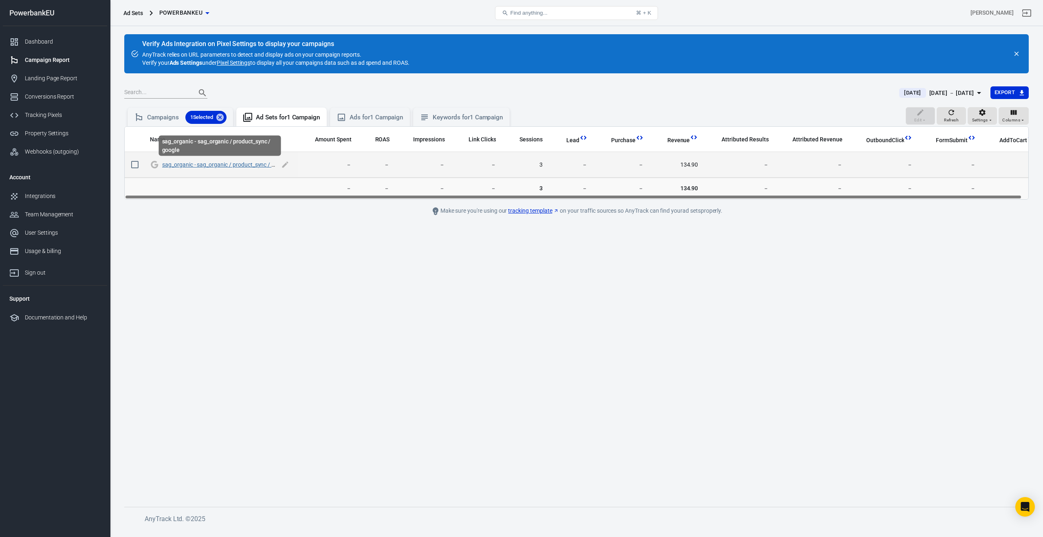
click at [194, 164] on link "sag_organic - sag_organic / product_sync / google" at bounding box center [225, 164] width 126 height 7
click at [683, 166] on span "134.90" at bounding box center [678, 165] width 42 height 8
click at [244, 165] on link "sag_organic - sag_organic / product_sync / google" at bounding box center [225, 164] width 126 height 7
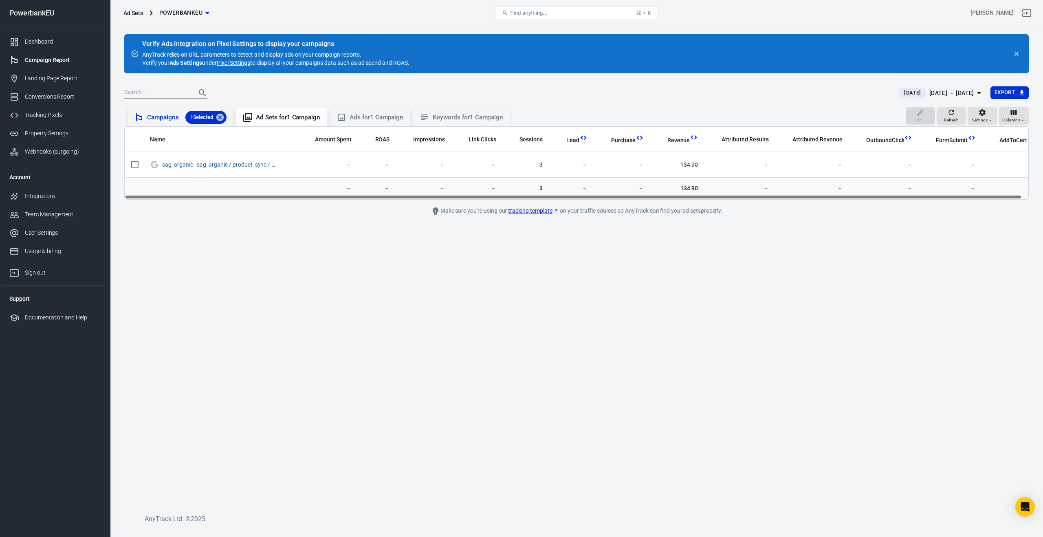
click at [150, 113] on div "Campaigns 1 Selected" at bounding box center [186, 117] width 79 height 13
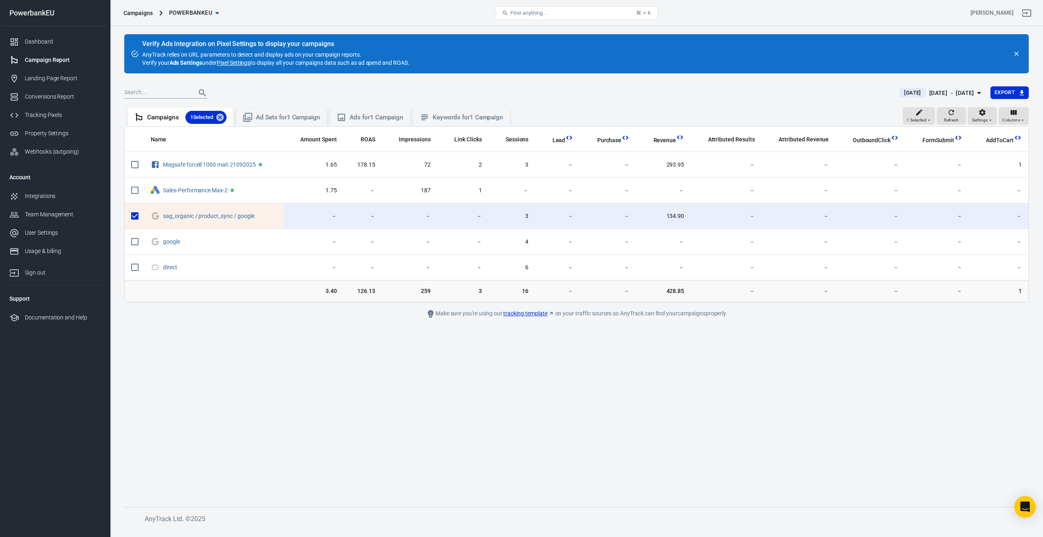
click at [1034, 507] on body "Campaigns PowerbankEU Find anything... ⌘ + K [PERSON_NAME] PowerbankEU Dashboar…" at bounding box center [521, 277] width 1043 height 503
click at [1028, 508] on icon "Open Intercom Messenger" at bounding box center [1024, 506] width 9 height 11
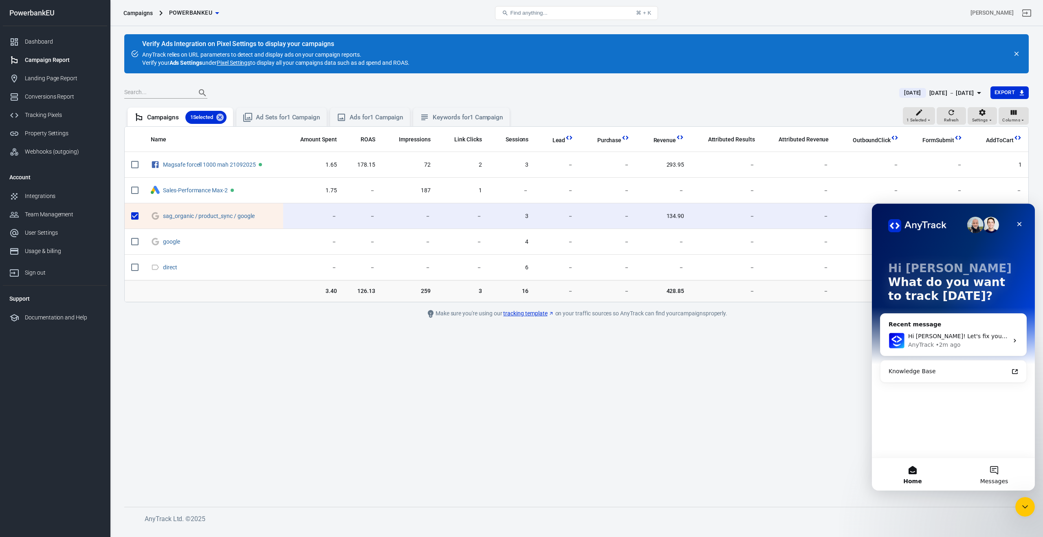
click at [993, 470] on button "Messages" at bounding box center [993, 474] width 81 height 33
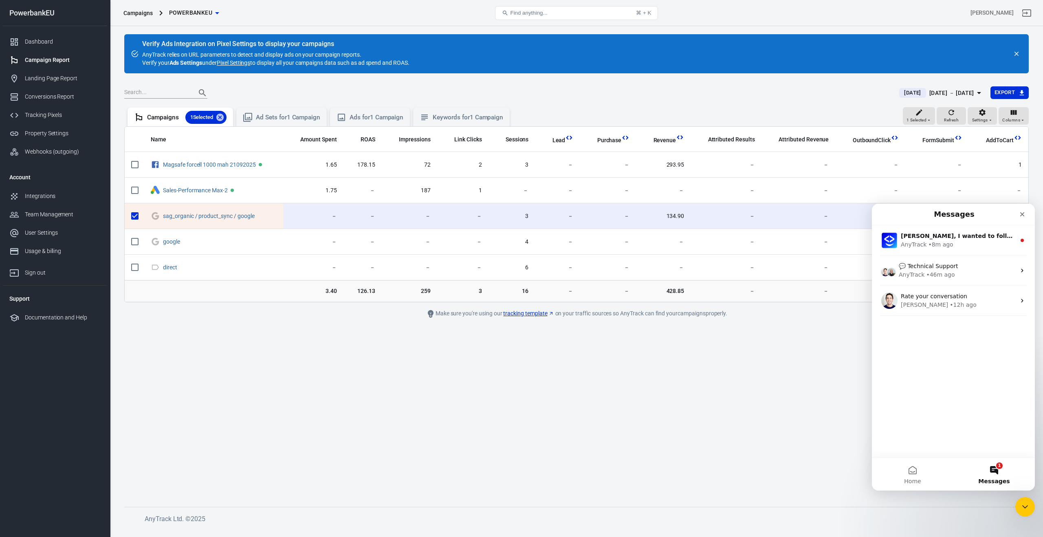
click at [996, 473] on button "1 Messages" at bounding box center [993, 474] width 81 height 33
click at [994, 470] on button "1 Messages" at bounding box center [993, 474] width 81 height 33
click at [975, 398] on div "[PERSON_NAME], I wanted to follow up to see if you still need assistance with t…" at bounding box center [953, 341] width 163 height 232
click at [997, 470] on button "1 Messages" at bounding box center [993, 474] width 81 height 33
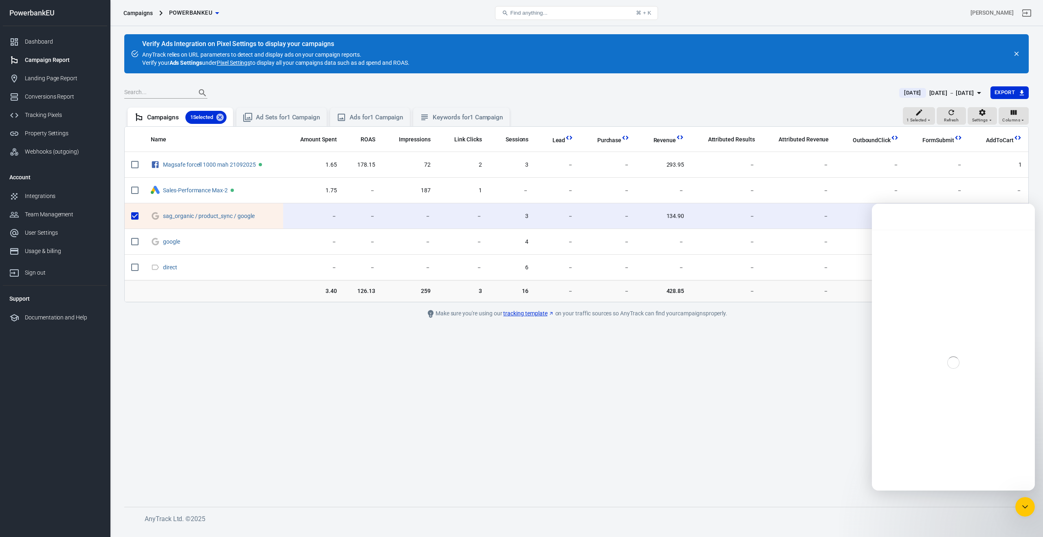
click at [963, 238] on div "Intercom messenger" at bounding box center [953, 363] width 163 height 266
click at [648, 404] on main "Verify Ads Integration on Pixel Settings to display your campaigns AnyTrack rel…" at bounding box center [576, 263] width 904 height 459
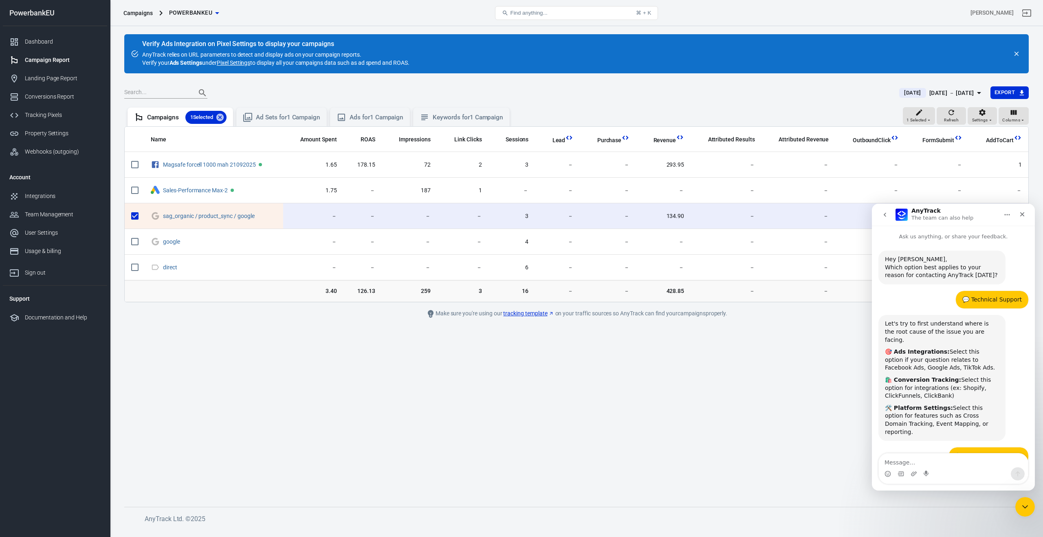
click at [35, 59] on div "Campaign Report" at bounding box center [63, 60] width 76 height 9
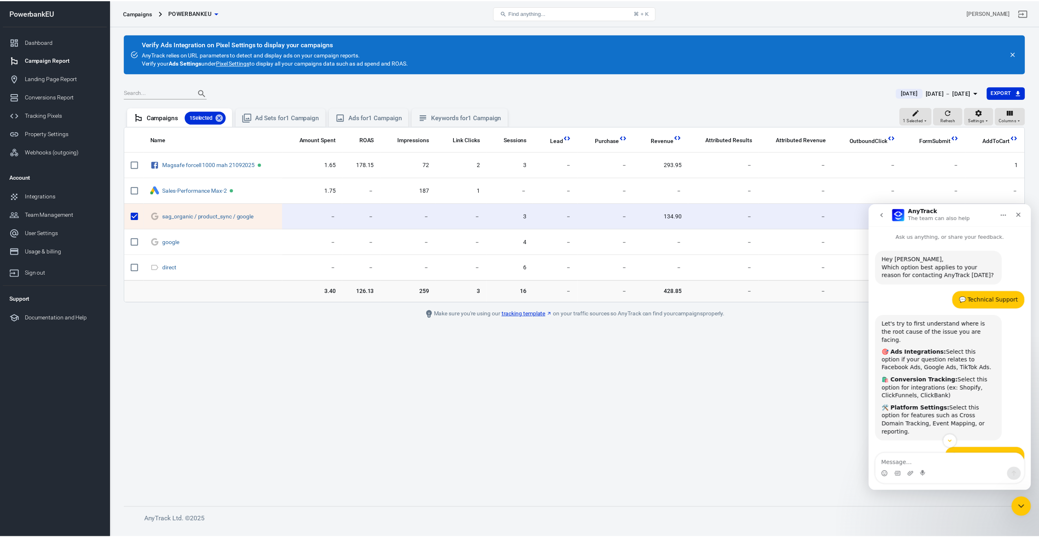
scroll to position [1102, 0]
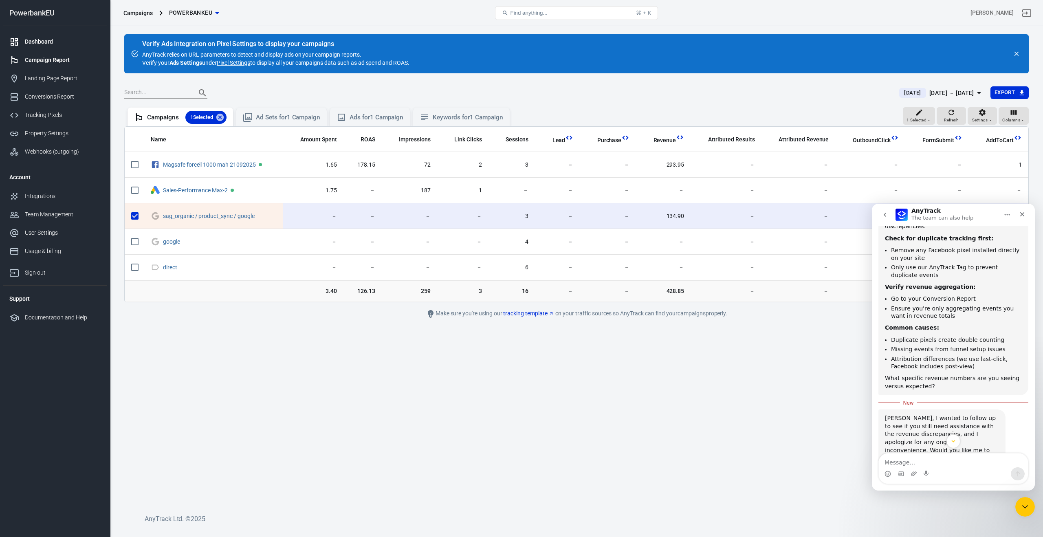
click at [36, 42] on div "Dashboard" at bounding box center [63, 41] width 76 height 9
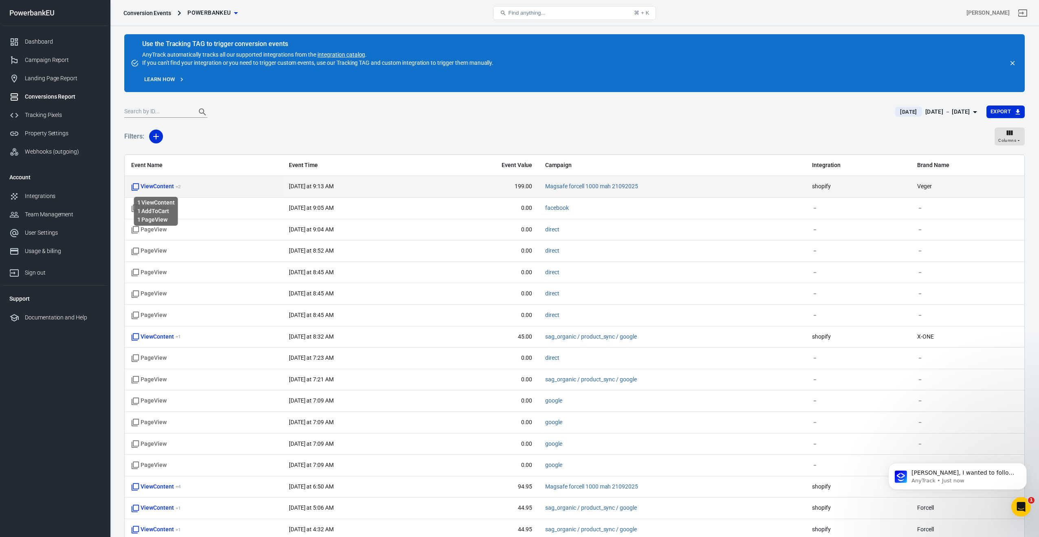
click at [162, 187] on span "ViewContent + 2" at bounding box center [155, 186] width 49 height 8
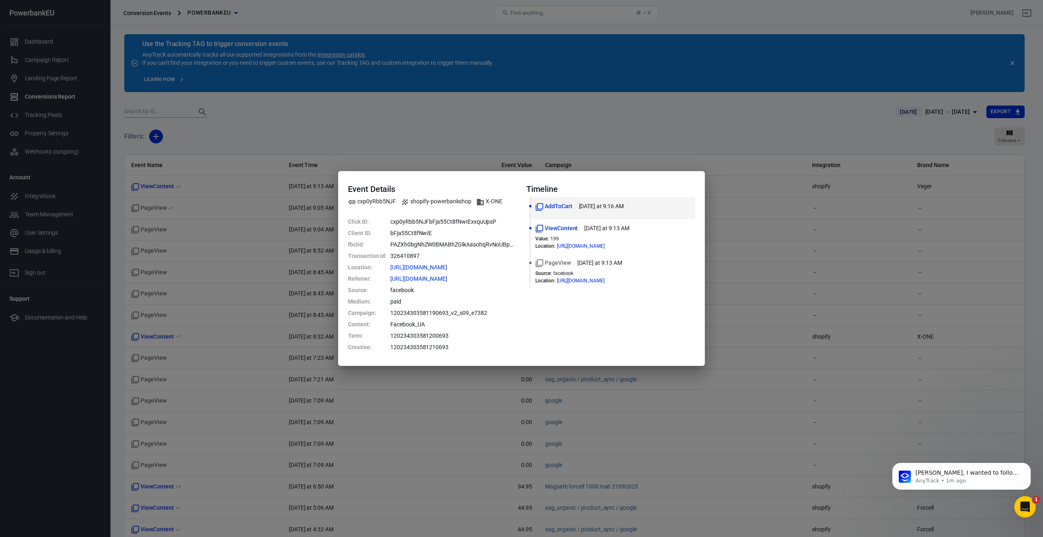
click at [1020, 511] on div "Open Intercom Messenger" at bounding box center [1023, 505] width 27 height 27
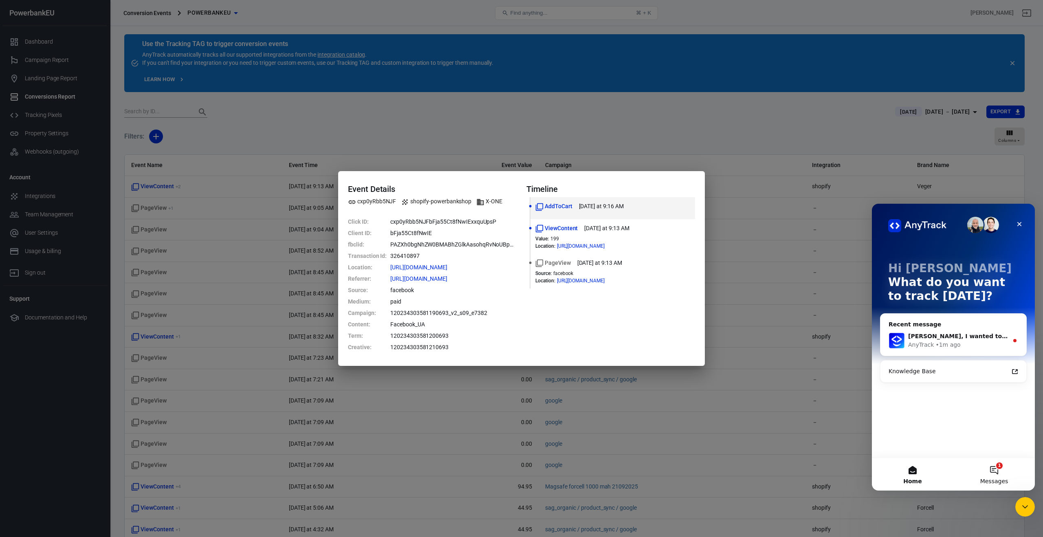
click at [992, 474] on button "1 Messages" at bounding box center [993, 474] width 81 height 33
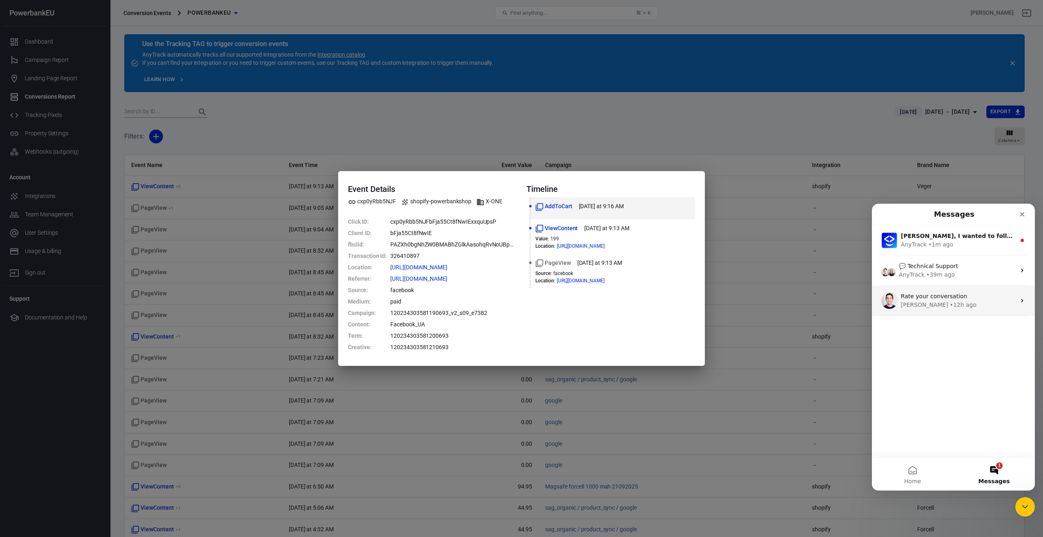
click at [946, 297] on span "Rate your conversation" at bounding box center [933, 296] width 66 height 7
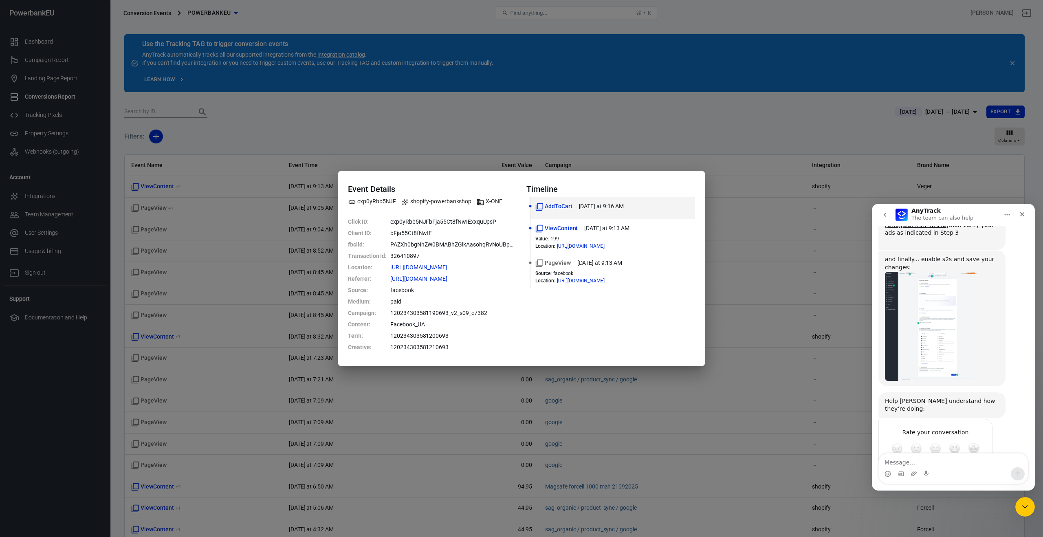
scroll to position [772, 0]
click at [931, 462] on textarea "Message…" at bounding box center [952, 460] width 149 height 14
click at [924, 463] on textarea "Message…" at bounding box center [952, 460] width 149 height 14
type textarea "Hi Jose"
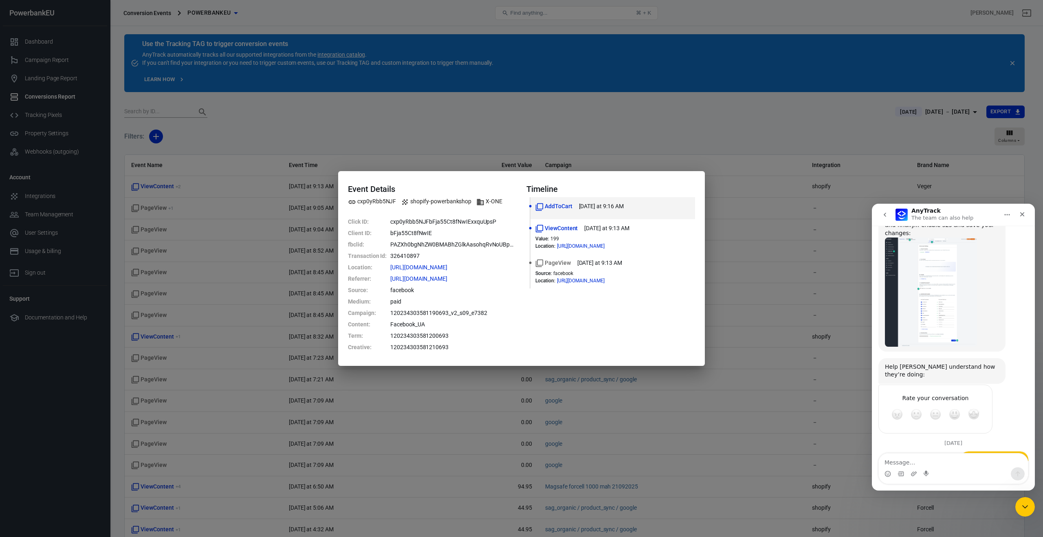
scroll to position [818, 0]
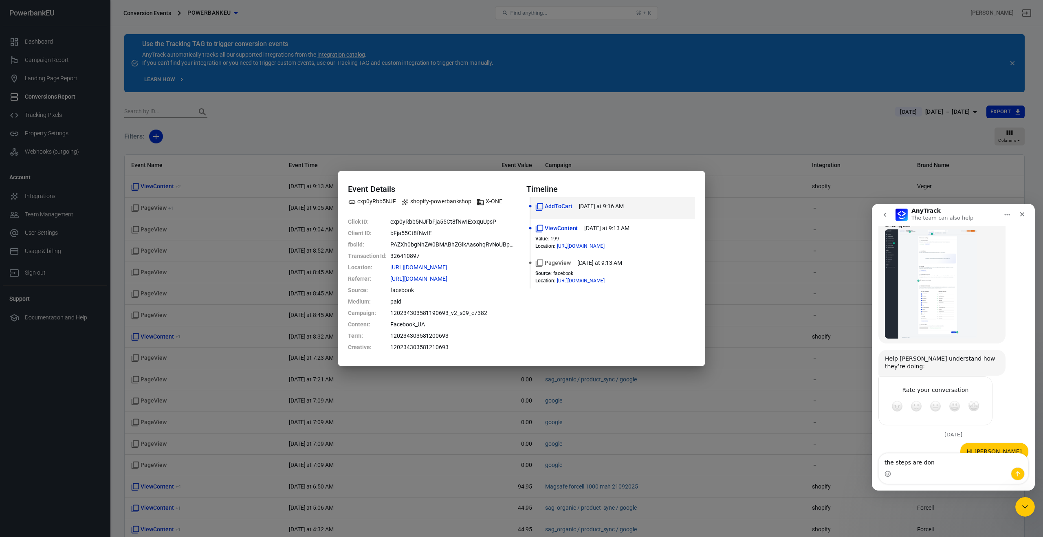
type textarea "the steps are done"
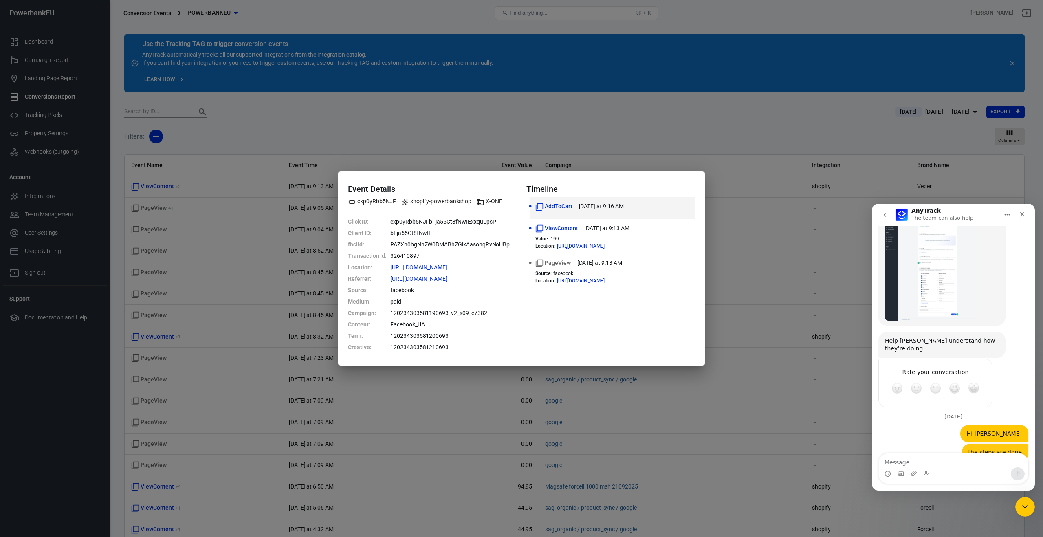
scroll to position [837, 0]
type textarea "a"
type textarea "s"
type textarea "can you check if all is wel?"
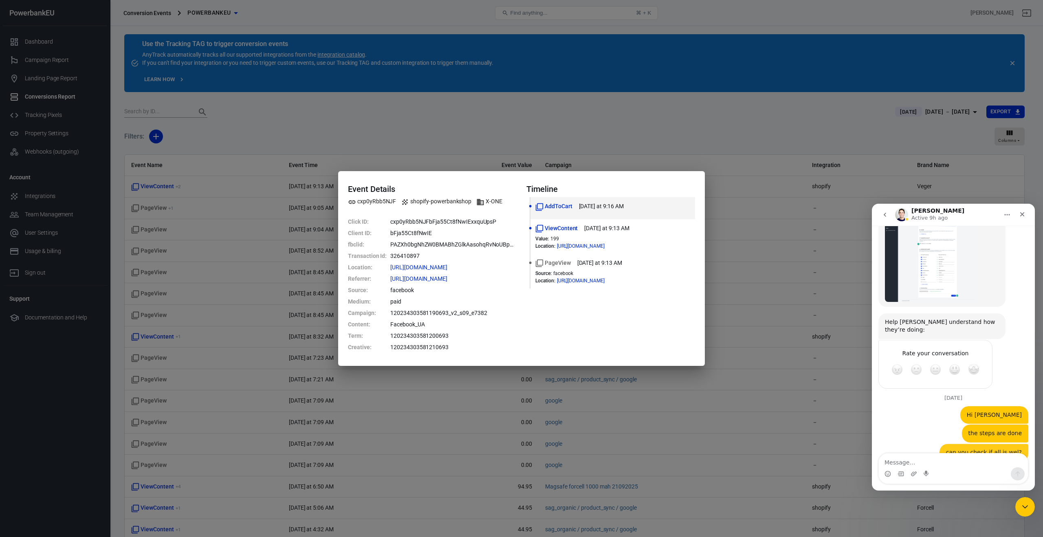
scroll to position [855, 0]
